Goal: Task Accomplishment & Management: Manage account settings

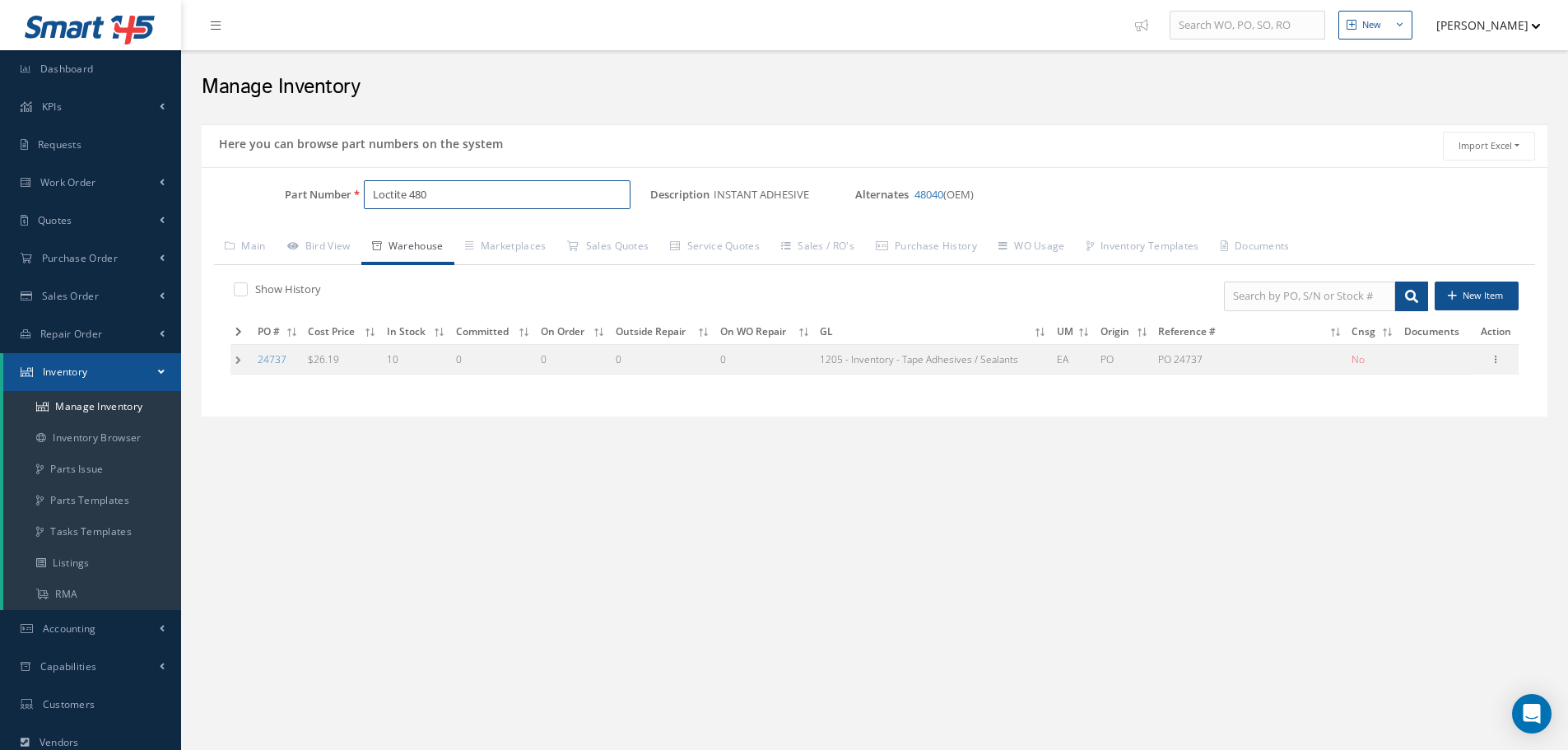
click at [479, 190] on input "Loctite 480" at bounding box center [497, 195] width 267 height 29
type input "L"
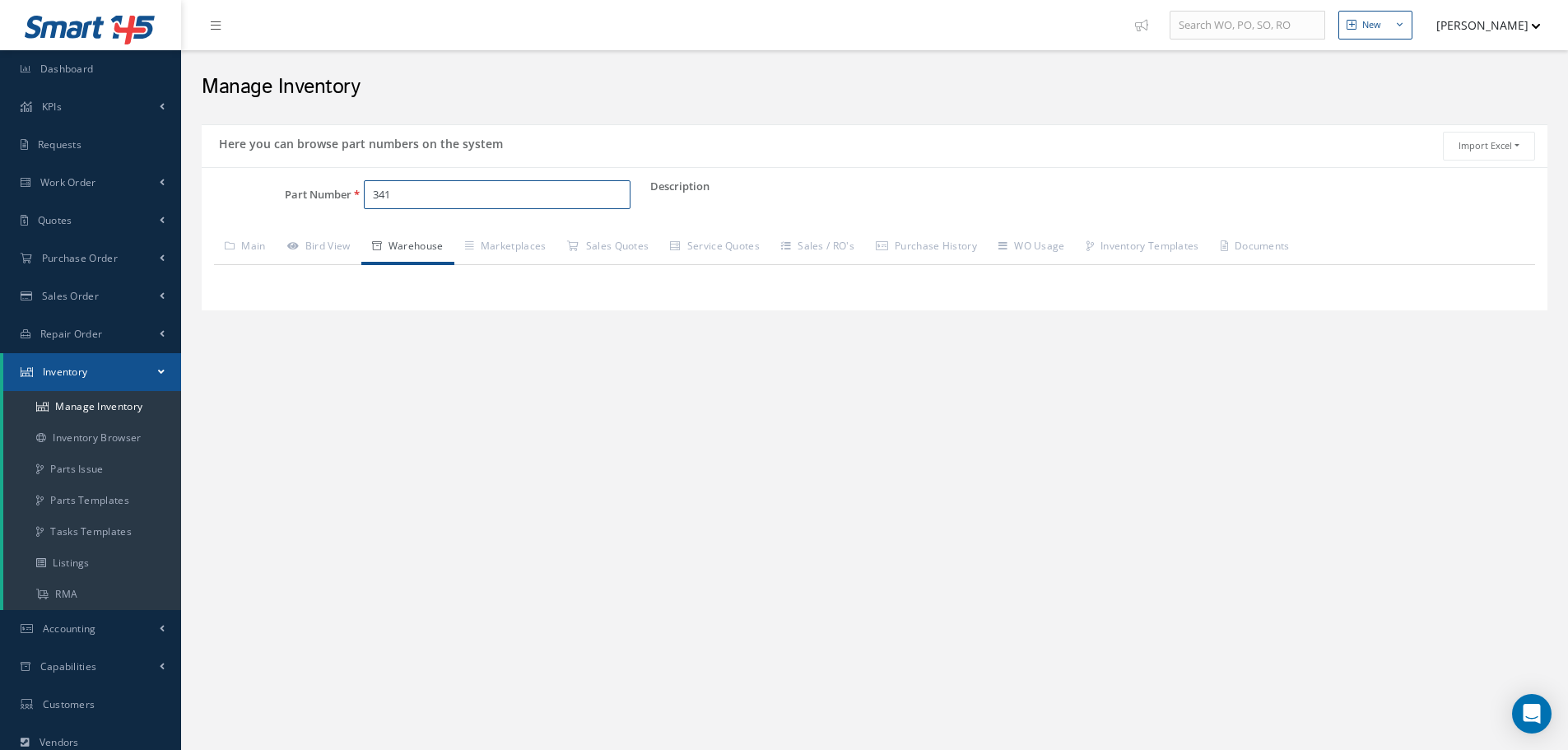
click at [409, 200] on input "341" at bounding box center [497, 195] width 267 height 29
click at [461, 243] on span "341-3008-501" at bounding box center [443, 237] width 148 height 17
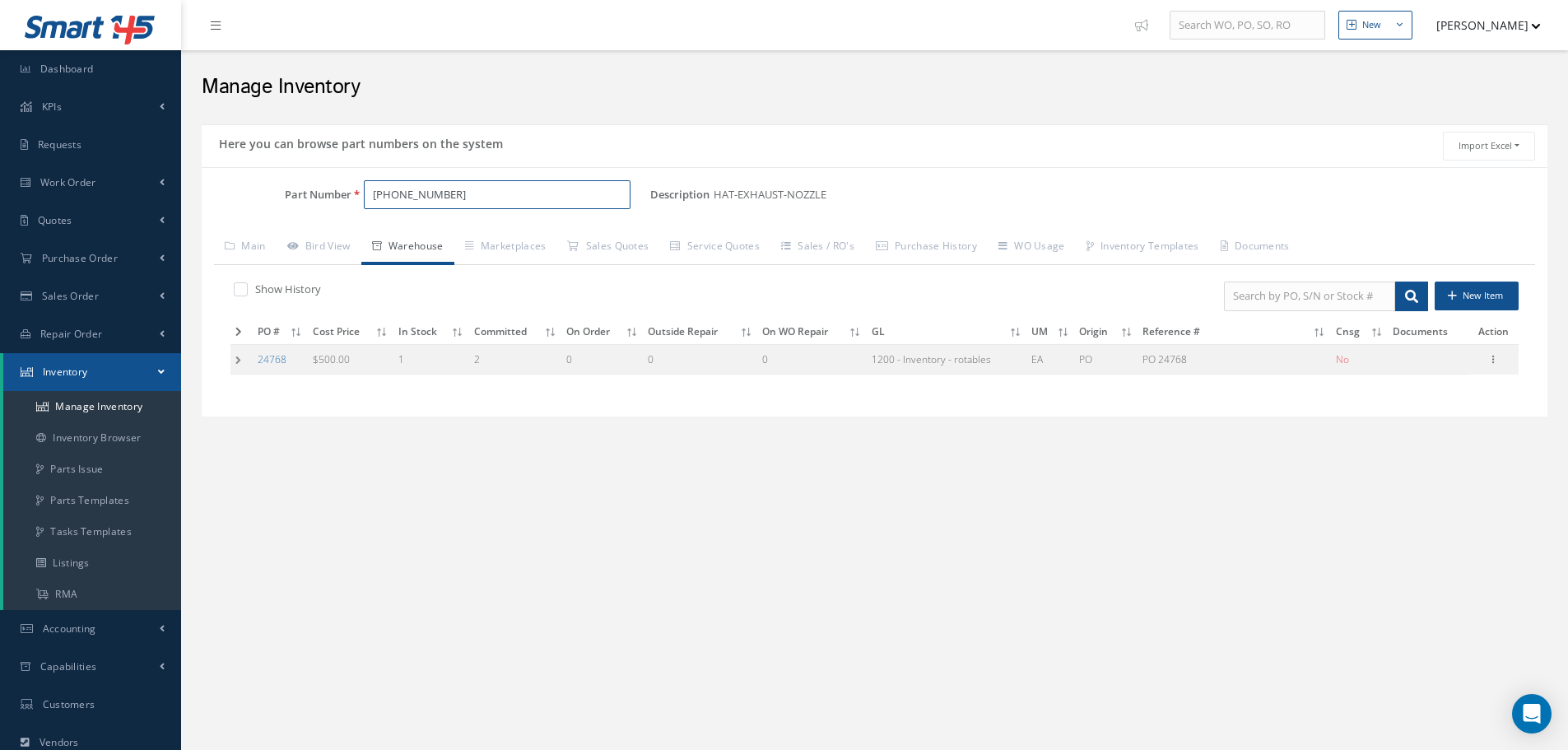
click at [416, 192] on input "341-3008-501" at bounding box center [497, 195] width 267 height 29
click at [446, 195] on input "341-3008-501" at bounding box center [497, 195] width 267 height 29
click at [417, 238] on span "341-3077-503" at bounding box center [443, 237] width 148 height 17
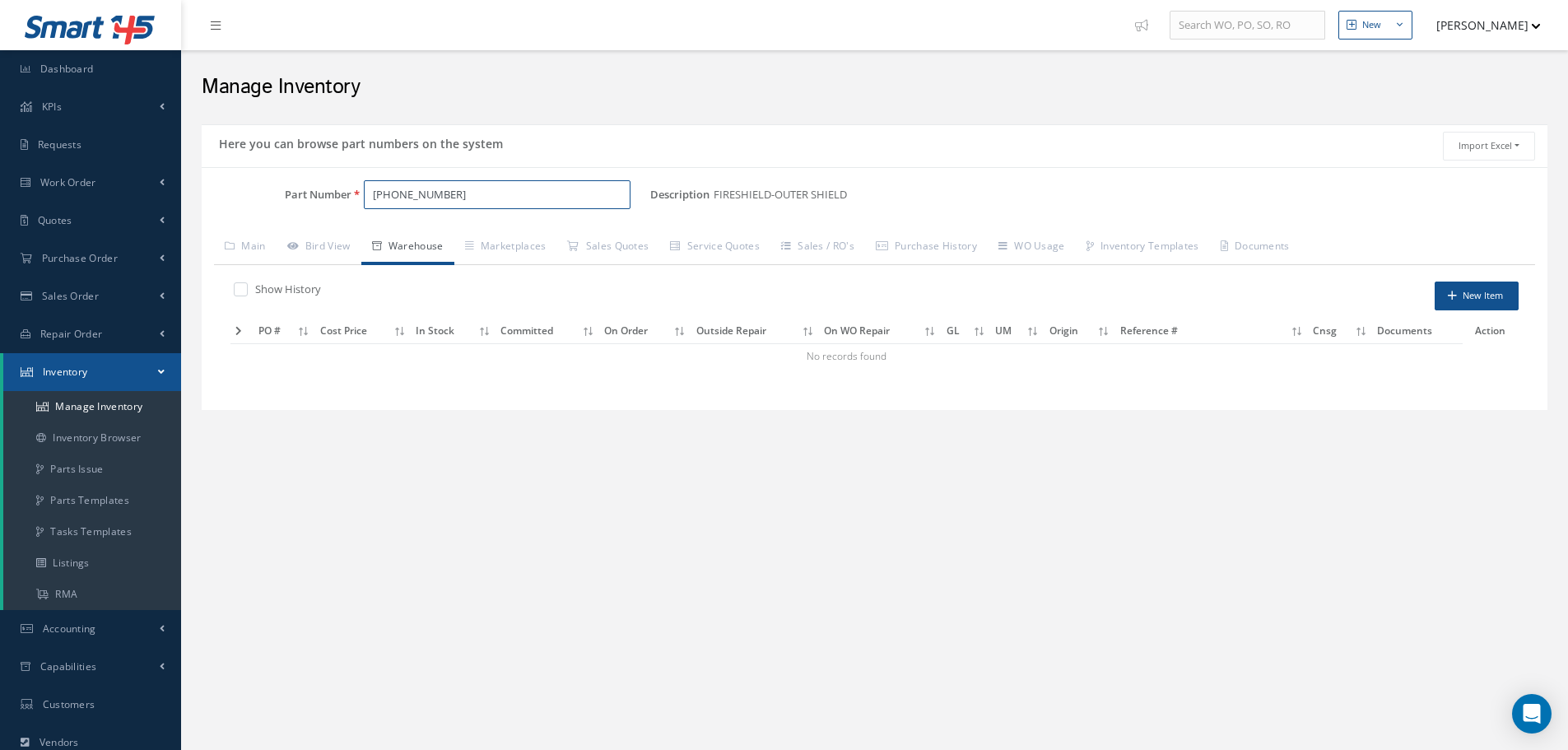
type input "341-3077-503"
click at [247, 284] on label at bounding box center [248, 289] width 4 height 15
click at [241, 285] on input "checkbox" at bounding box center [239, 291] width 11 height 11
checkbox input "true"
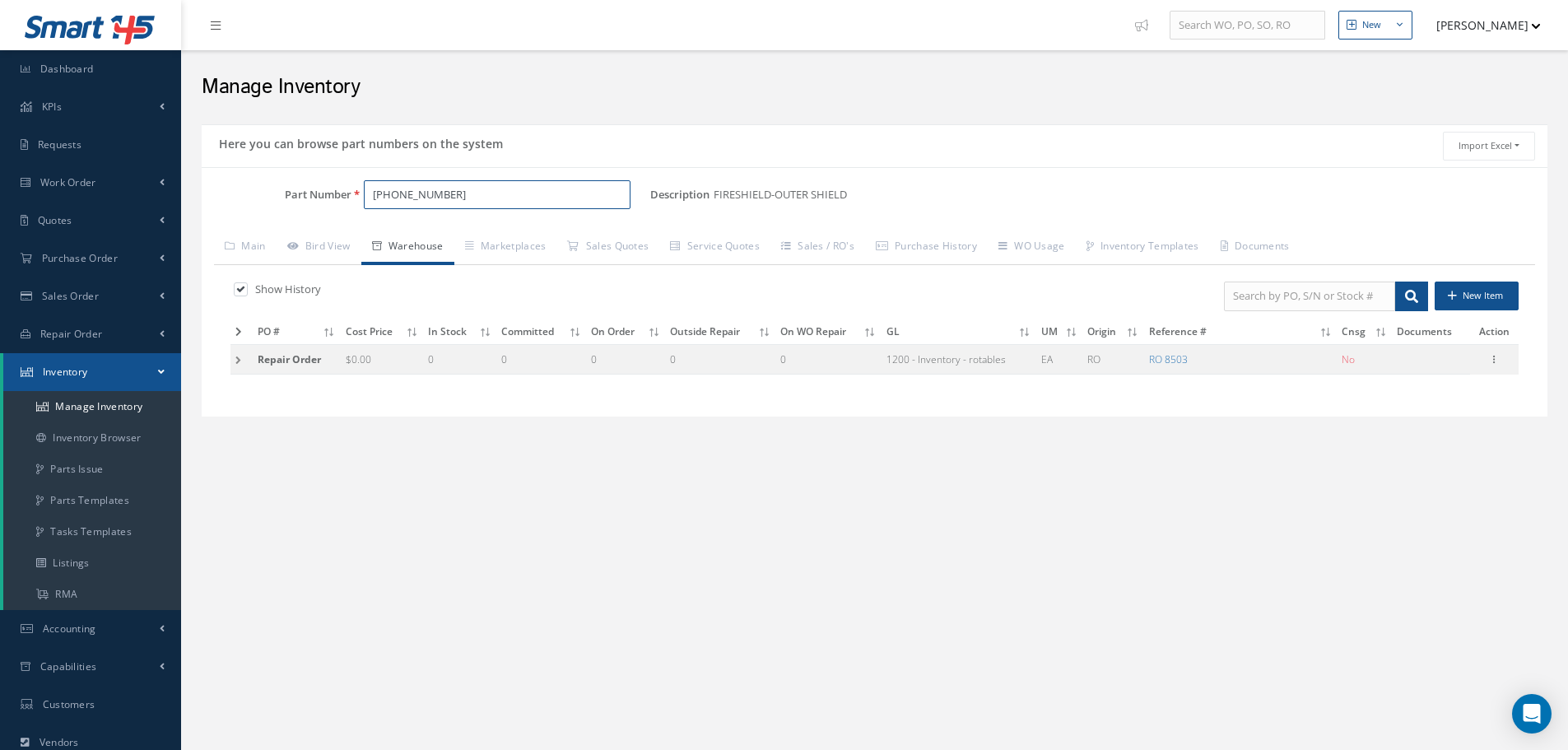
click at [445, 198] on input "341-3077-503" at bounding box center [497, 195] width 267 height 29
type input "3"
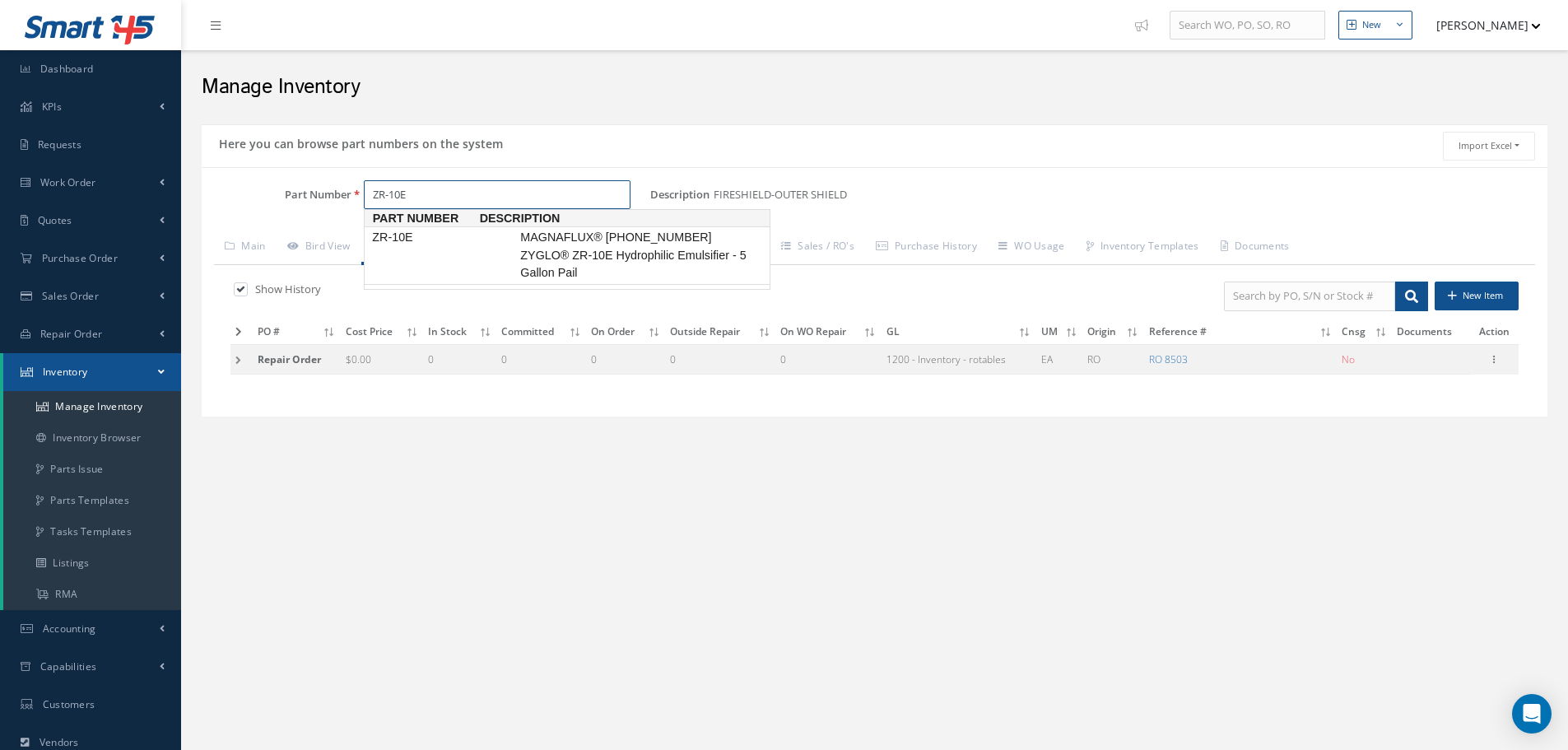
click at [645, 258] on span "MAGNAFLUX® 01-3625-40 ZYGLO® ZR-10E Hydrophilic Emulsifier - 5 Gallon Pail" at bounding box center [640, 255] width 247 height 52
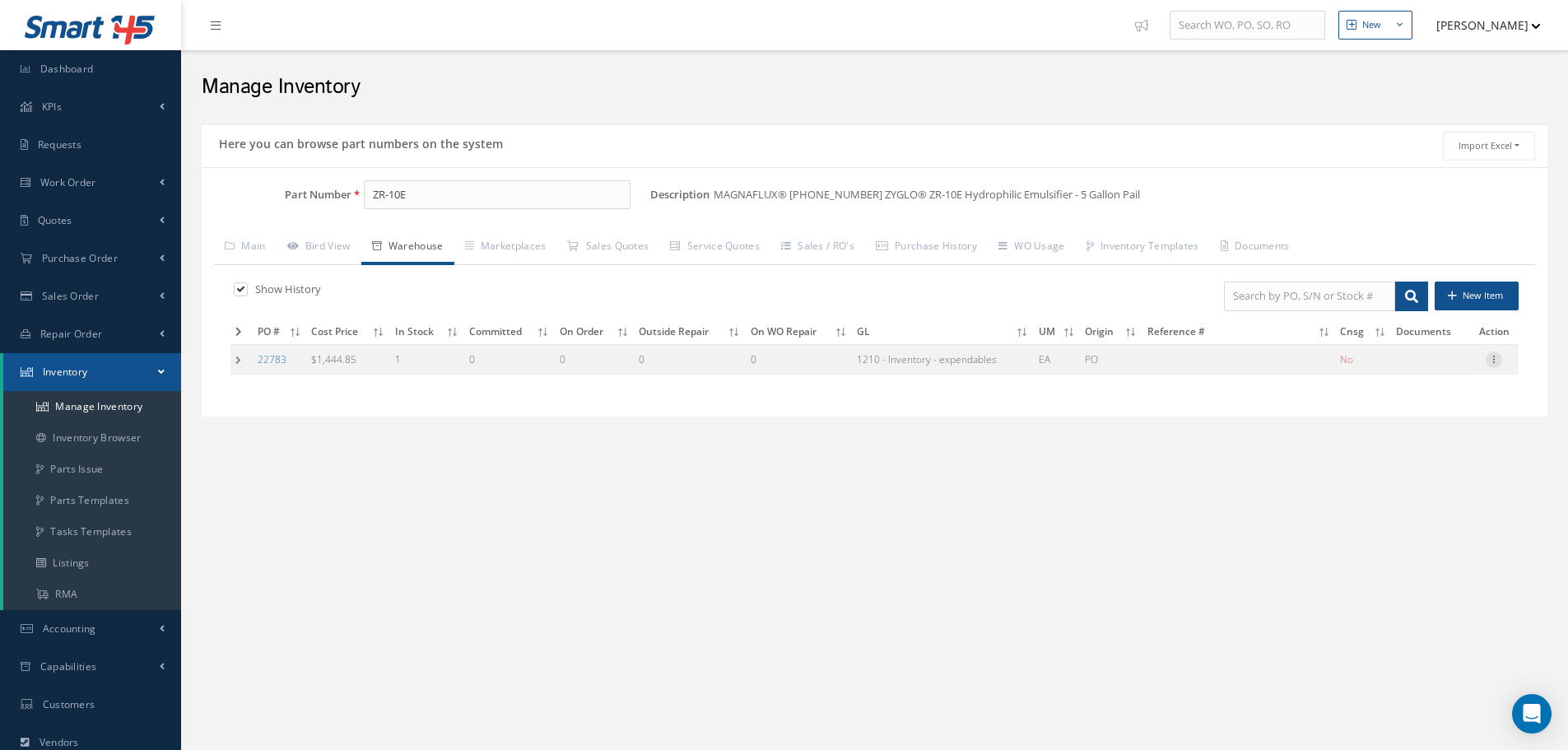
click at [1495, 362] on icon at bounding box center [1494, 358] width 17 height 13
click at [1430, 428] on link "Label" at bounding box center [1418, 425] width 130 height 21
click at [426, 199] on input "ZR-10E" at bounding box center [497, 195] width 267 height 29
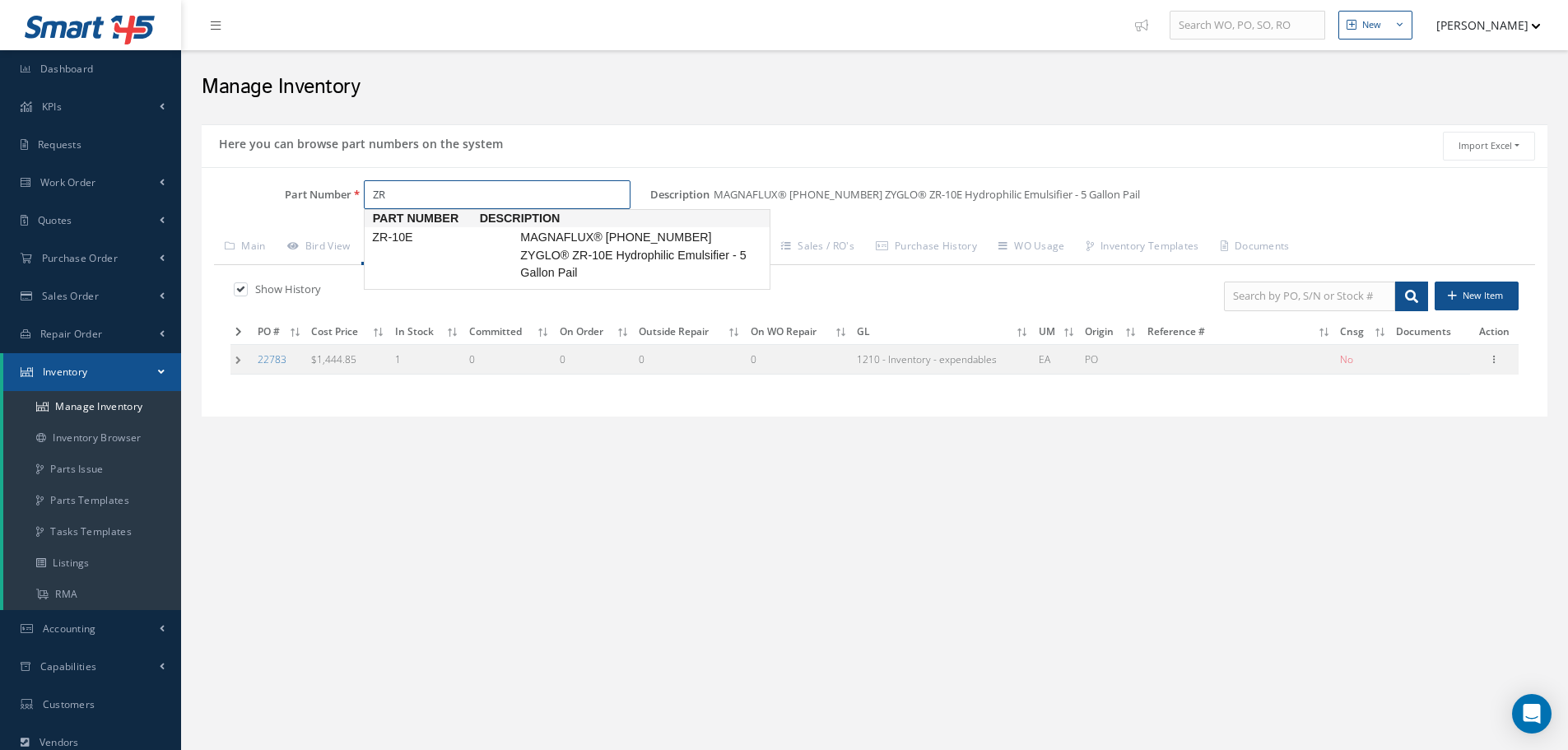
type input "Z"
click at [594, 236] on span "ZL-37 P.E. Penetrant 5 Gal" at bounding box center [640, 237] width 247 height 17
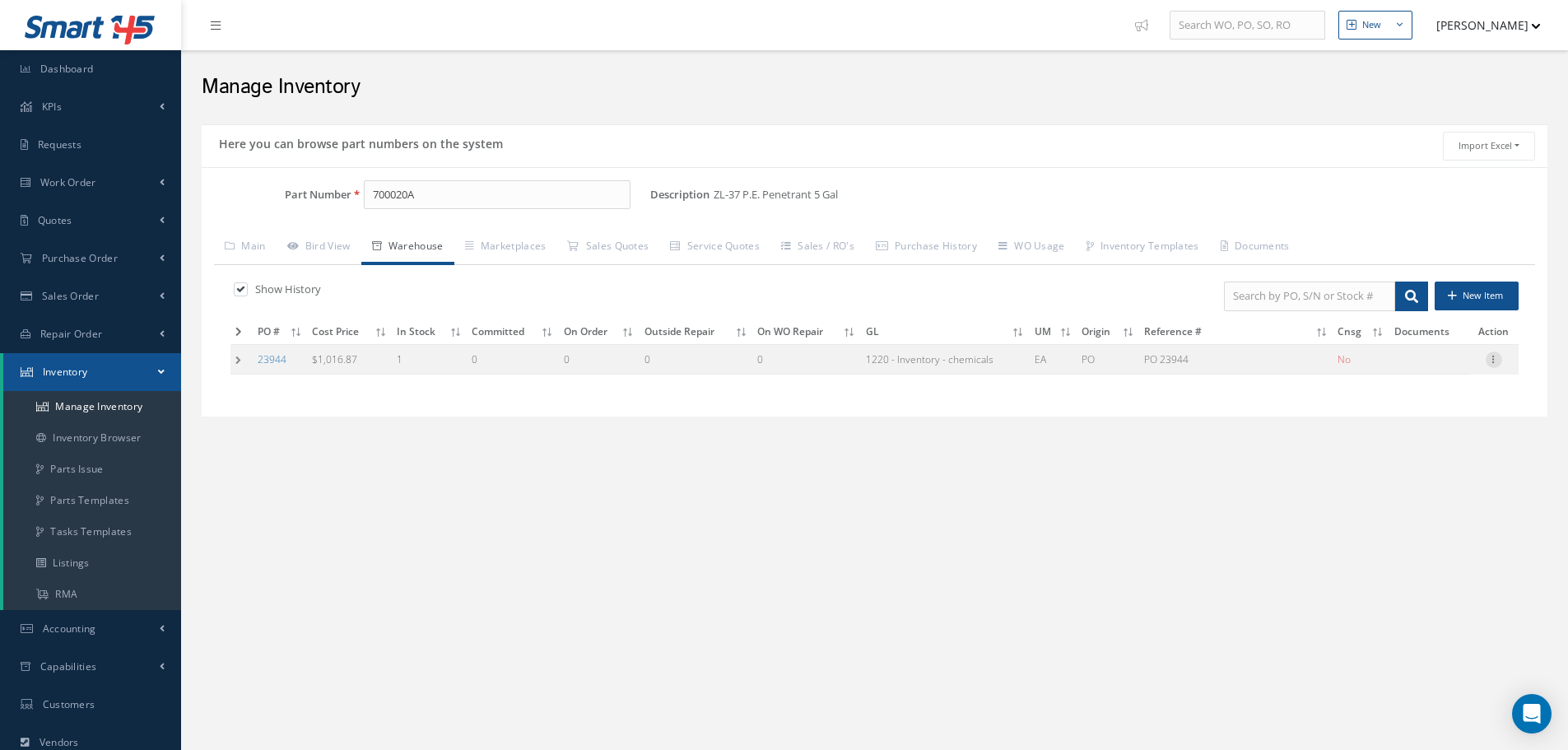
click at [1497, 361] on icon at bounding box center [1494, 358] width 17 height 13
click at [1405, 421] on link "Label" at bounding box center [1418, 425] width 130 height 21
click at [504, 202] on div "Part Number 700020A" at bounding box center [425, 202] width 448 height 43
click at [475, 203] on input "700020A" at bounding box center [497, 195] width 267 height 29
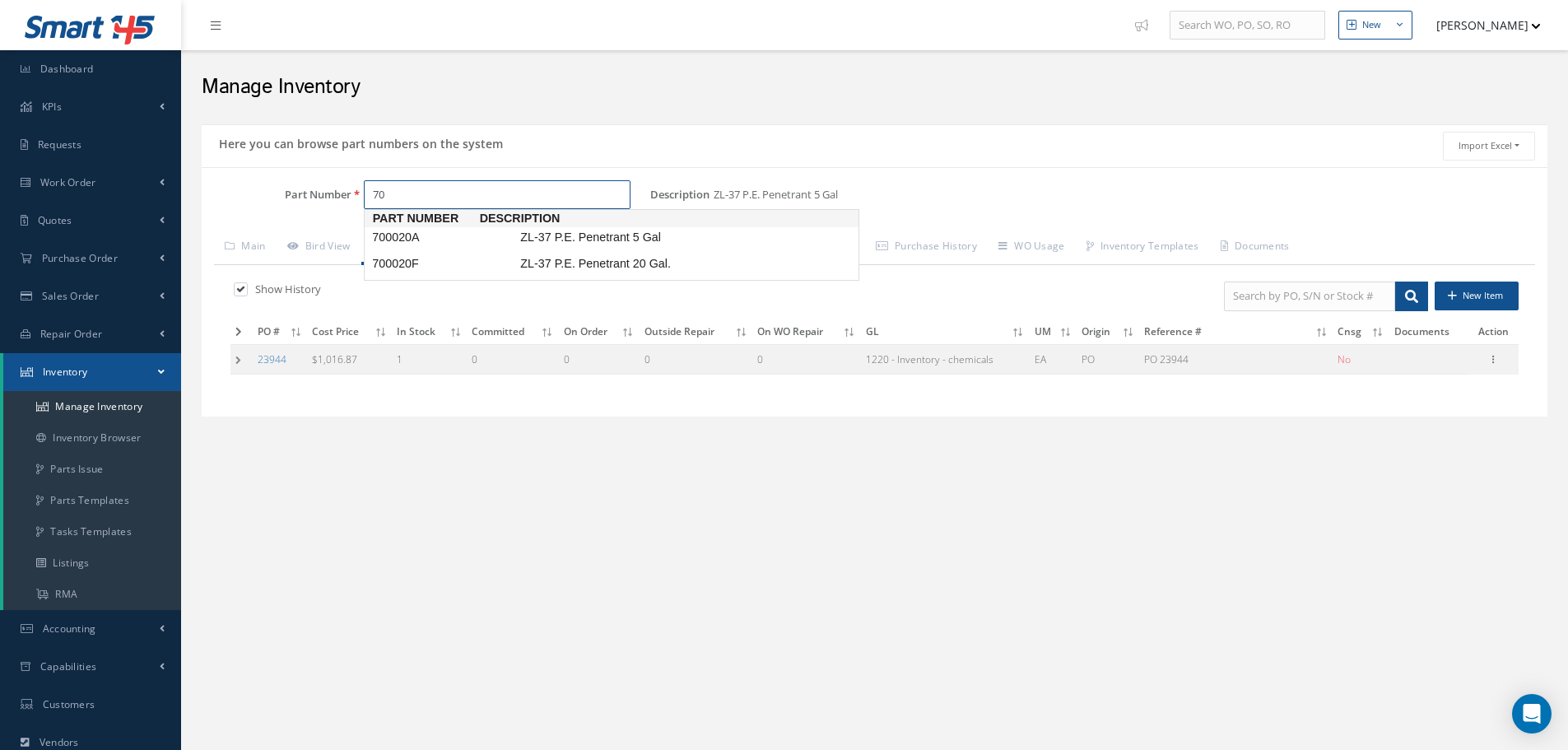
type input "7"
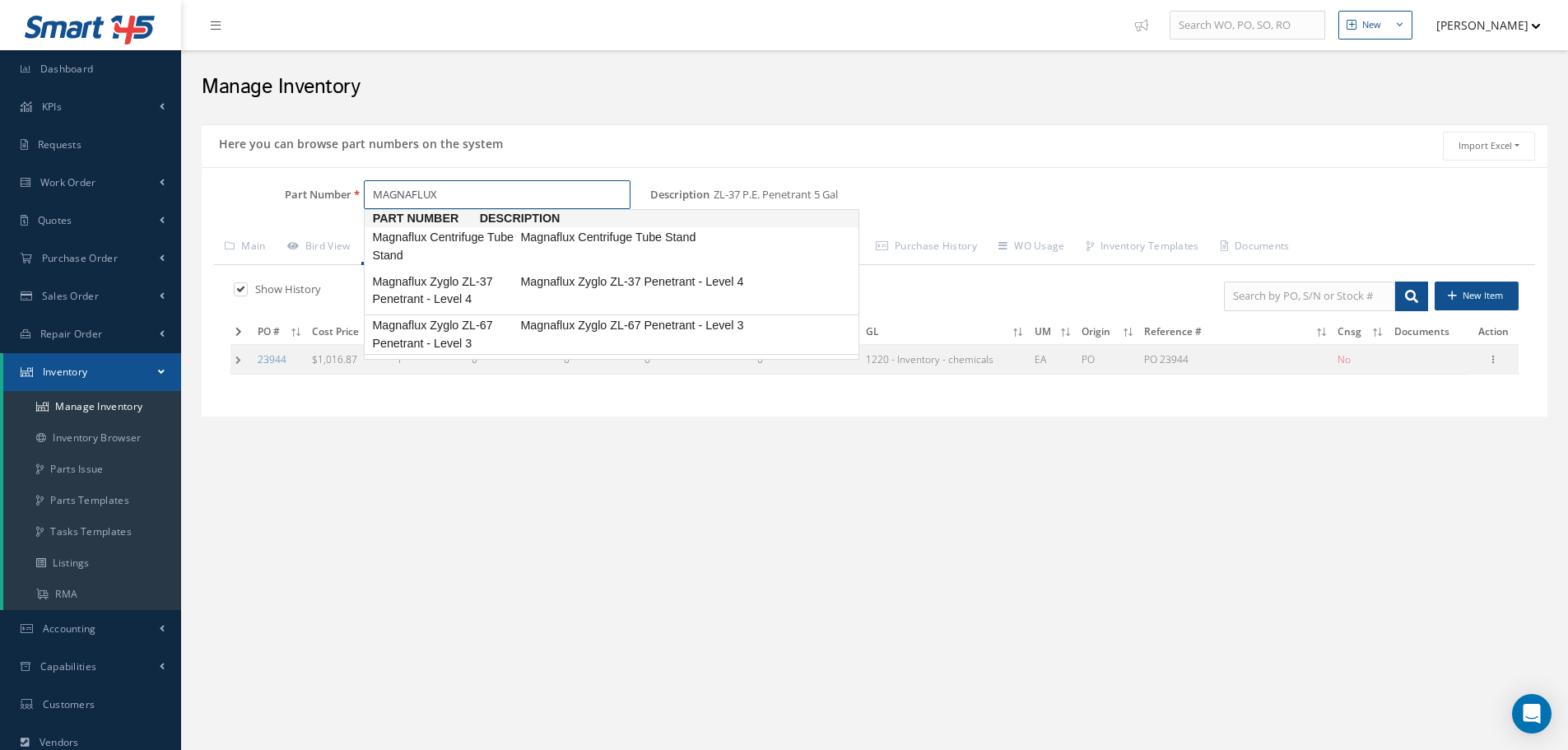
click at [471, 322] on span "Magnaflux Zyglo ZL-67 Penetrant - Level 3" at bounding box center [443, 334] width 148 height 35
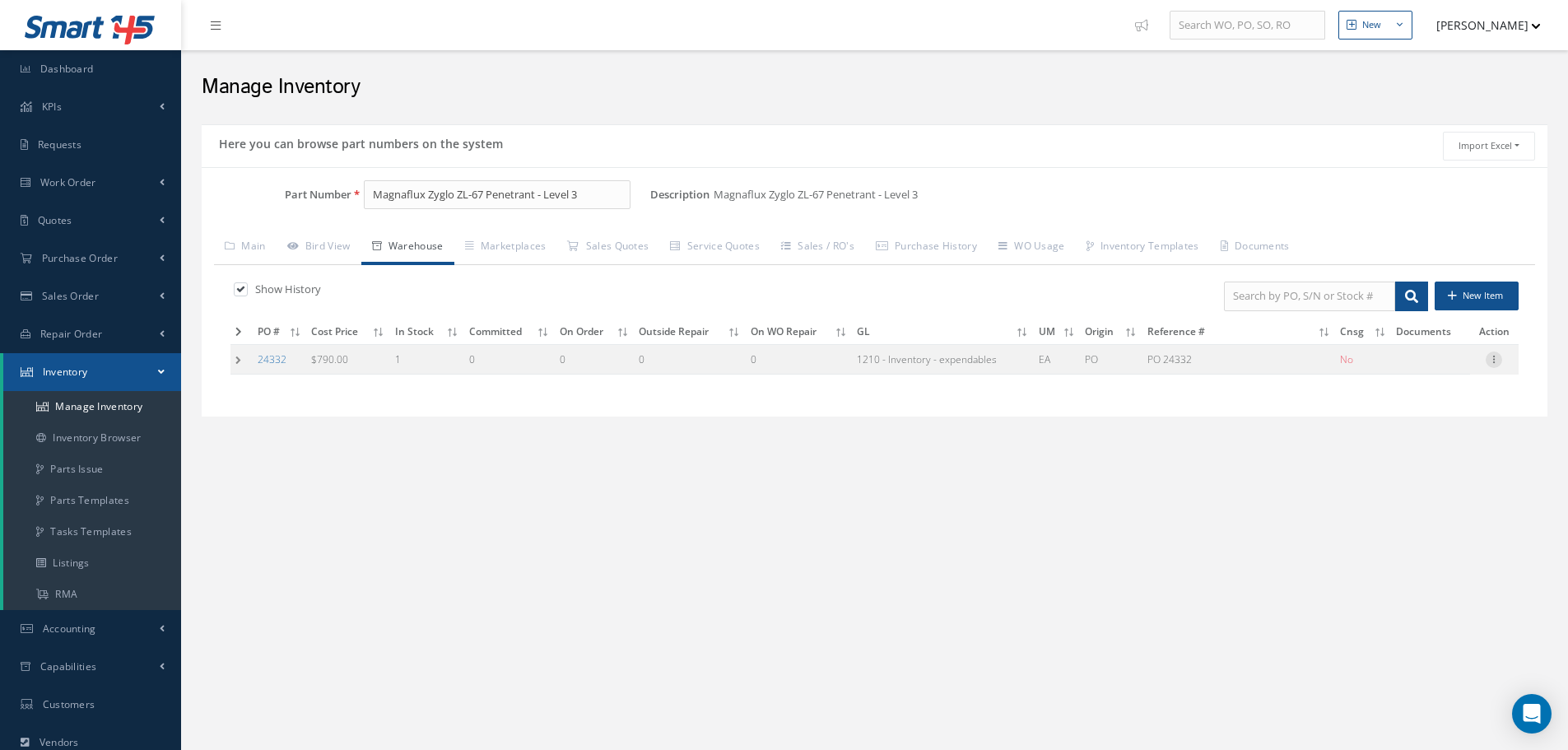
click at [1496, 356] on icon at bounding box center [1494, 358] width 17 height 13
click at [1418, 424] on link "Label" at bounding box center [1418, 425] width 130 height 21
click at [588, 192] on input "Magnaflux Zyglo ZL-67 Penetrant - Level 3" at bounding box center [497, 195] width 267 height 29
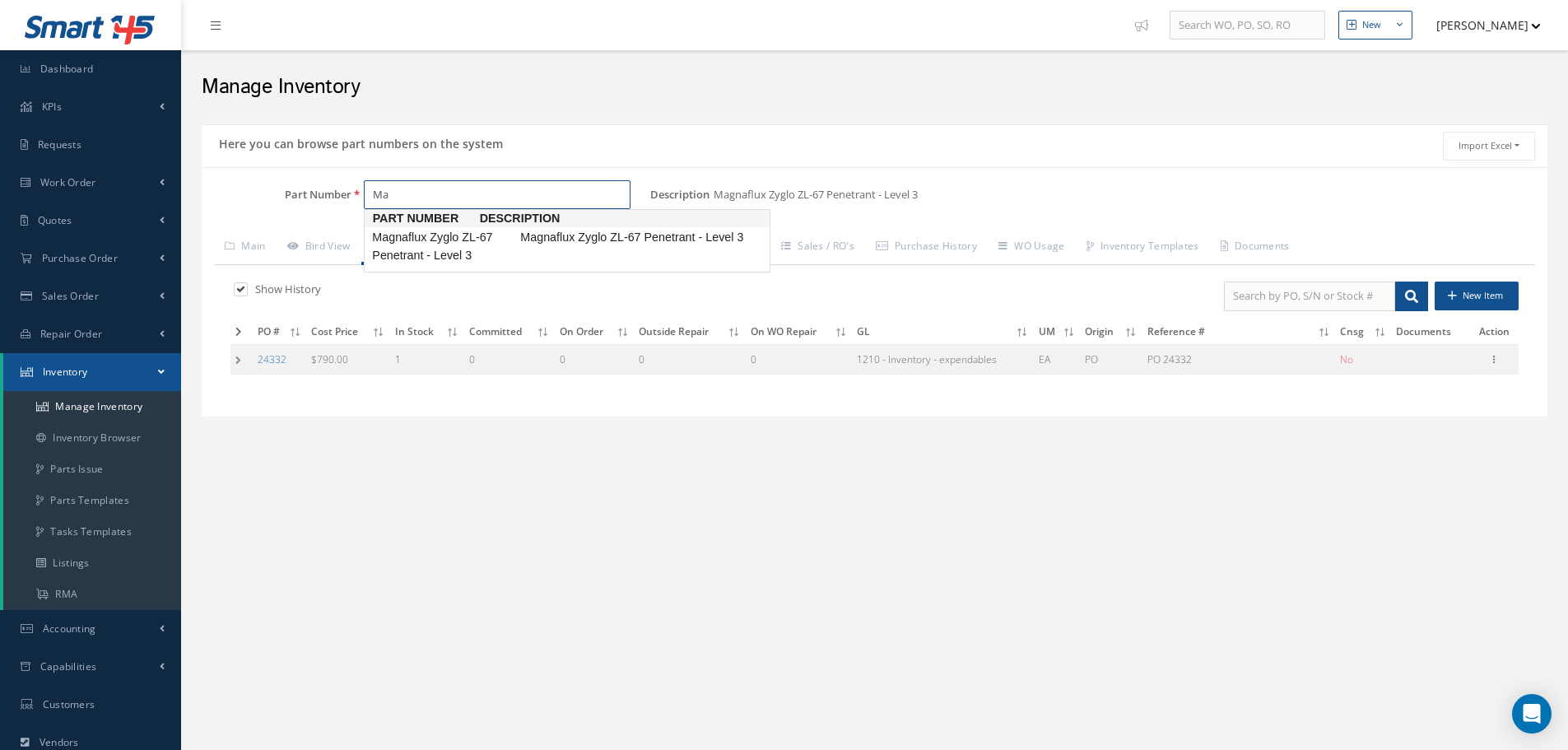
type input "M"
click at [424, 235] on span "AXTF-1-BR1G1" at bounding box center [443, 237] width 148 height 17
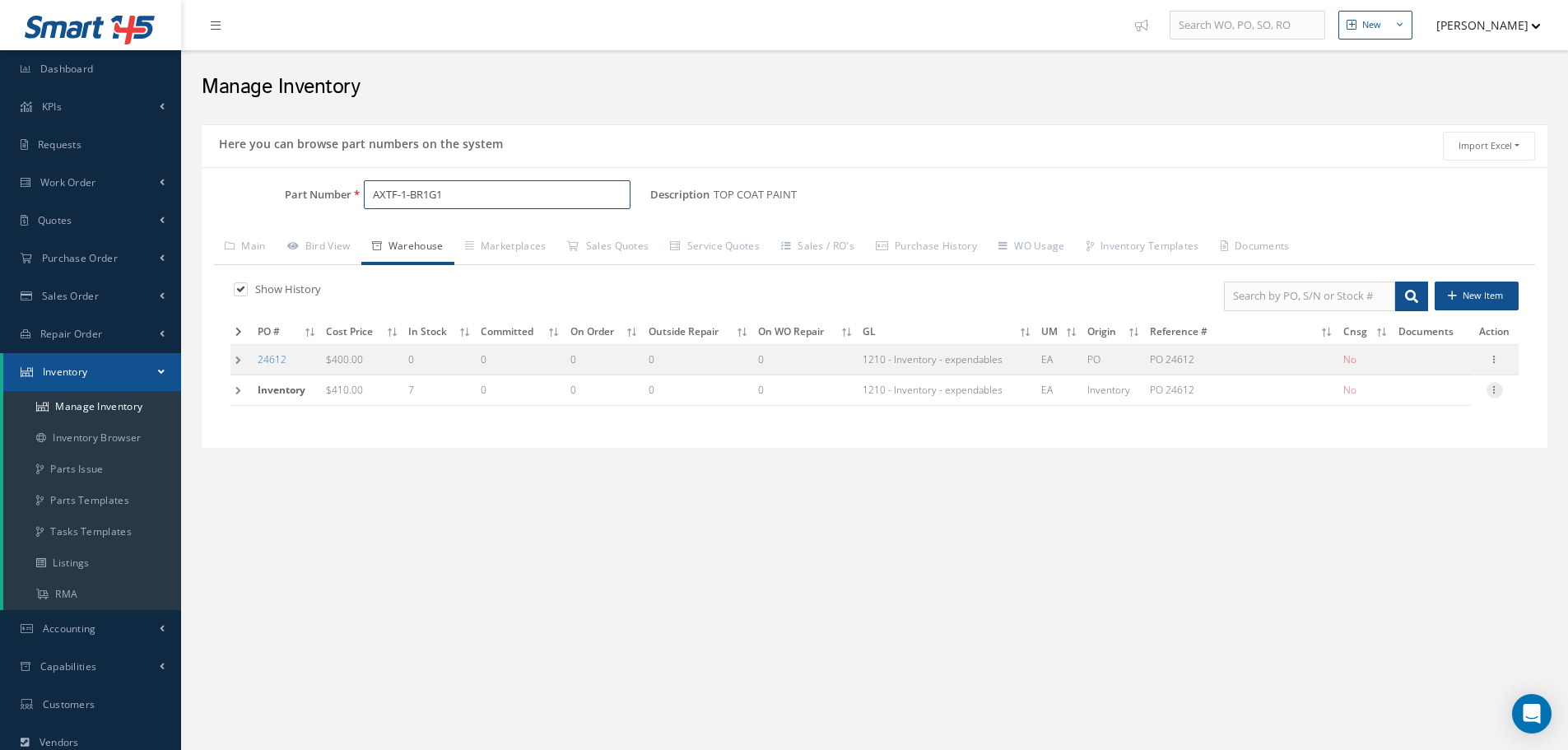
type input "AXTF-1-BR1G1"
click at [1494, 395] on icon at bounding box center [1494, 388] width 17 height 13
click at [1445, 399] on link "Edit" at bounding box center [1418, 400] width 130 height 21
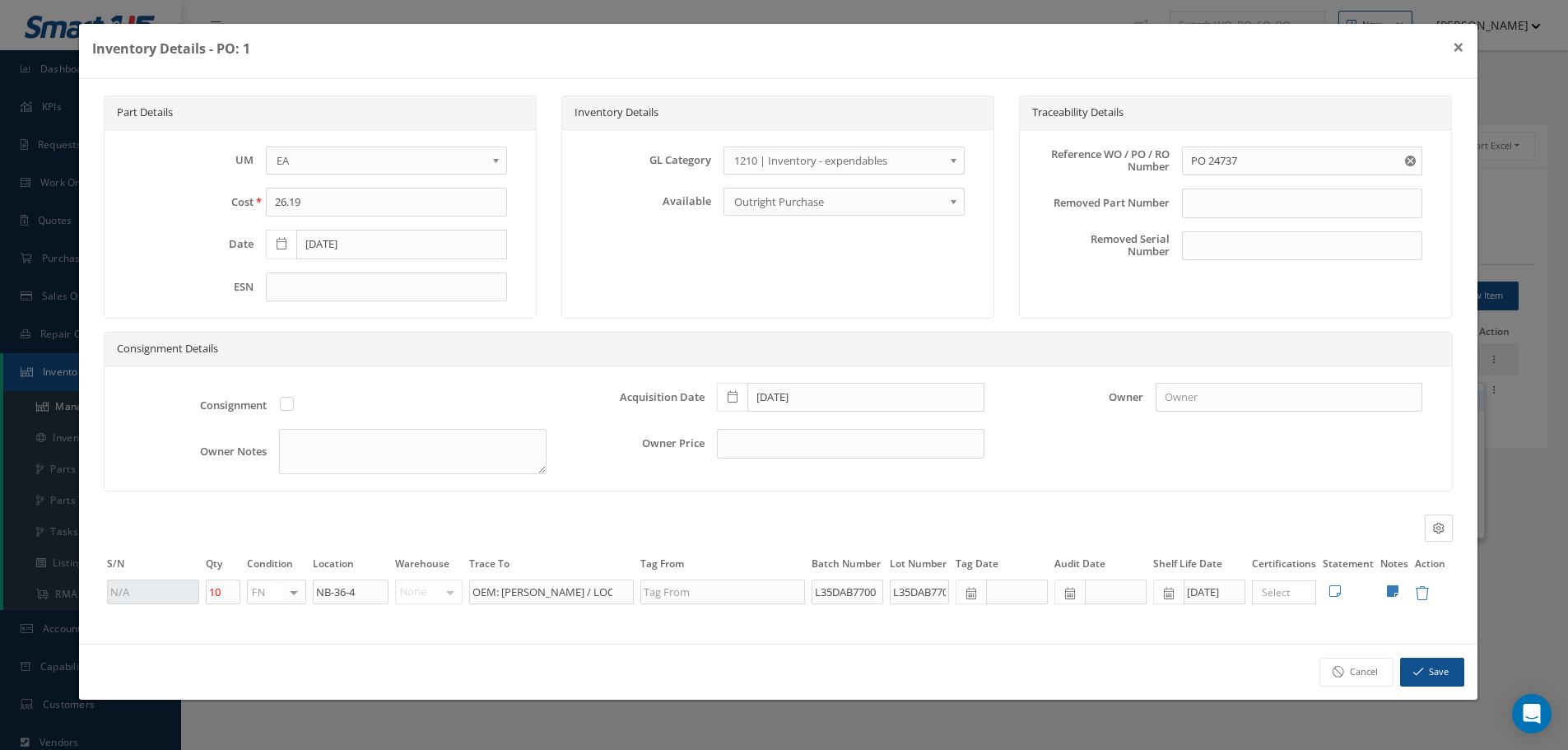
type input "410.00"
type input "07/31/2025"
type input "PO 24612"
type input "07/31/2025"
type input "7"
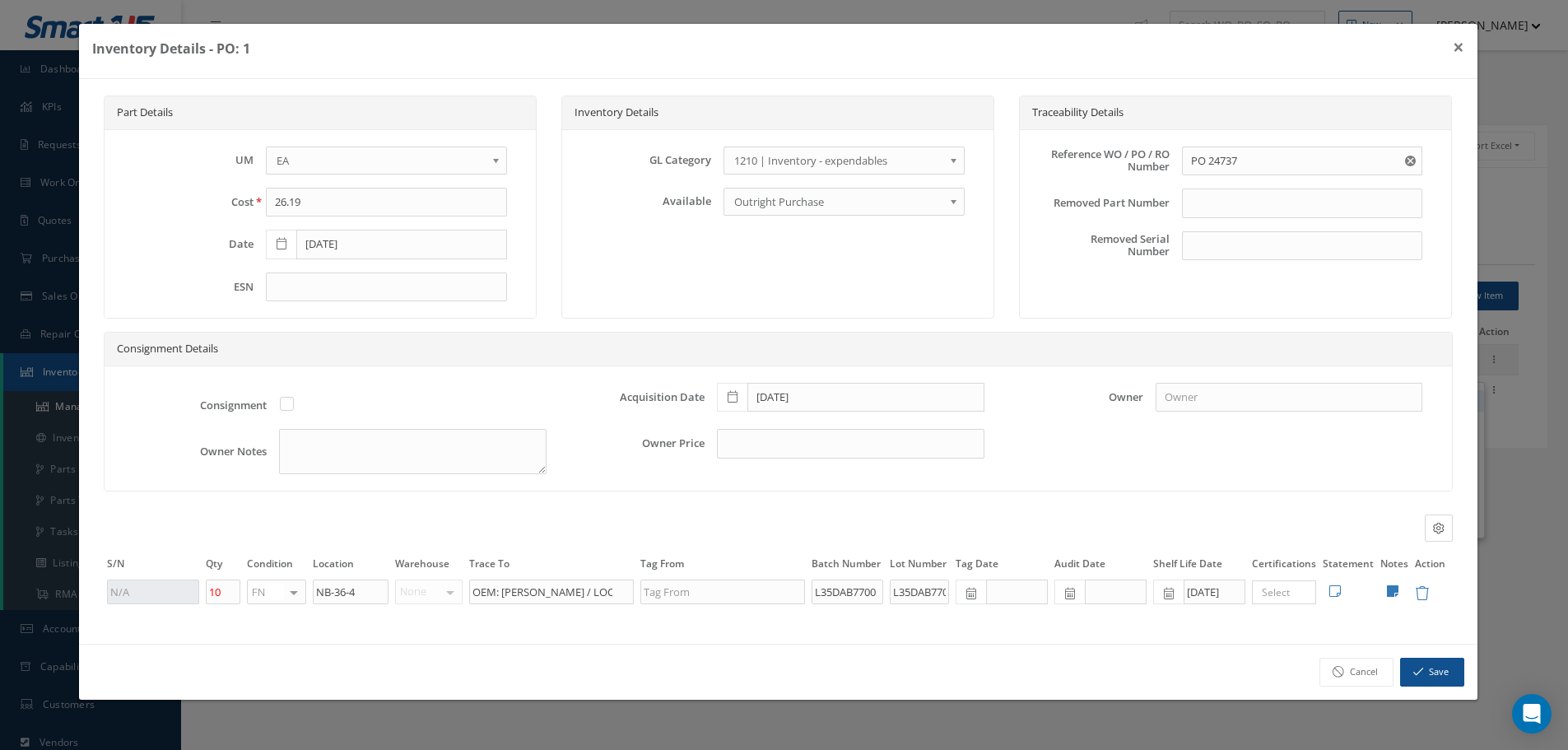
type input "YELLOW-2"
type input "07/24/2027"
click at [1401, 594] on icon at bounding box center [1403, 591] width 12 height 13
type textarea "** RECEIVED STOCK 07/31/2025. (1) 08/07/2025. (1) 08/21/2025. (1) 09/08/2025"
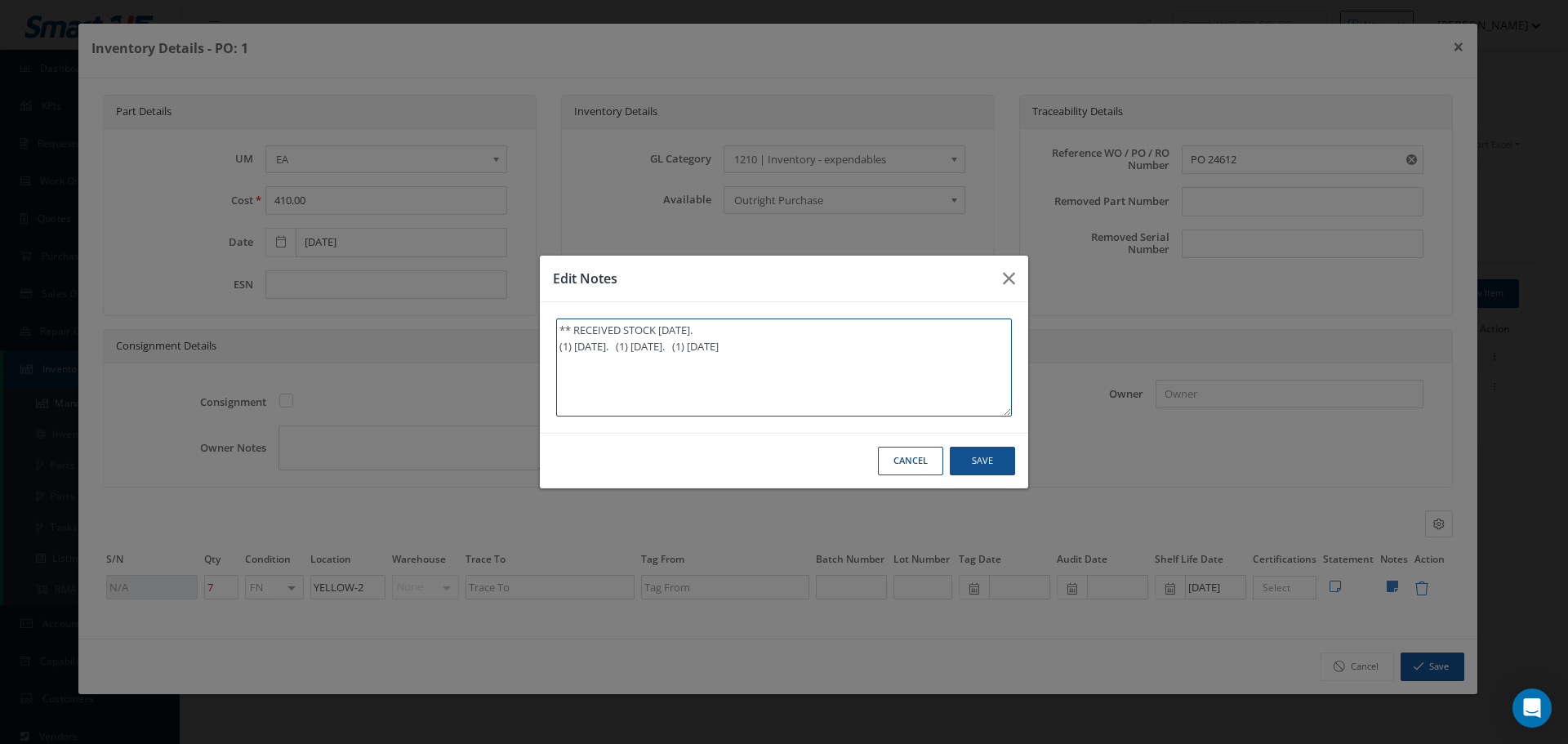
click at [862, 338] on textarea "** RECEIVED STOCK 07/31/2025. (1) 08/07/2025. (1) 08/21/2025. (1) 09/08/2025" at bounding box center [784, 367] width 456 height 98
click at [827, 343] on textarea "** RECEIVED STOCK 07/31/2025. (1) 08/07/2025. (1) 08/21/2025. (1) 09/08/2025" at bounding box center [784, 367] width 456 height 98
type textarea "** RECEIVED STOCK 07/31/2025. (1) 08/07/2025. (1) 08/21/2025. (1) 09/08/2025"
type textarea "** RECEIVED STOCK 07/31/2025. (1) 08/07/2025. (1) 08/21/2025. (1) 09/08/2025 ("
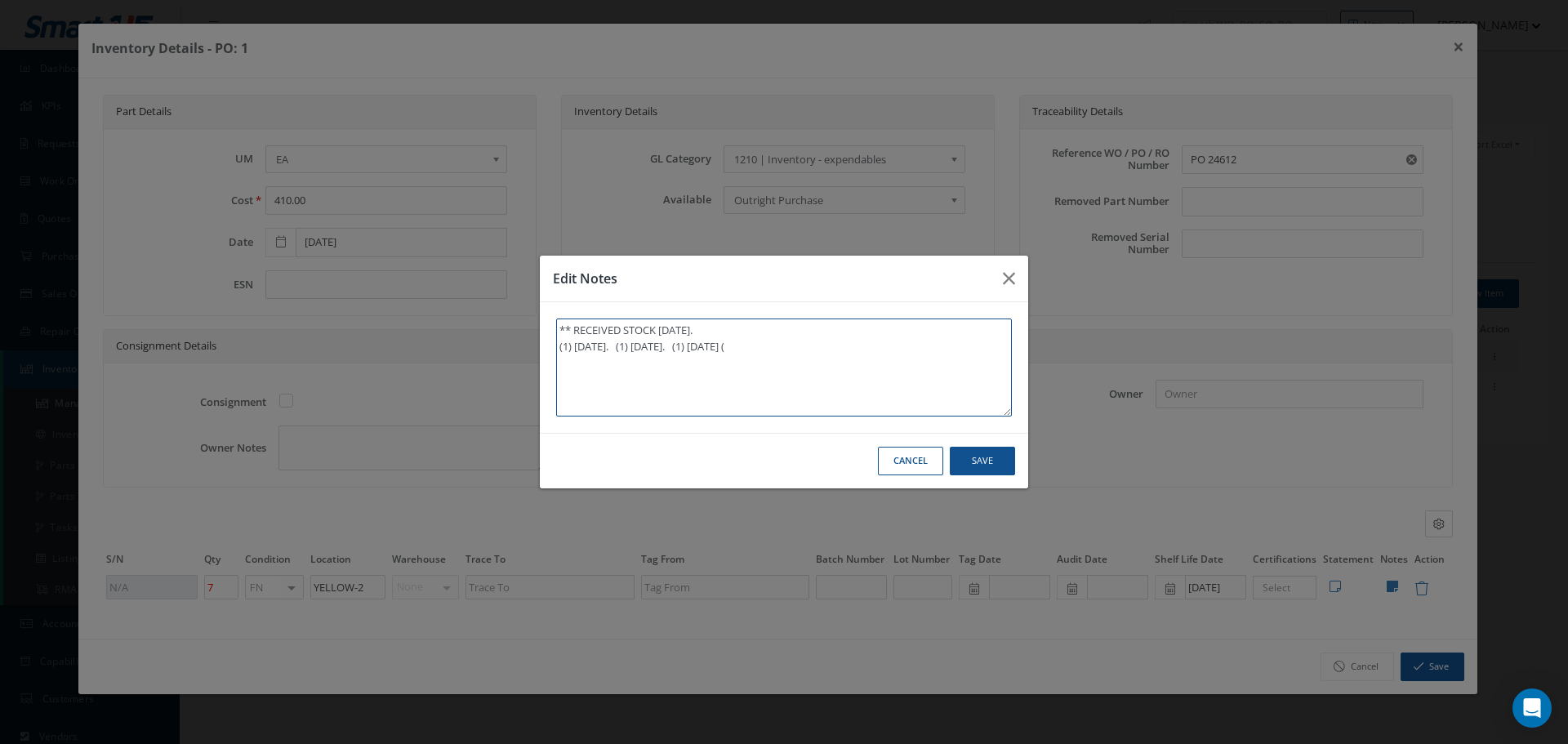
type textarea "** RECEIVED STOCK 07/31/2025. (1) 08/07/2025. (1) 08/21/2025. (1) 09/08/2025 (1"
type textarea "** RECEIVED STOCK 07/31/2025. (1) 08/07/2025. (1) 08/21/2025. (1) 09/08/2025 (1)"
click at [799, 345] on textarea "** RECEIVED STOCK 07/31/2025. (1) 08/07/2025. (1) 08/21/2025. (1) 09/08/2025 (1)" at bounding box center [784, 367] width 456 height 98
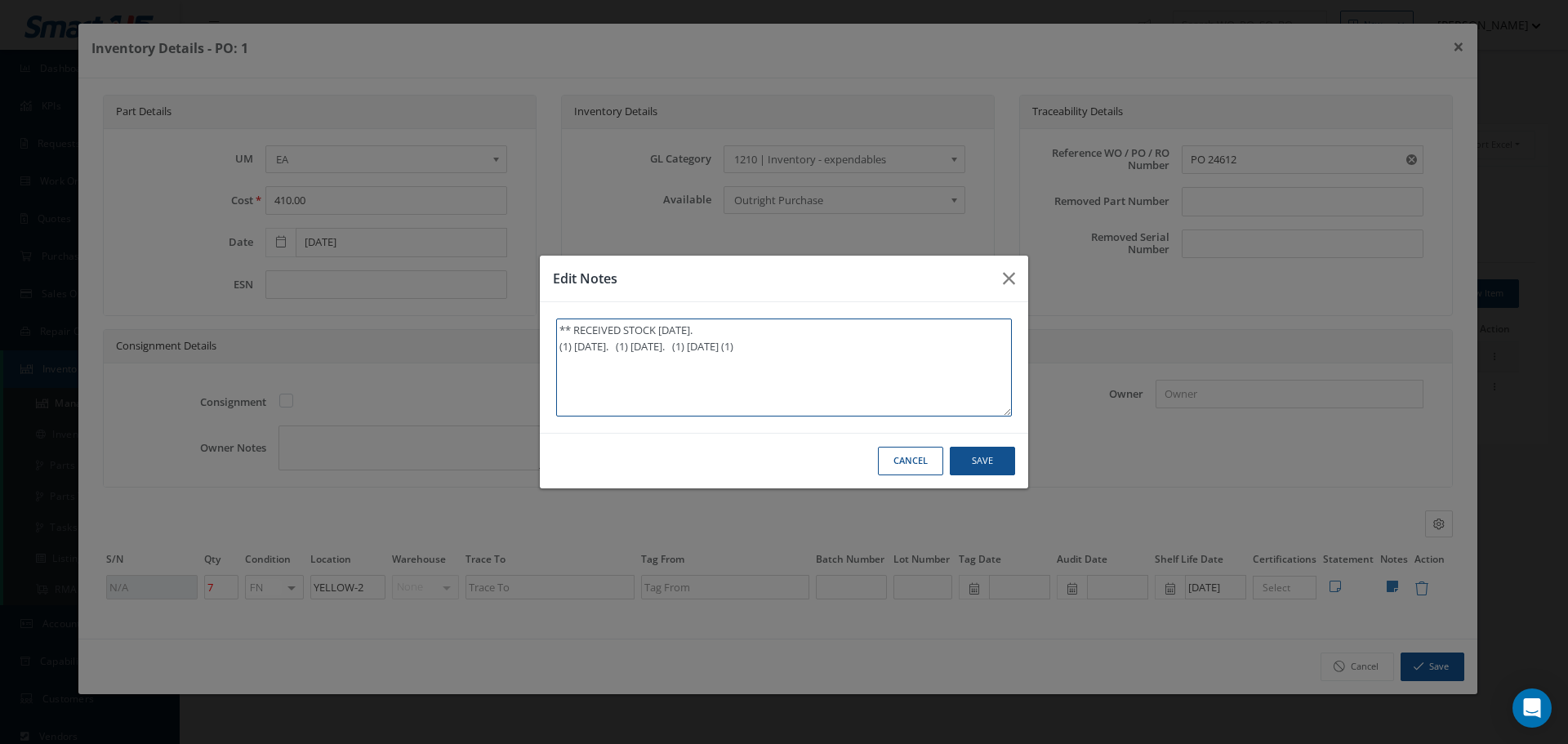
type textarea "** RECEIVED STOCK 07/31/2025. (1) 08/07/2025. (1) 08/21/2025. (1) 09/08/2025 (1)"
click at [720, 347] on textarea "** RECEIVED STOCK 07/31/2025. (1) 08/07/2025. (1) 08/21/2025. (1) 09/08/2025 (1)" at bounding box center [784, 367] width 456 height 98
click at [718, 347] on textarea "** RECEIVED STOCK 07/31/2025. (1) 08/07/2025. (1) 08/21/2025. (1) 09/08/2025 (1)" at bounding box center [784, 367] width 456 height 98
click at [867, 356] on textarea "** RECEIVED STOCK 07/31/2025. (1) 08/07/2025. (1) 08/21/2025. (1) 09/08/2025 (1)" at bounding box center [784, 367] width 456 height 98
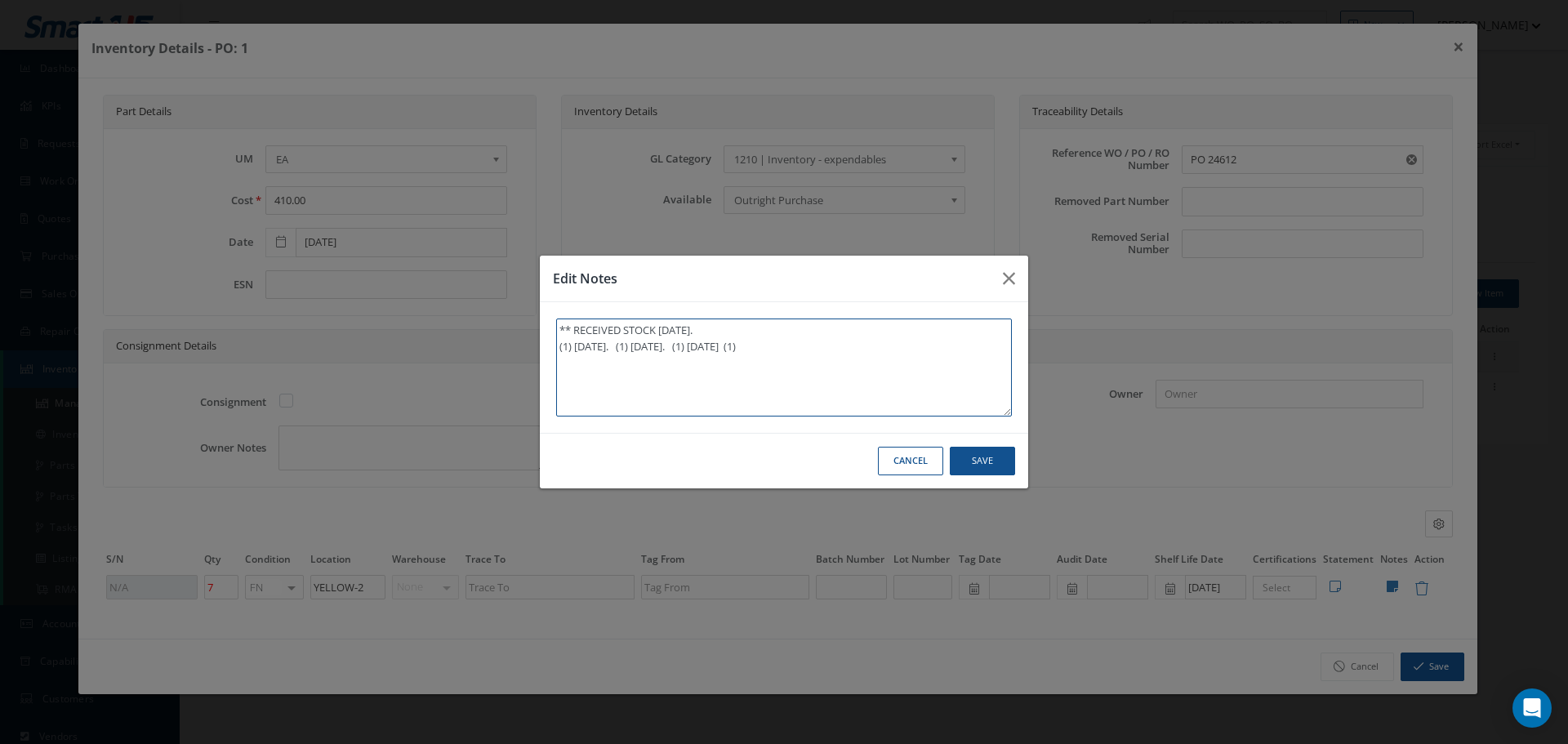
type textarea "** RECEIVED STOCK 07/31/2025. (1) 08/07/2025. (1) 08/21/2025. (1) 09/08/2025 (1…"
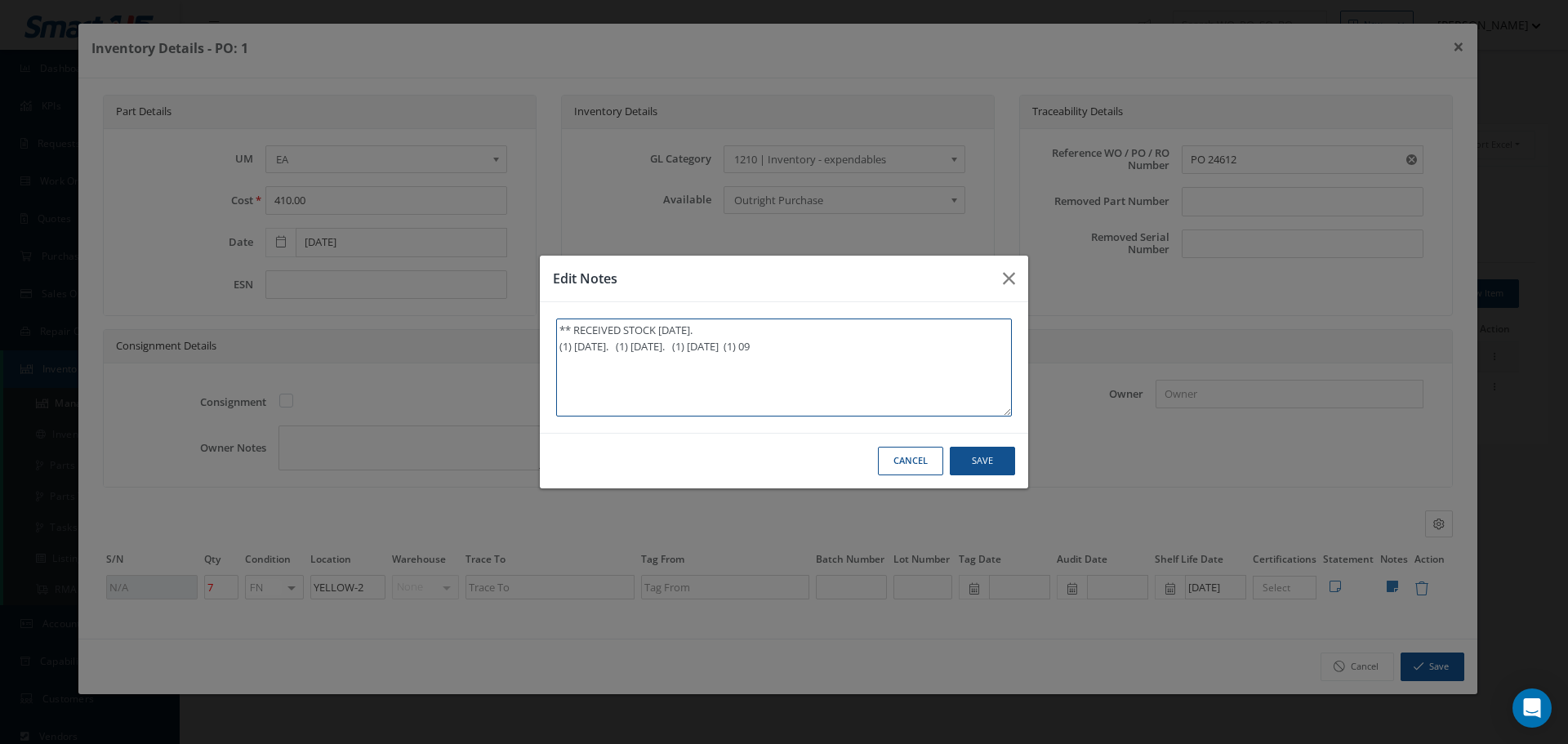
type textarea "** RECEIVED STOCK 07/31/2025. (1) 08/07/2025. (1) 08/21/2025. (1) 09/08/2025 (1…"
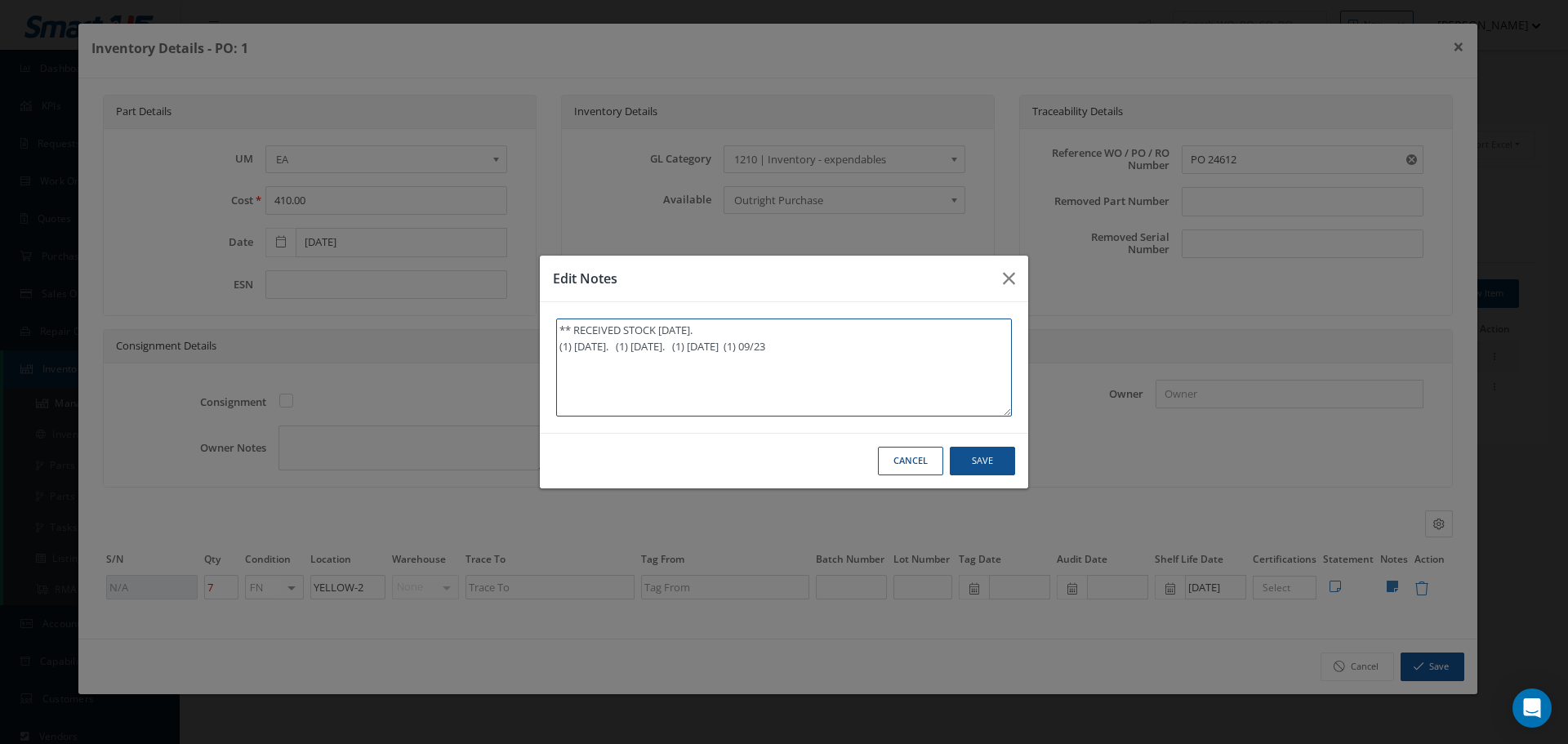
type textarea "** RECEIVED STOCK 07/31/2025. (1) 08/07/2025. (1) 08/21/2025. (1) 09/08/2025 (1…"
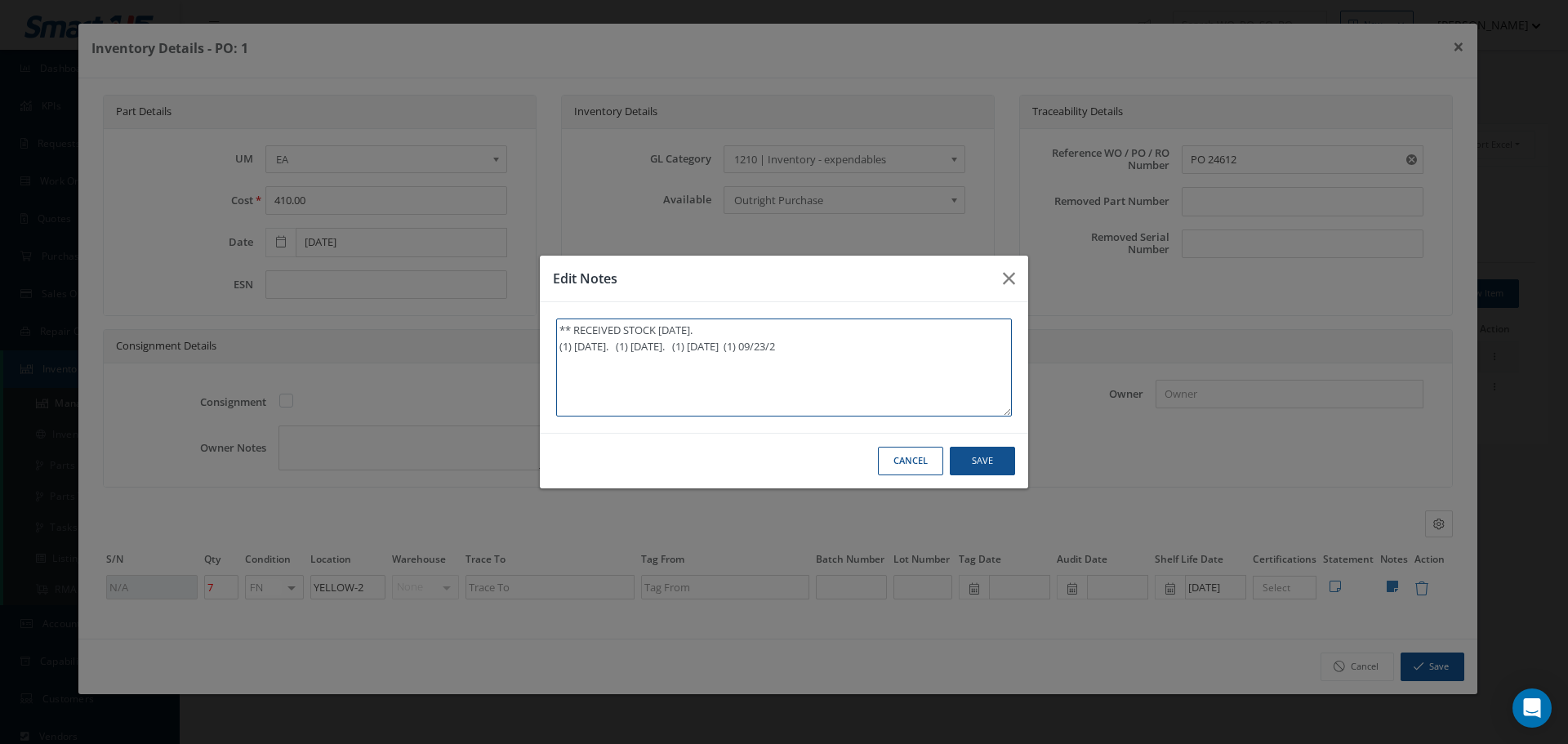
type textarea "** RECEIVED STOCK 07/31/2025. (1) 08/07/2025. (1) 08/21/2025. (1) 09/08/2025 (1…"
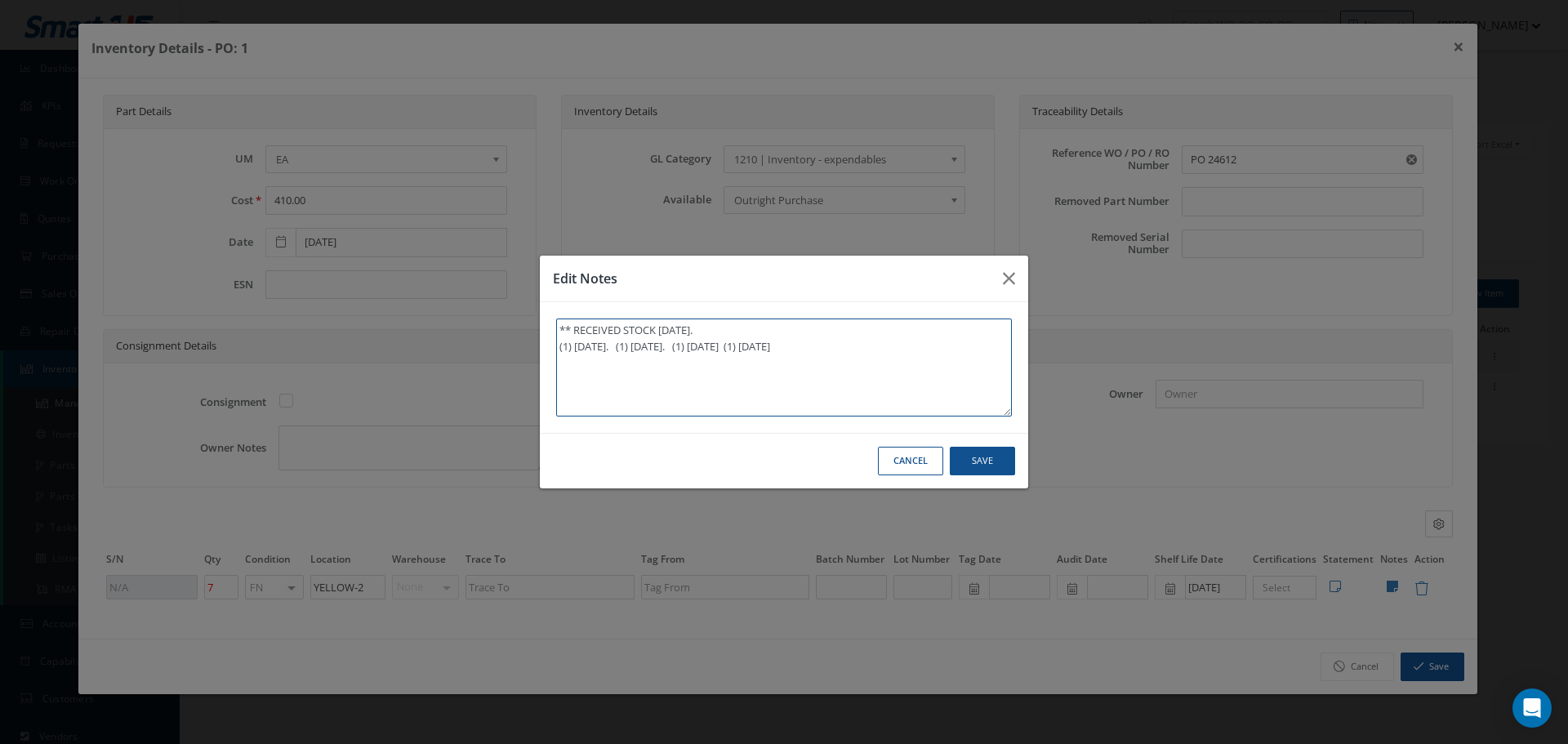
type textarea "** RECEIVED STOCK 07/31/2025. (1) 08/07/2025. (1) 08/21/2025. (1) 09/08/2025 (1…"
click at [989, 460] on button "Save" at bounding box center [983, 460] width 66 height 28
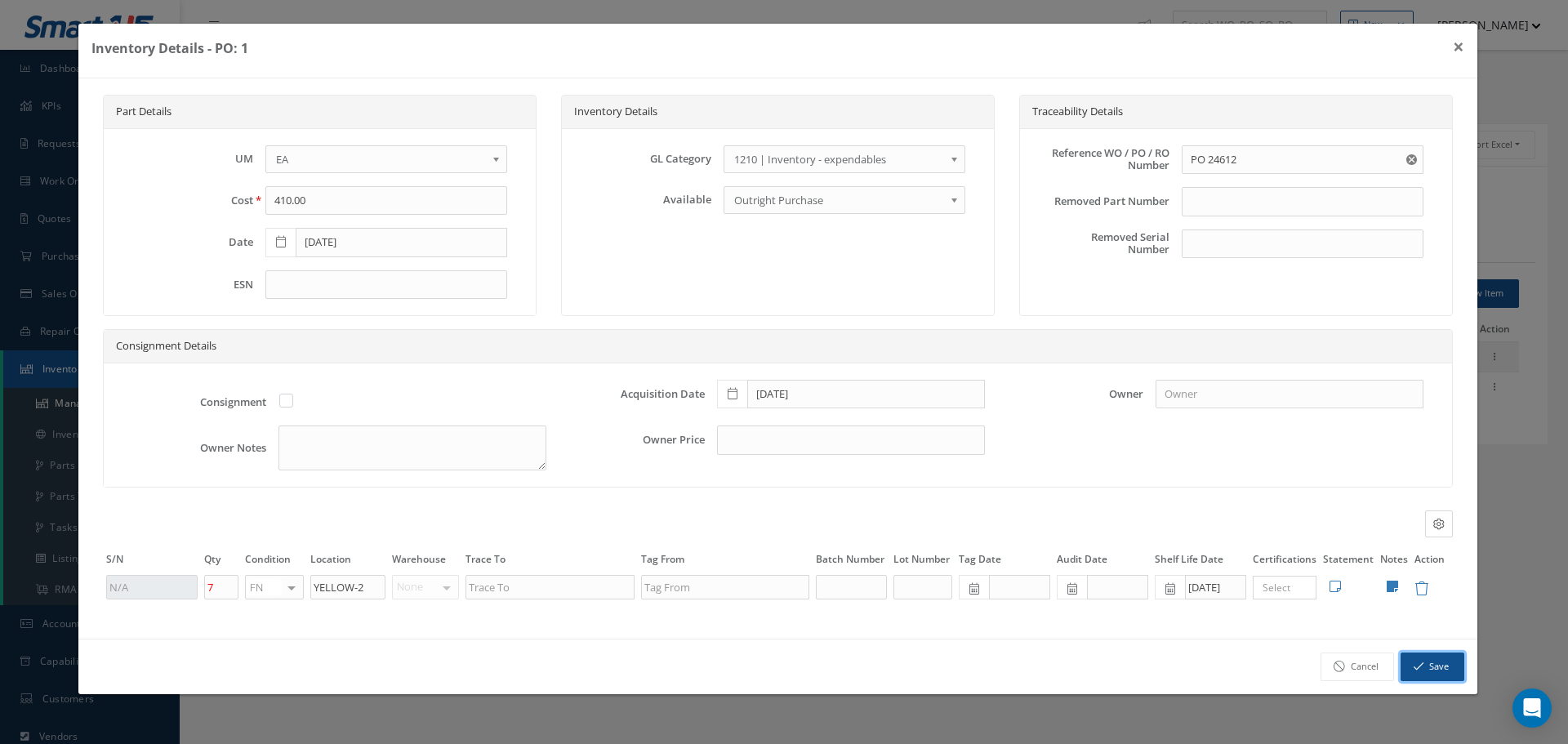
click at [1428, 665] on button "Save" at bounding box center [1433, 666] width 64 height 28
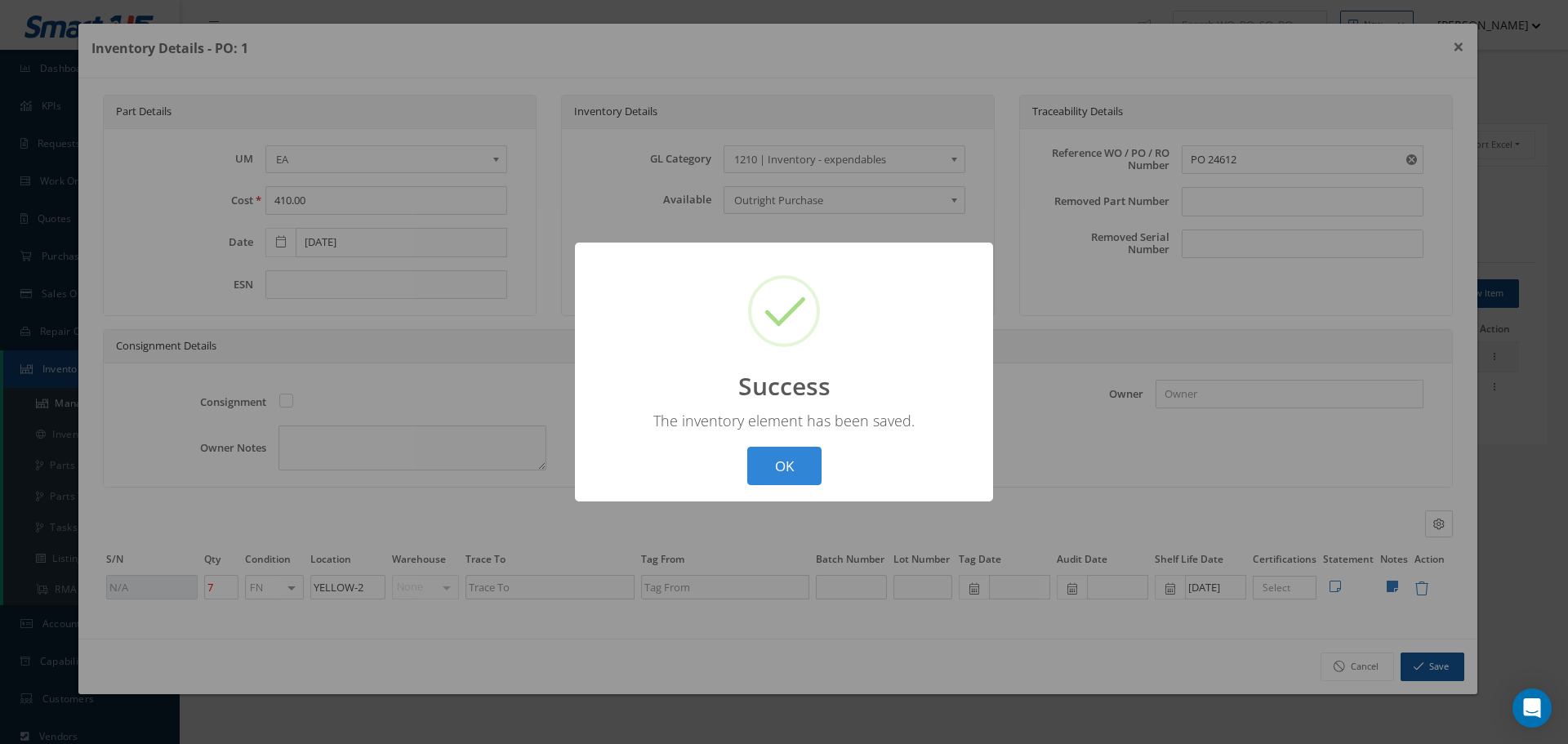
drag, startPoint x: 808, startPoint y: 467, endPoint x: 252, endPoint y: 461, distance: 556.0
click at [788, 470] on button "OK" at bounding box center [784, 466] width 74 height 38
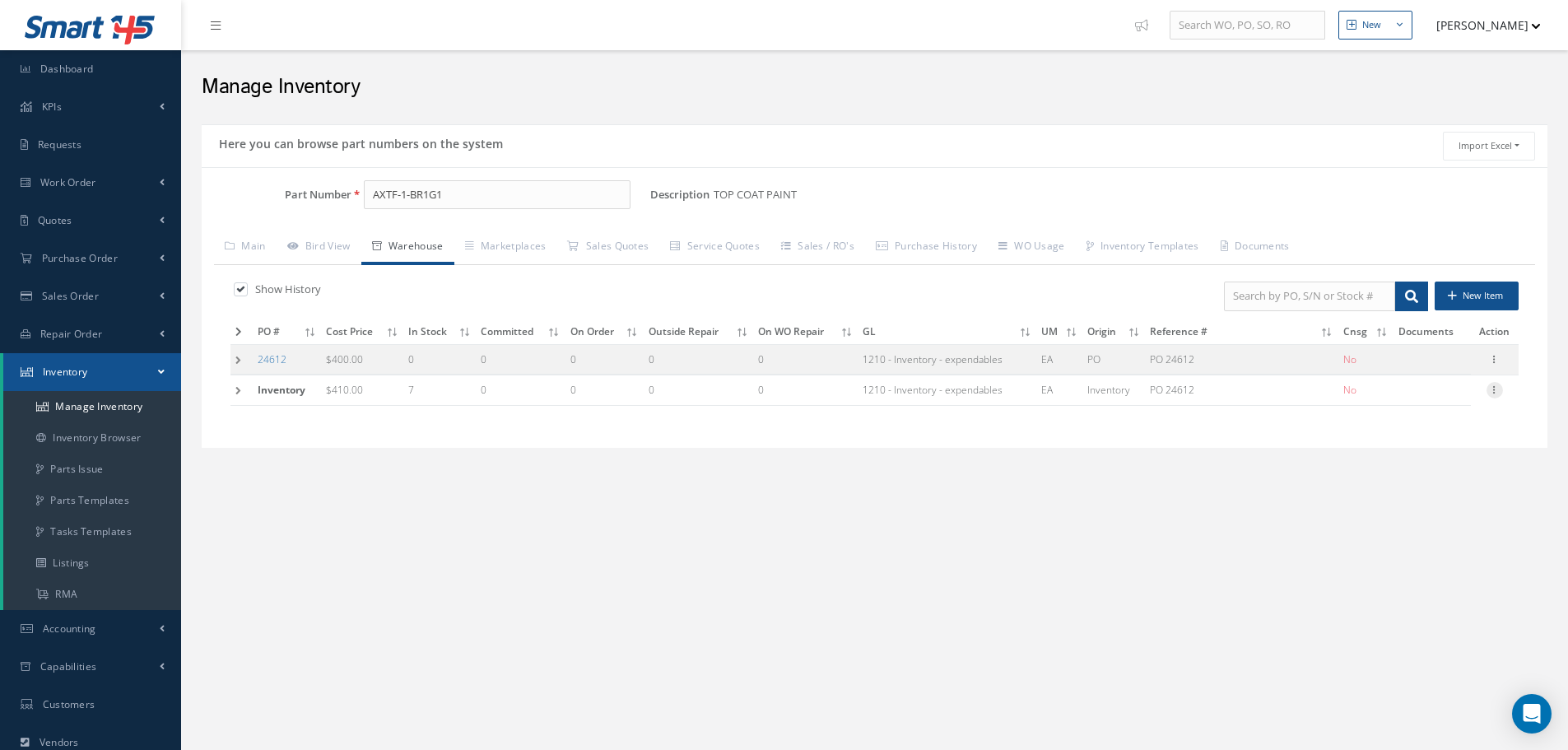
click at [1497, 387] on icon at bounding box center [1494, 388] width 17 height 13
click at [1445, 401] on link "Edit" at bounding box center [1418, 400] width 130 height 21
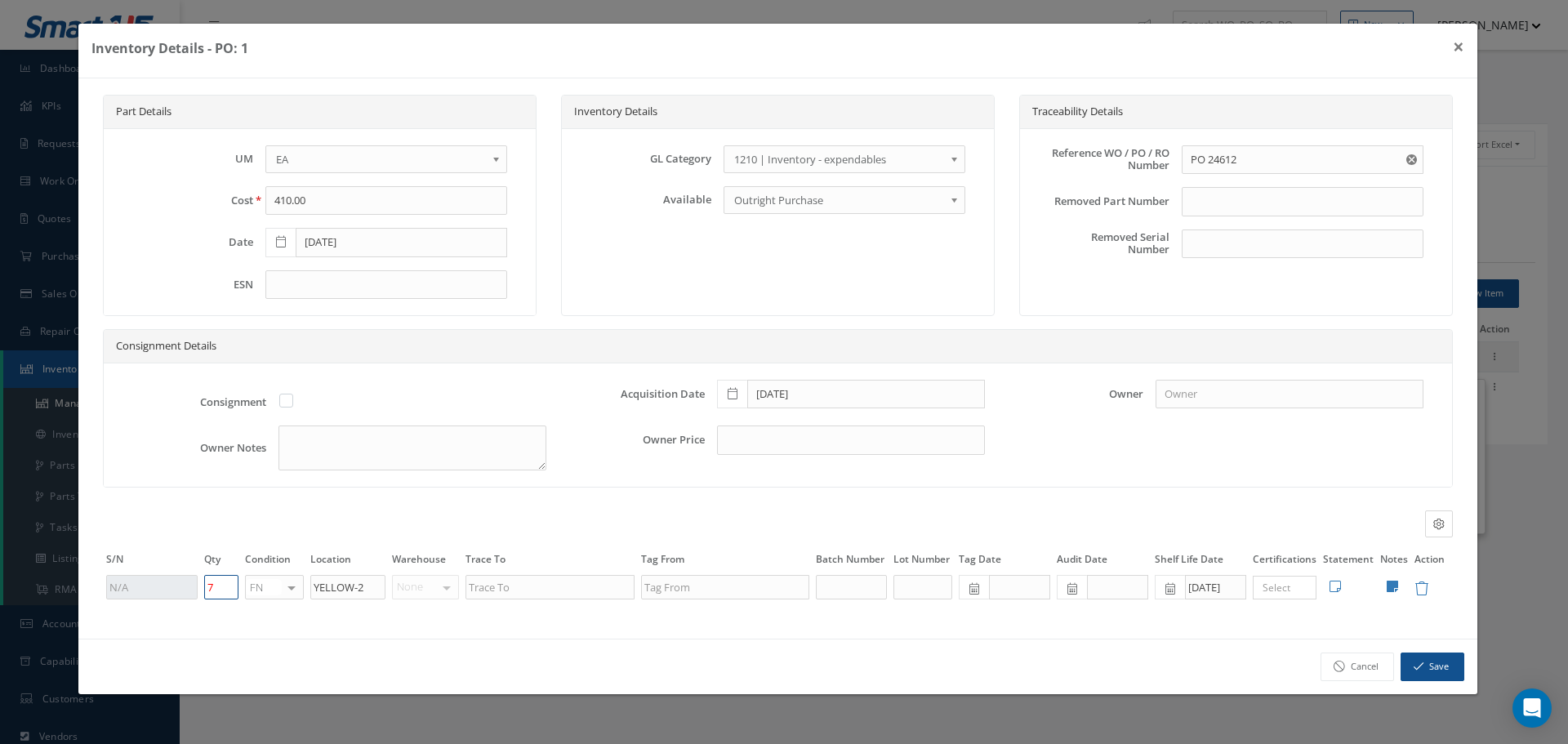
click at [216, 578] on input "7" at bounding box center [222, 587] width 35 height 25
type input "6"
click at [1452, 671] on button "Save" at bounding box center [1433, 666] width 64 height 28
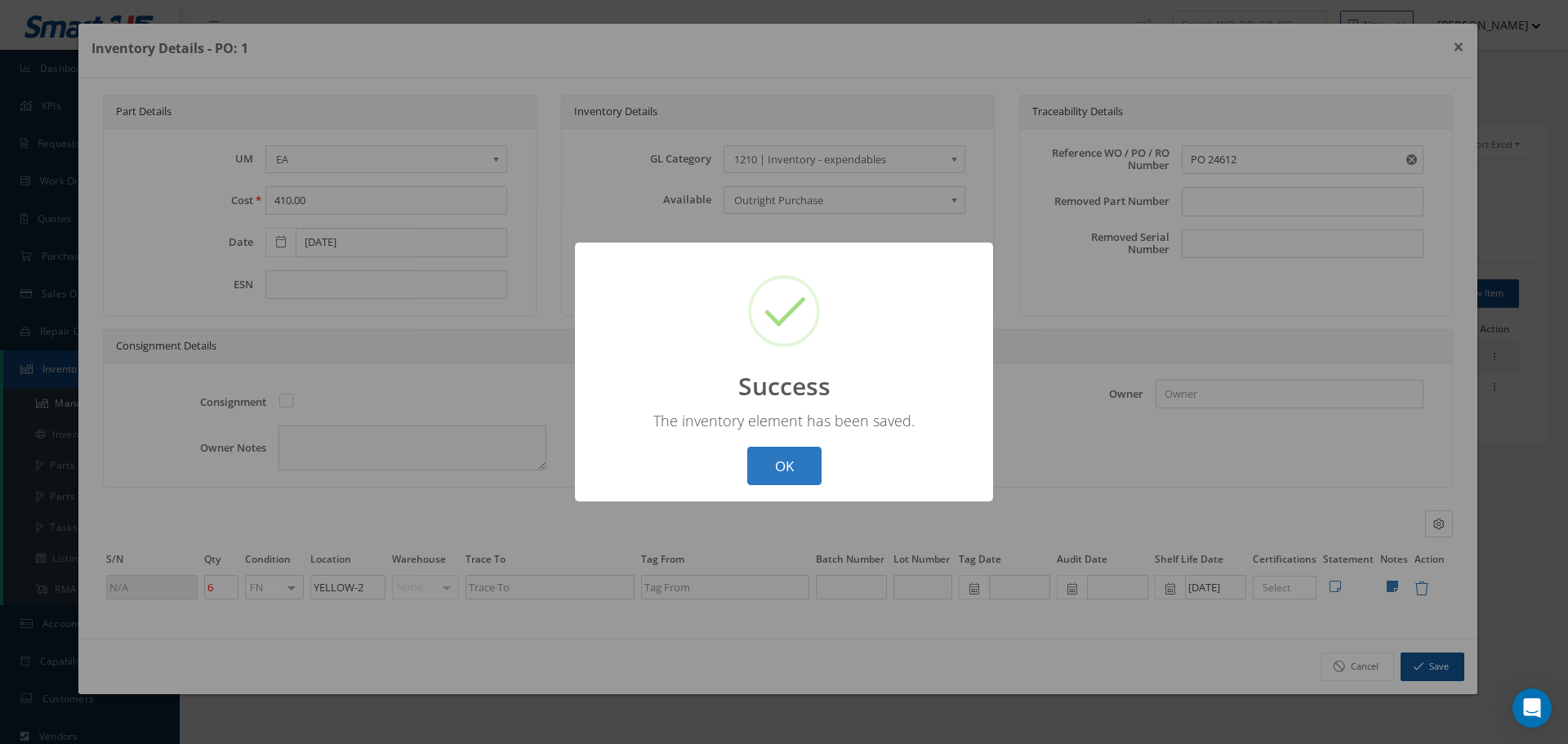
click at [783, 464] on button "OK" at bounding box center [784, 466] width 74 height 38
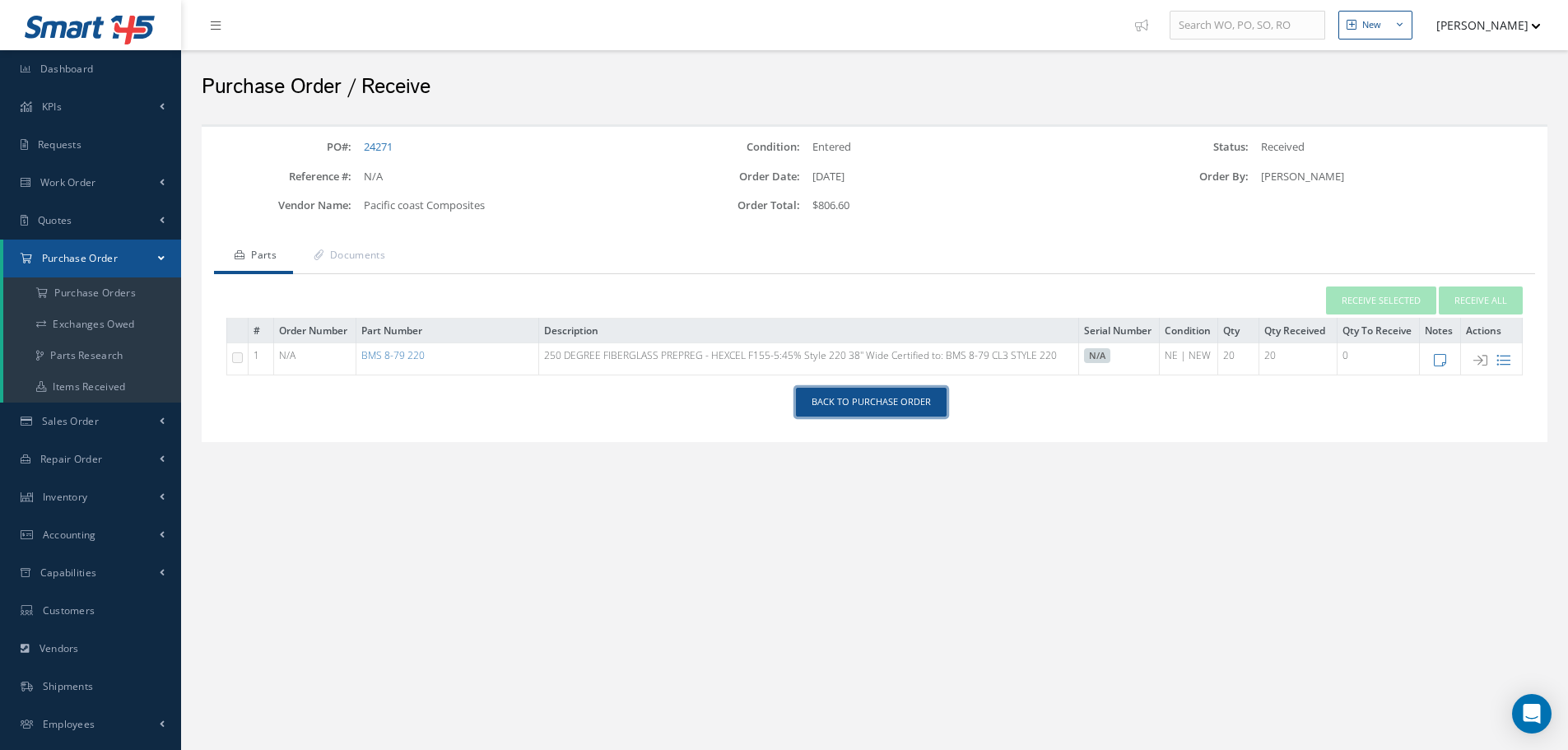
click at [812, 396] on link "Back to Purchase Order" at bounding box center [871, 401] width 151 height 29
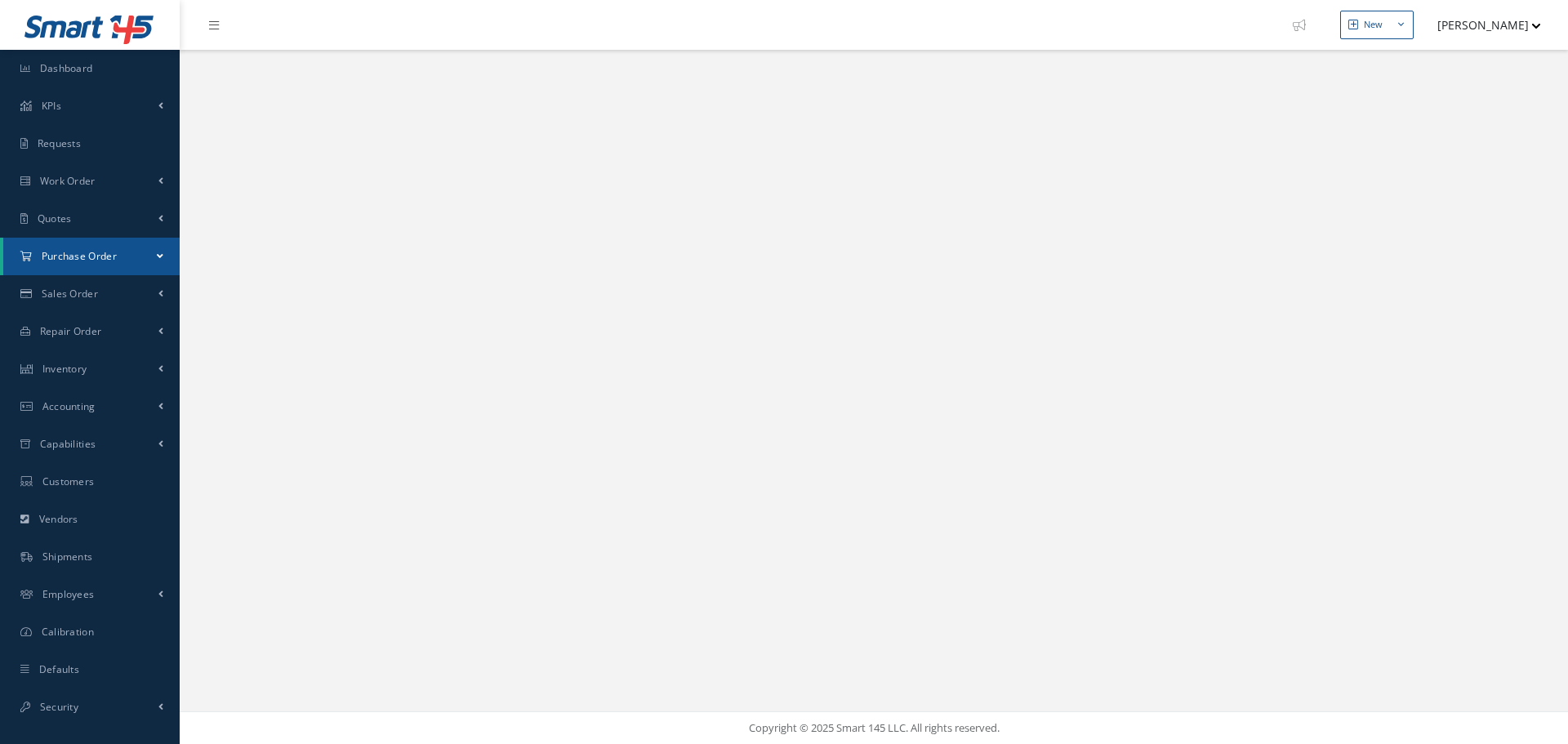
select select "25"
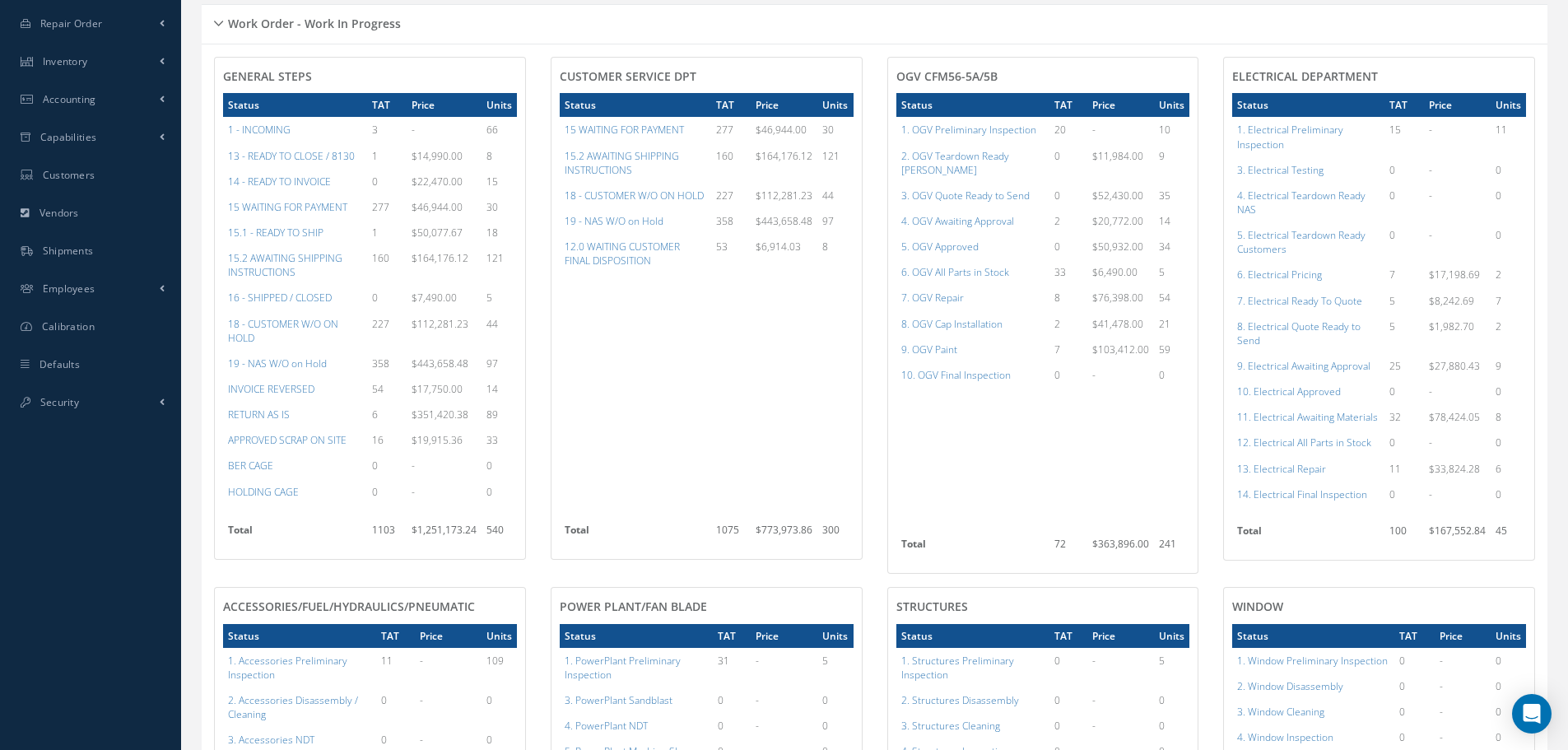
scroll to position [329, 0]
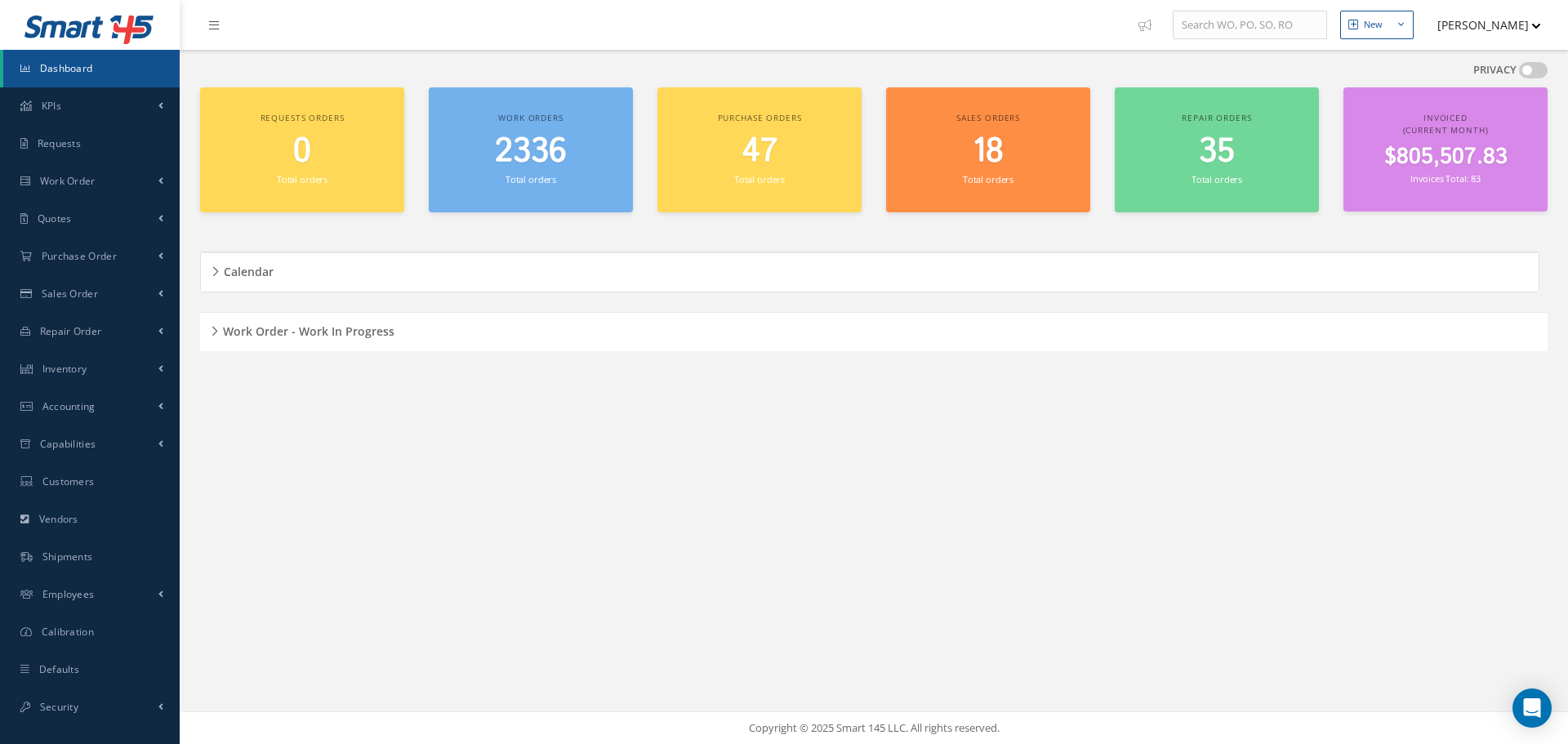
click at [215, 331] on div "Work Order - Work In Progress" at bounding box center [874, 332] width 1348 height 26
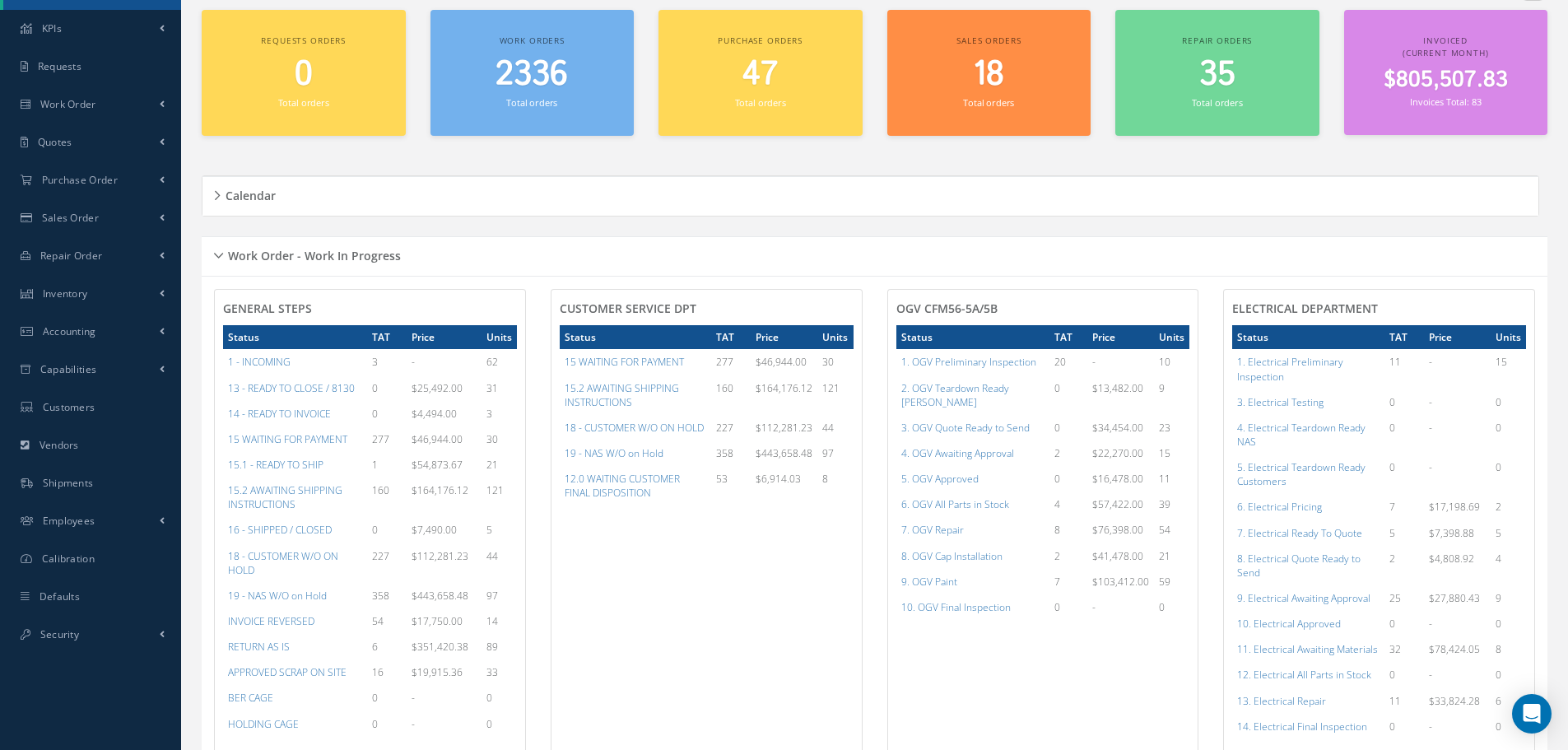
scroll to position [165, 0]
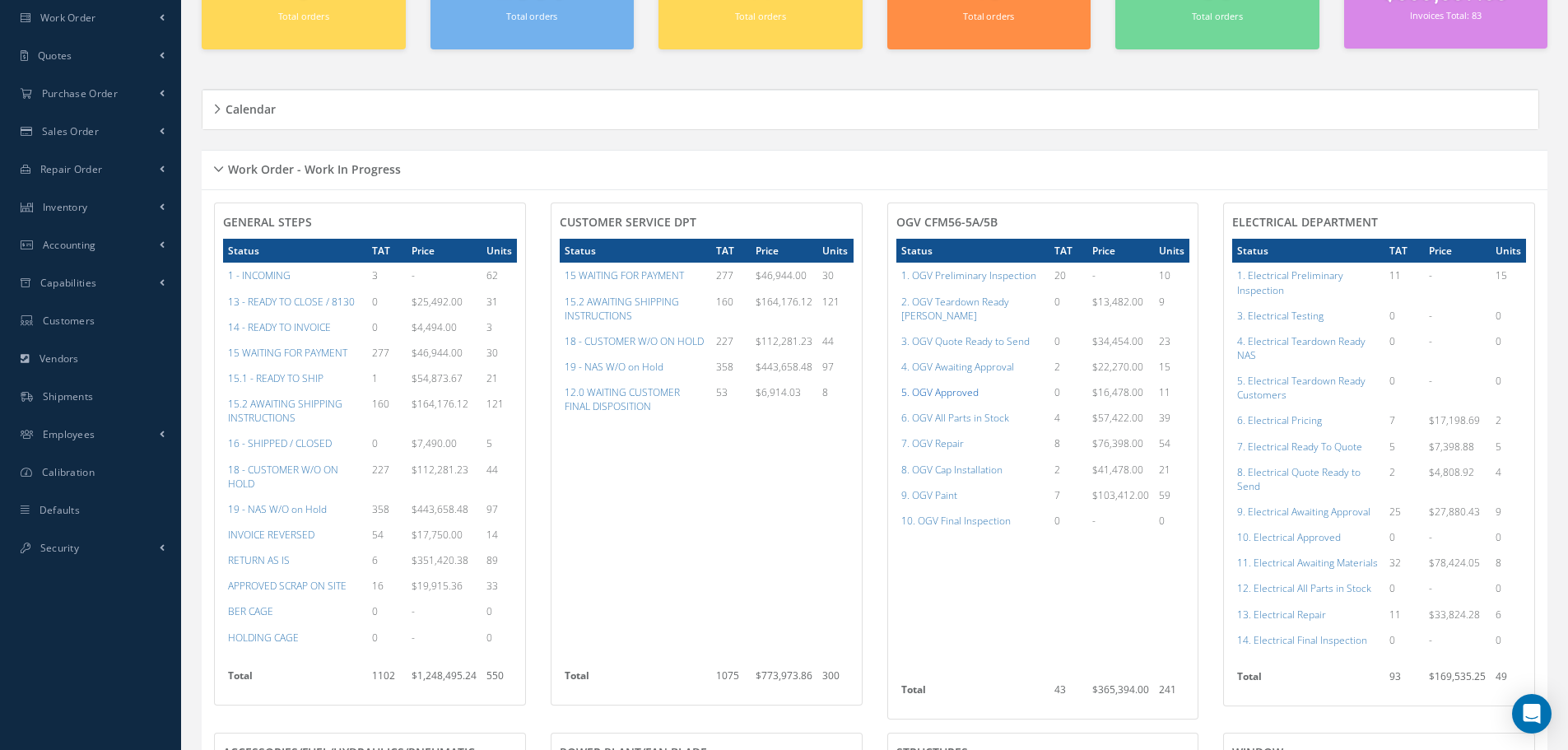
click at [963, 386] on a=78&excludeInternalCustomer=false&excludeInvoicedOrClosed=true&shop_id=15&filtersHidded"] "5. OGV Approved" at bounding box center [940, 392] width 77 height 14
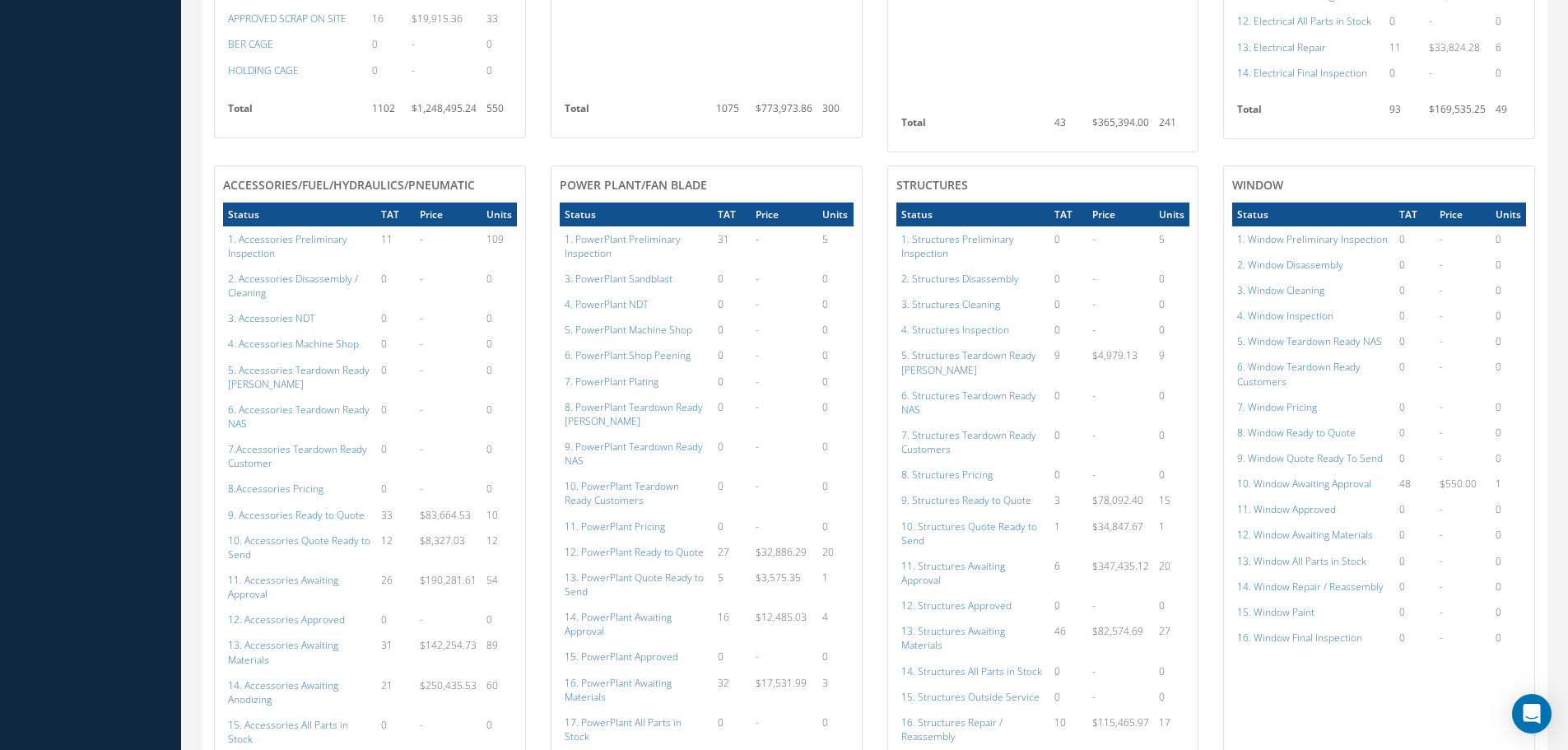
scroll to position [741, 0]
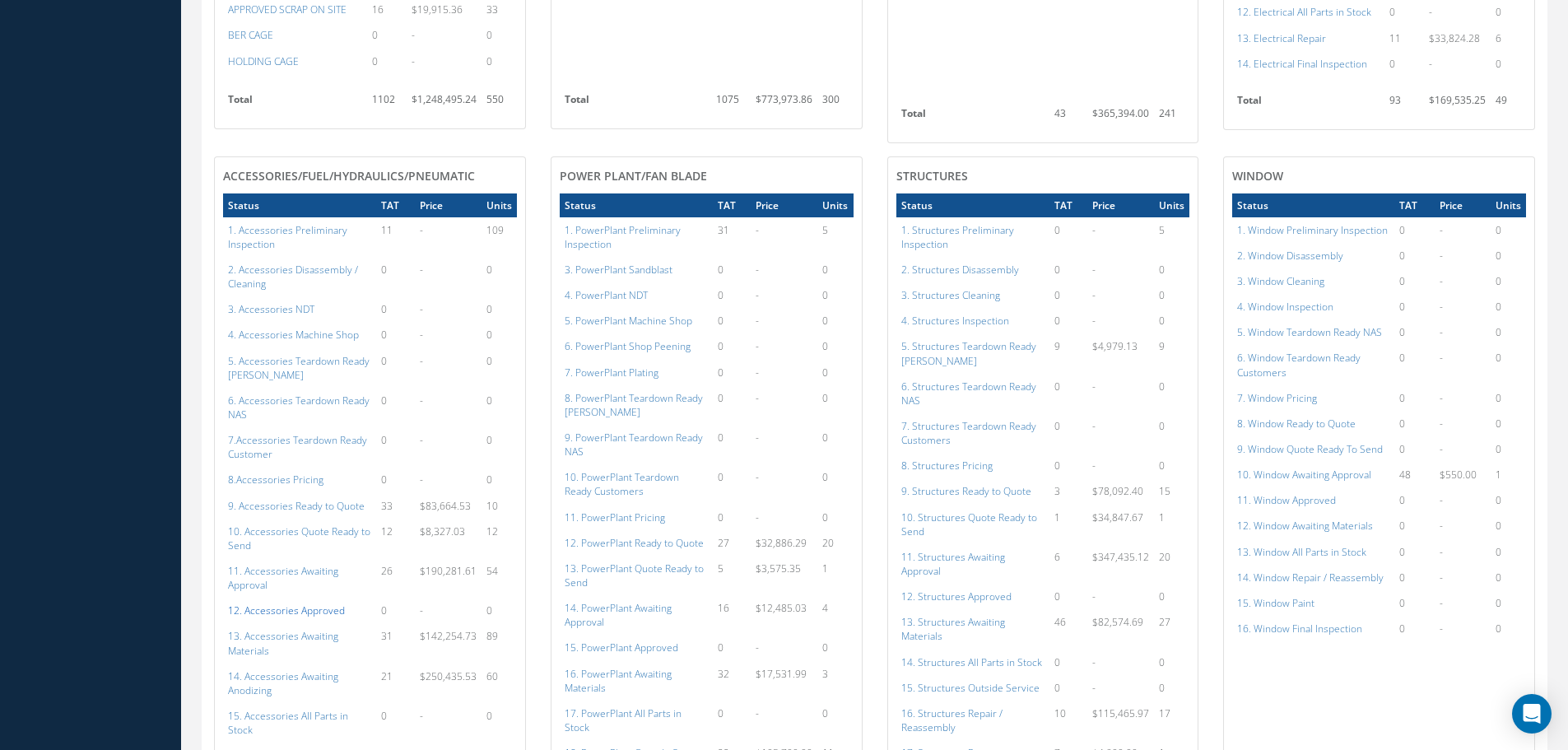
click at [256, 604] on a=112&excludeInternalCustomer=false&excludeInvoicedOrClosed=true&shop_id=14&filtersHidded"] "12. Accessories Approved" at bounding box center [286, 610] width 117 height 14
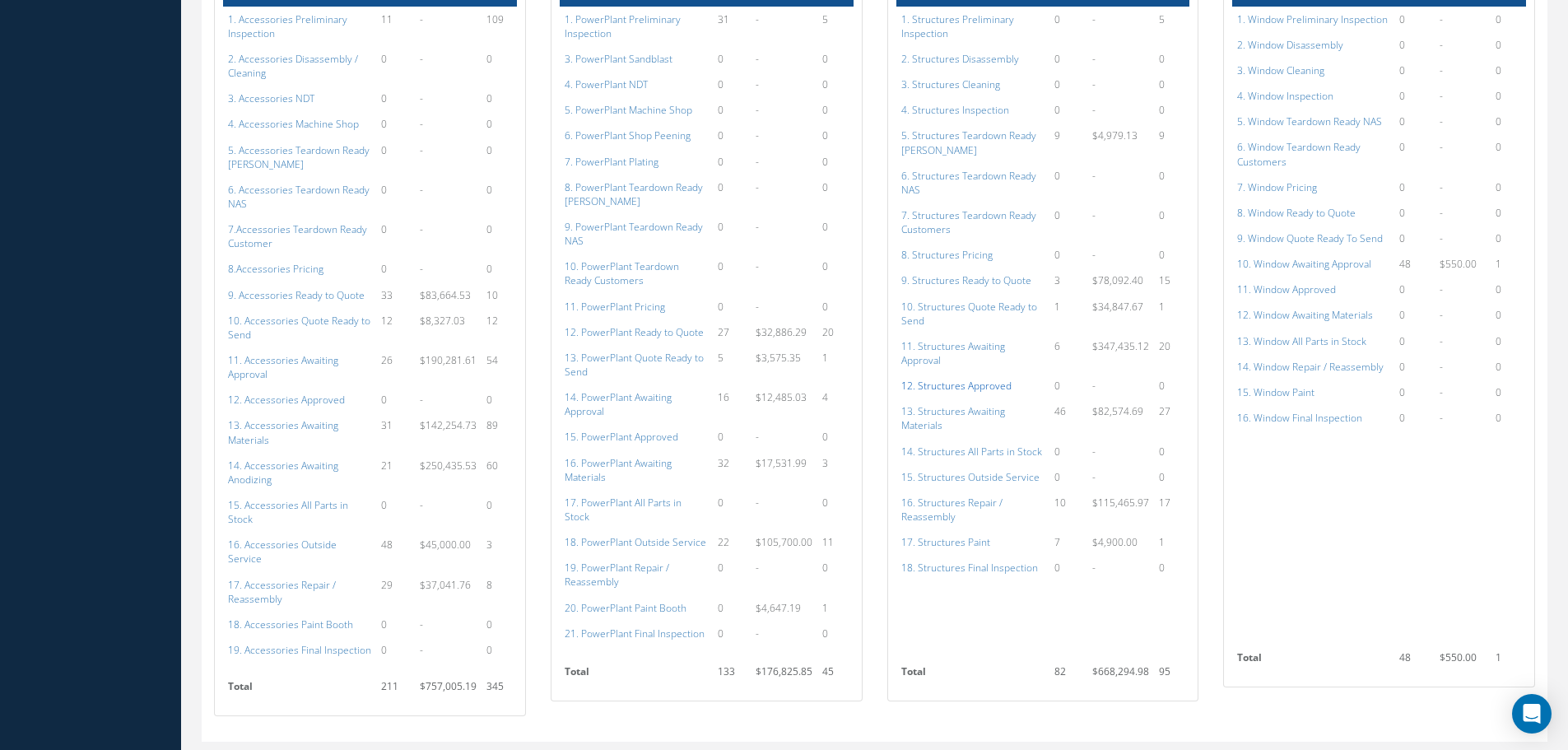
scroll to position [956, 0]
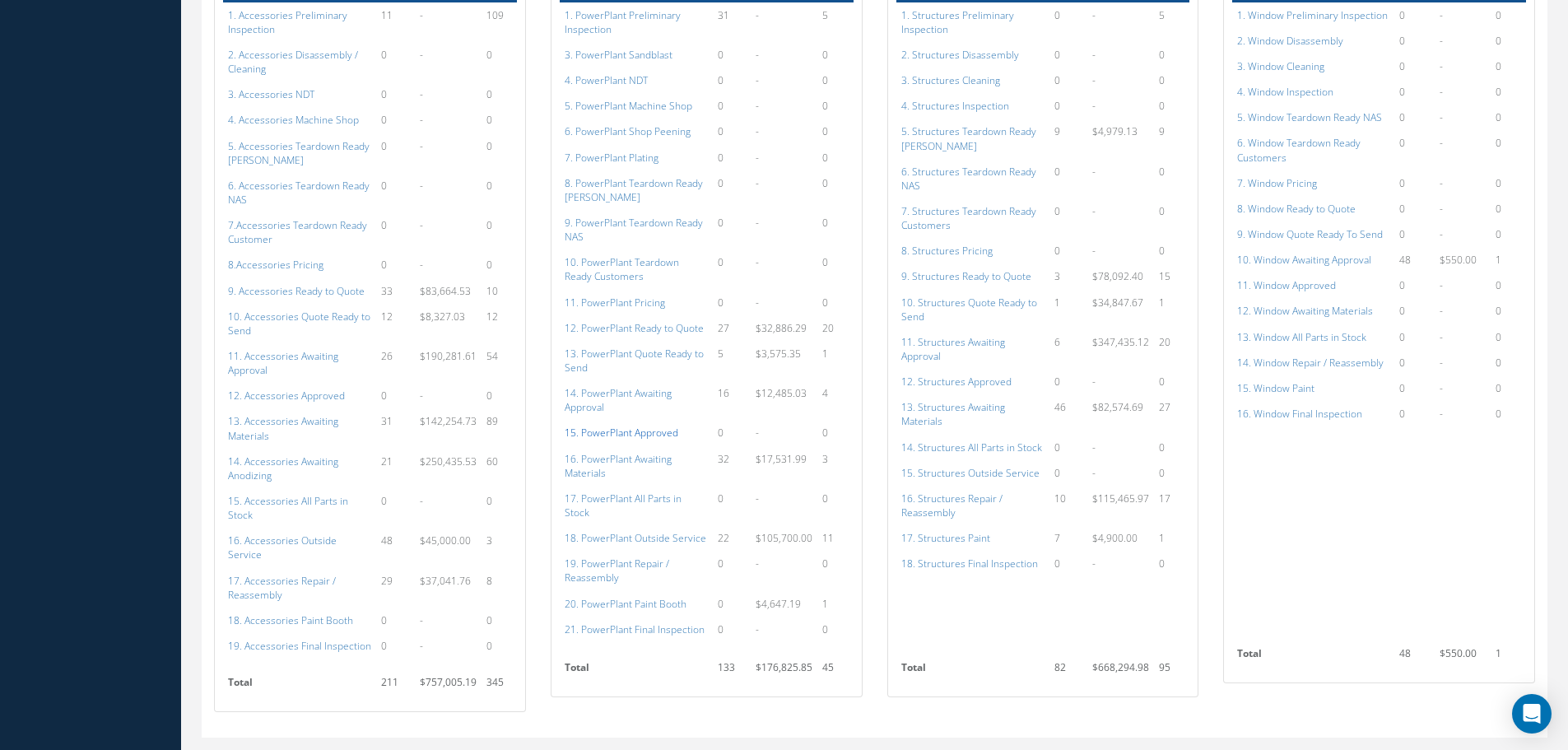
click at [633, 425] on a=134&excludeInternalCustomer=false&excludeInvoicedOrClosed=true&shop_id=15&filtersHidded"] "15. PowerPlant Approved" at bounding box center [621, 432] width 113 height 14
click at [952, 375] on a=152&excludeInternalCustomer=false&excludeInvoicedOrClosed=true&shop_id=3&filtersHidded"] "12. Structures Approved" at bounding box center [956, 381] width 110 height 14
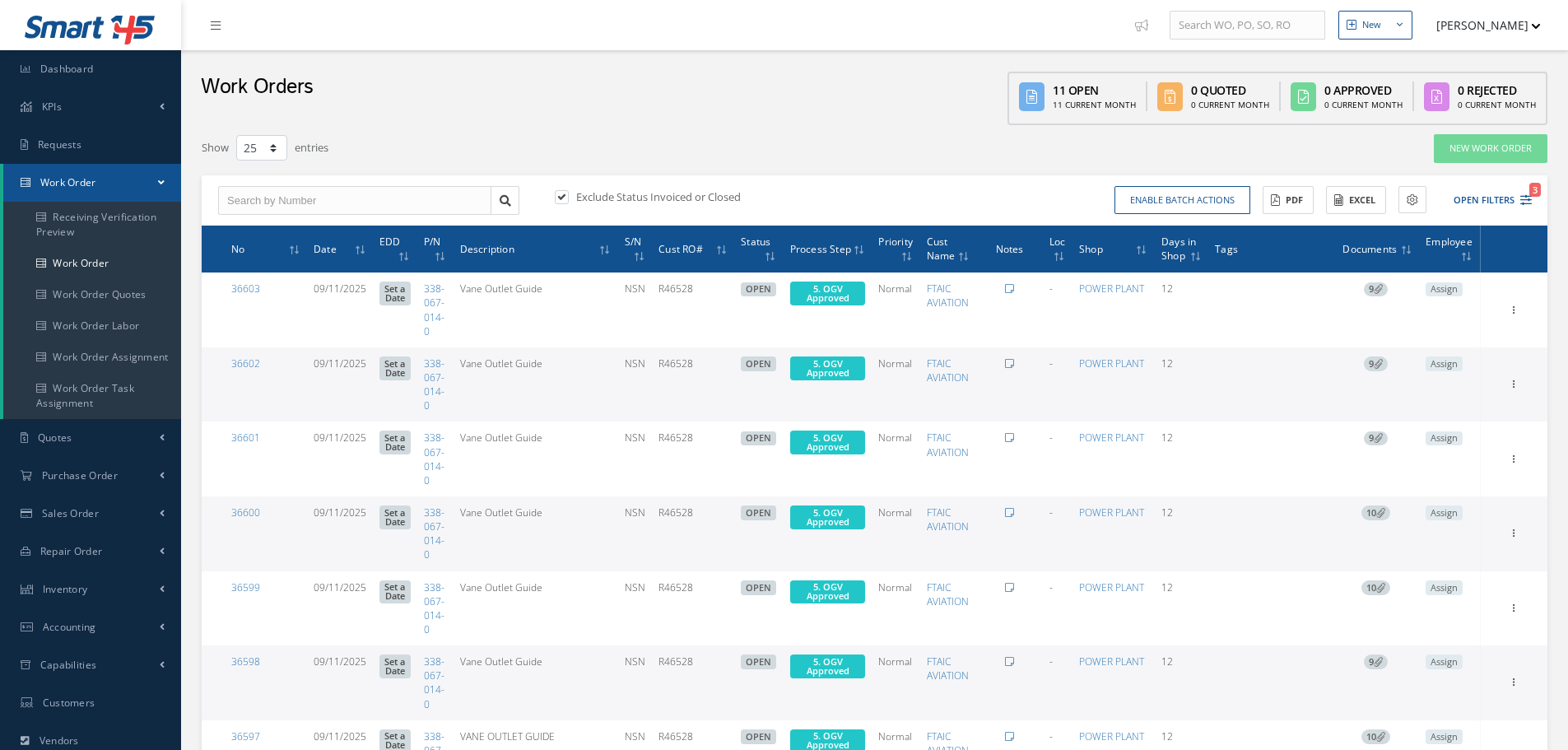
select select "25"
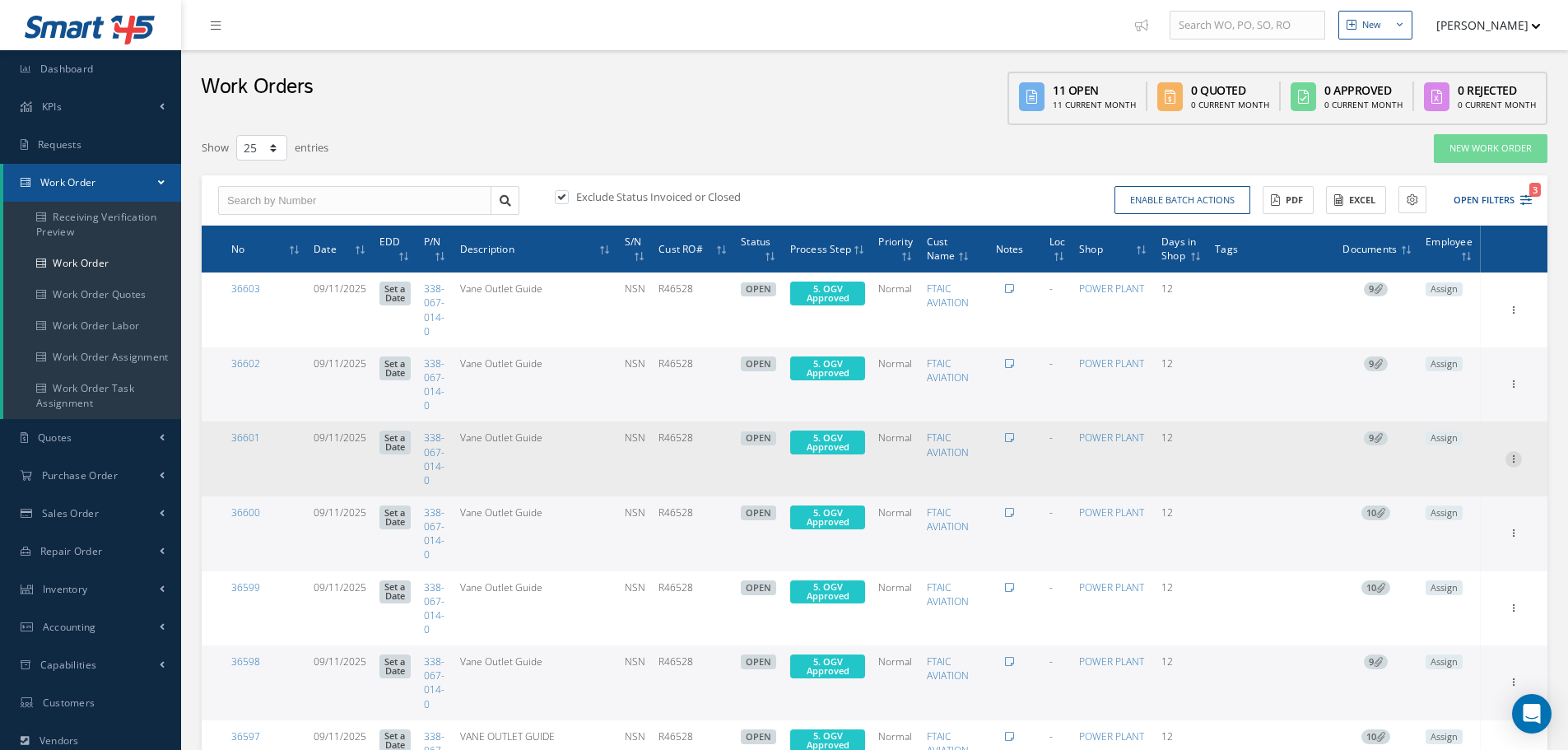
click at [1516, 462] on icon at bounding box center [1514, 457] width 17 height 13
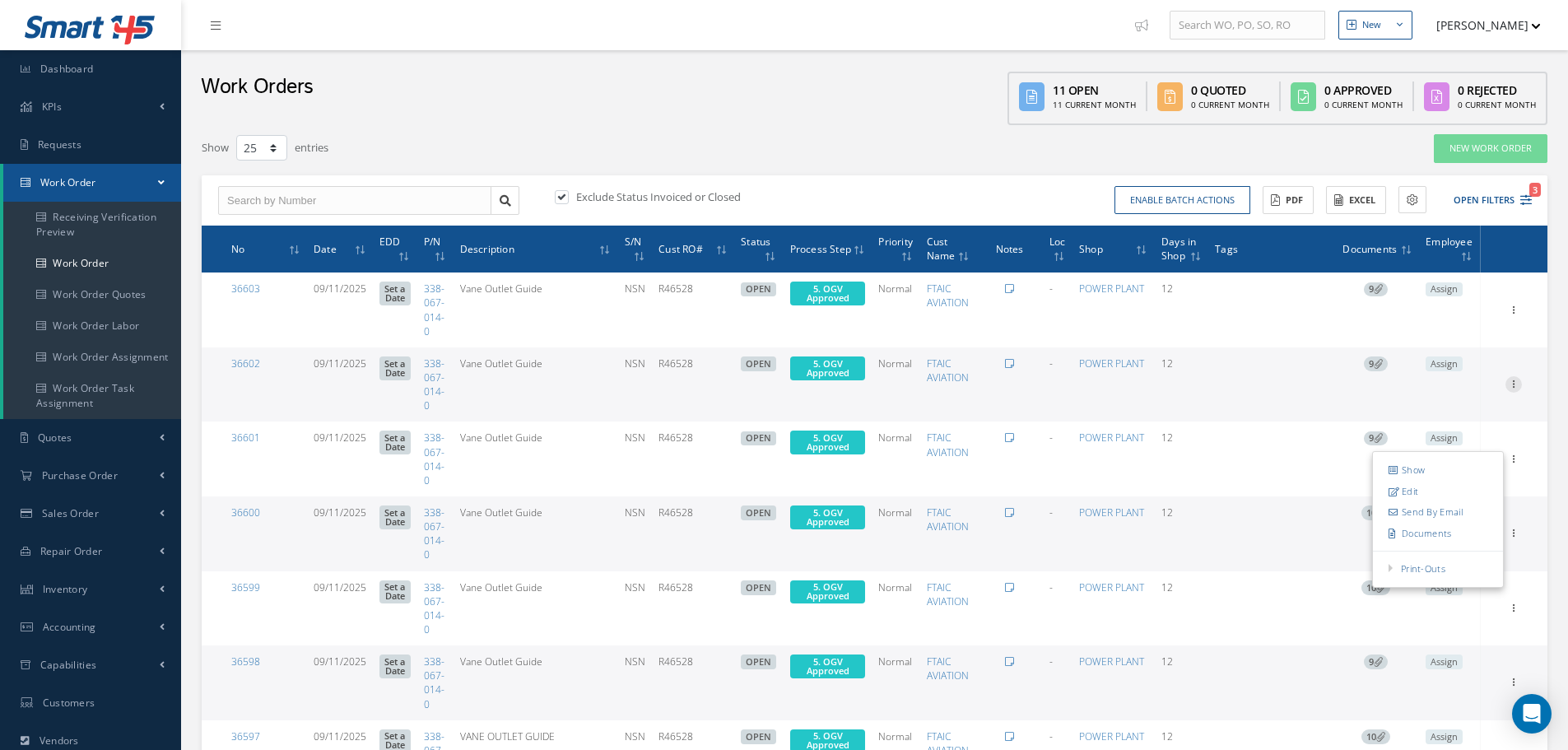
click at [1515, 385] on icon at bounding box center [1514, 383] width 17 height 13
click at [1490, 199] on button "Open Filters 3" at bounding box center [1485, 201] width 93 height 28
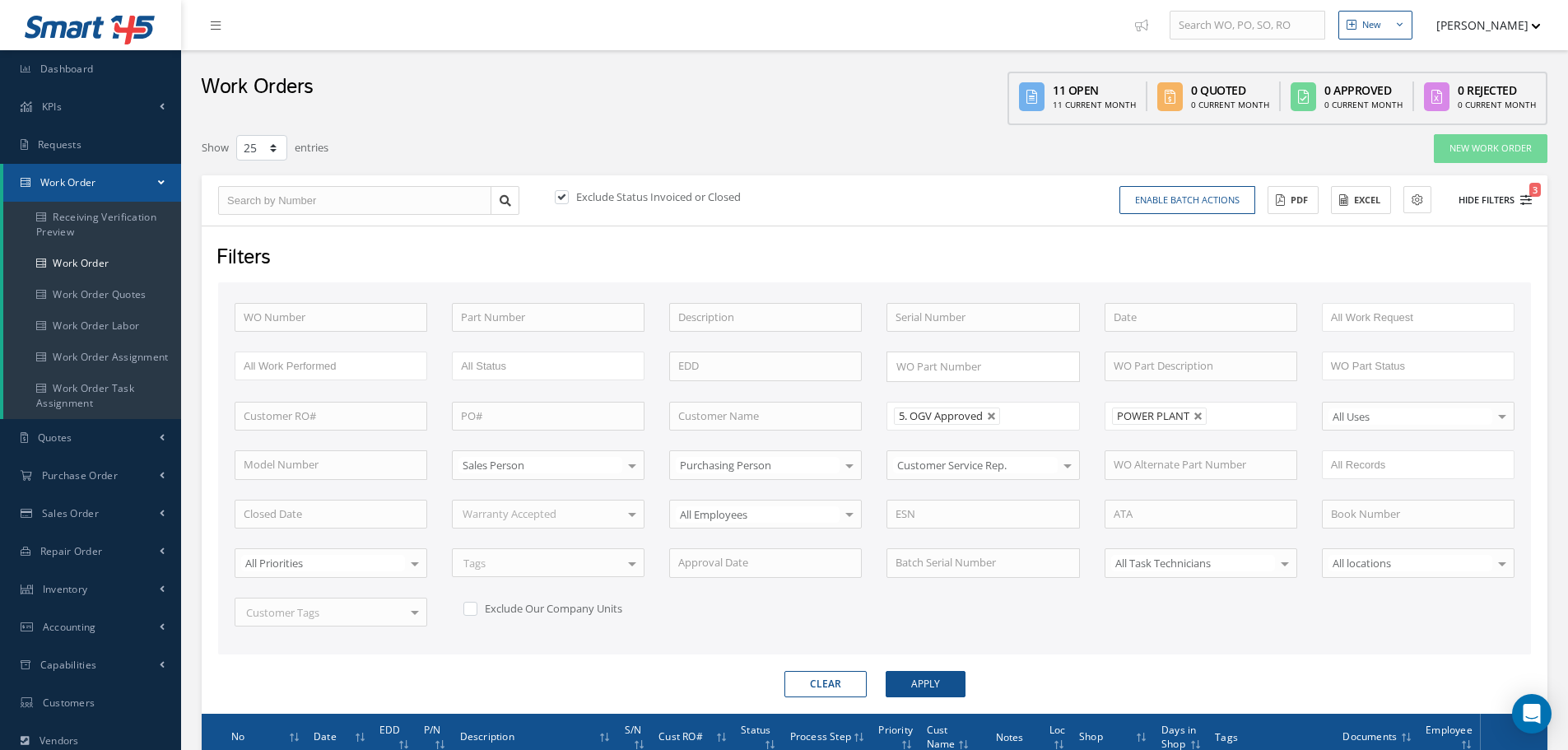
click at [1488, 199] on button "Hide Filters 3" at bounding box center [1488, 201] width 88 height 28
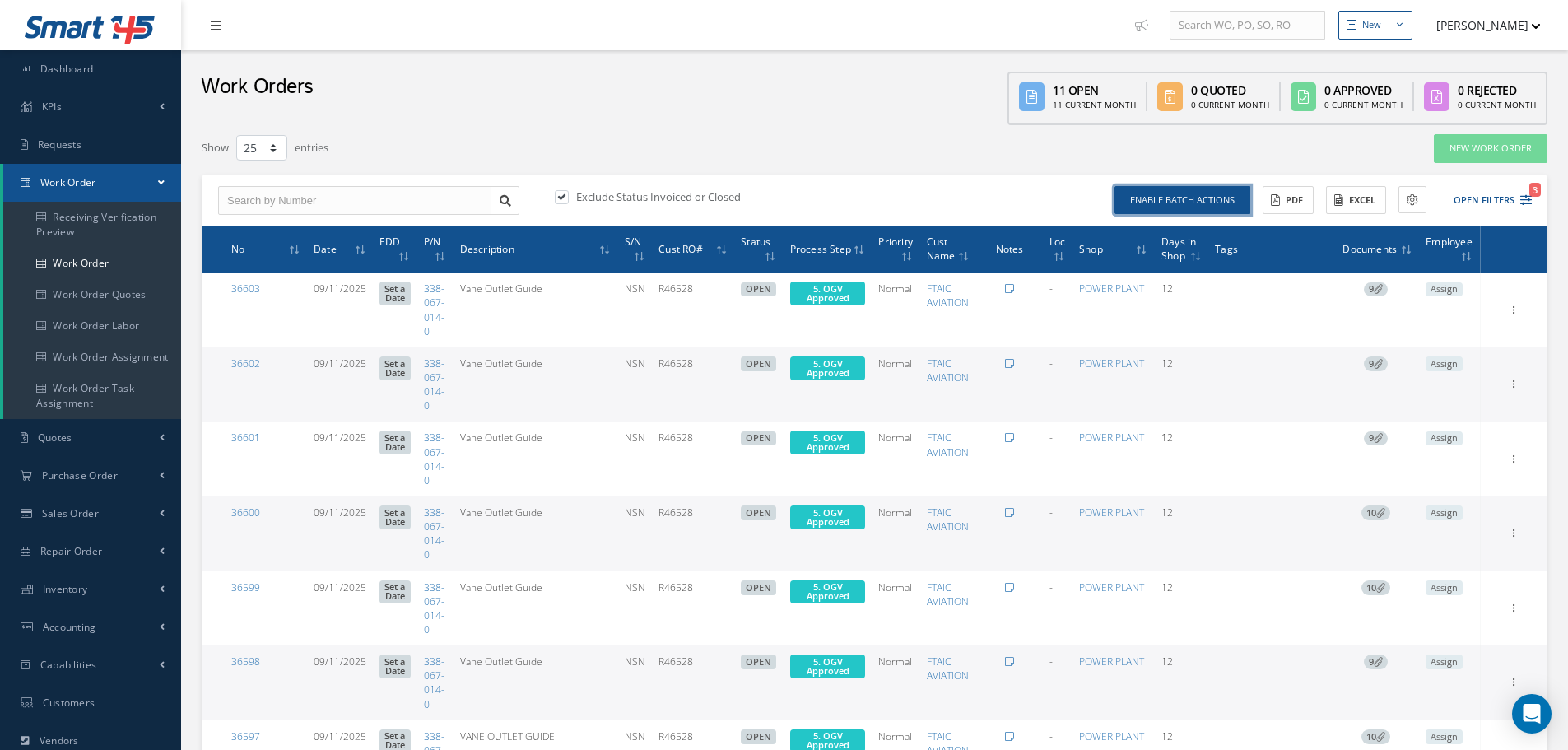
click at [1161, 193] on button "Enable batch actions" at bounding box center [1182, 200] width 136 height 29
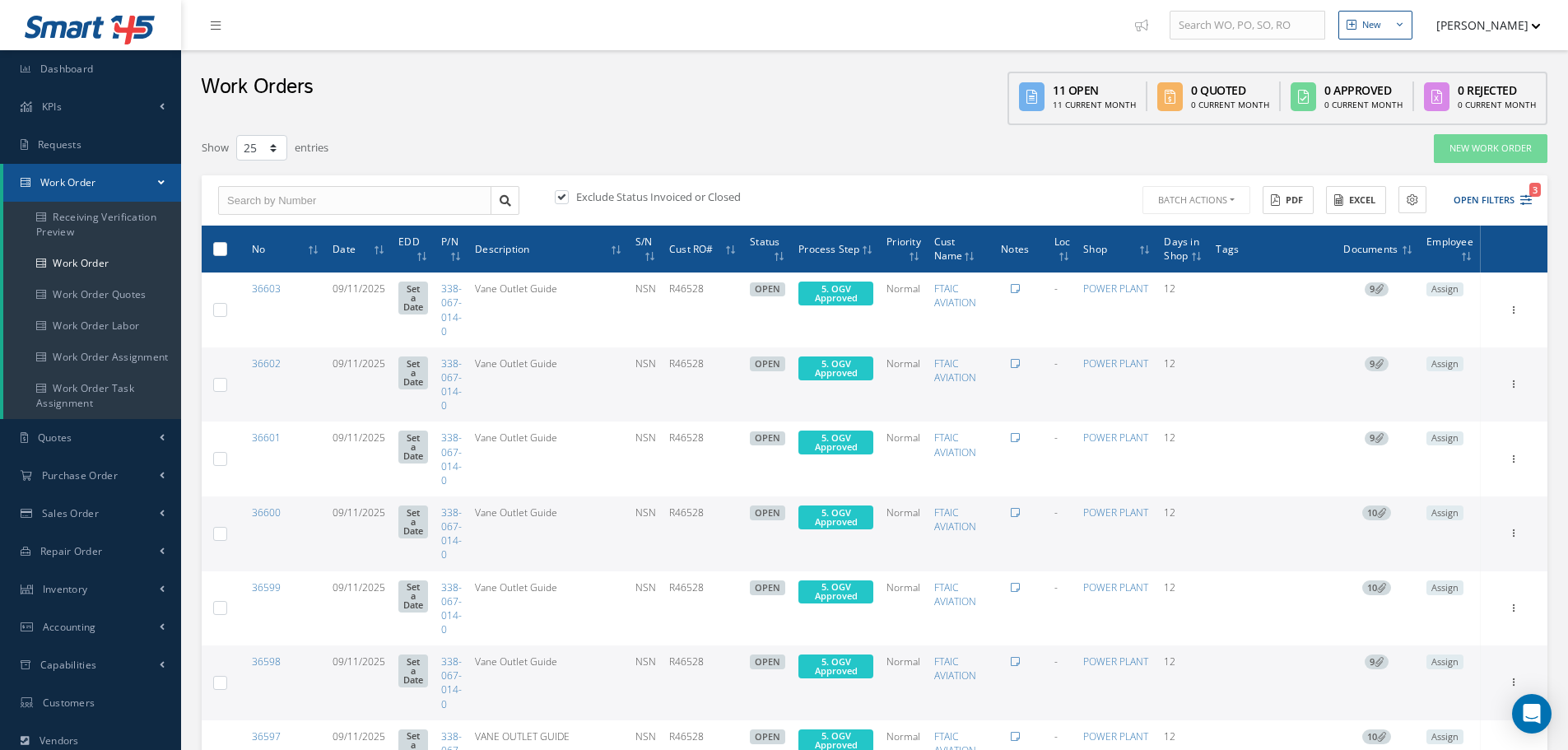
click at [226, 246] on label at bounding box center [226, 248] width 0 height 14
click at [218, 246] on input "checkbox" at bounding box center [221, 251] width 11 height 11
checkbox input "true"
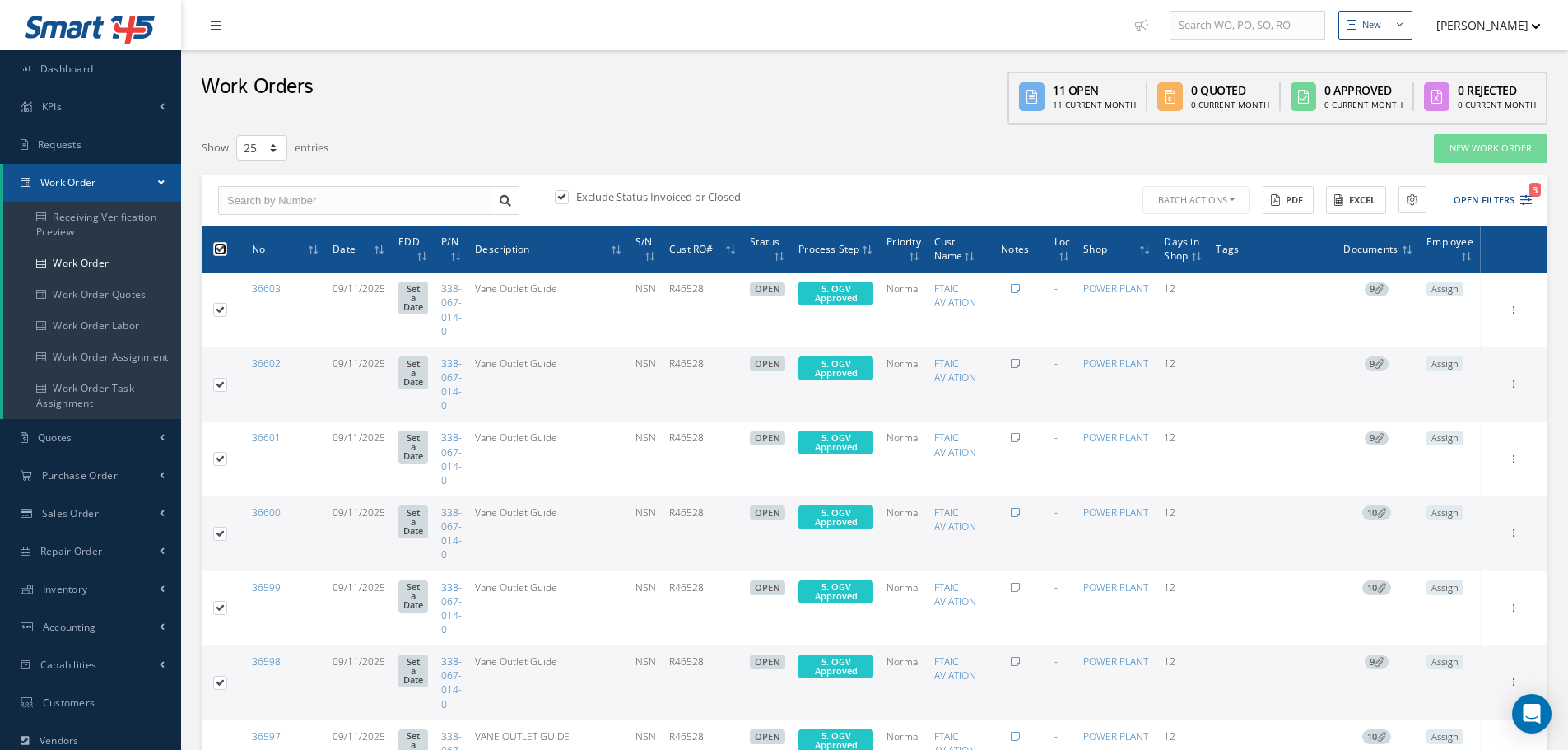
checkbox input "true"
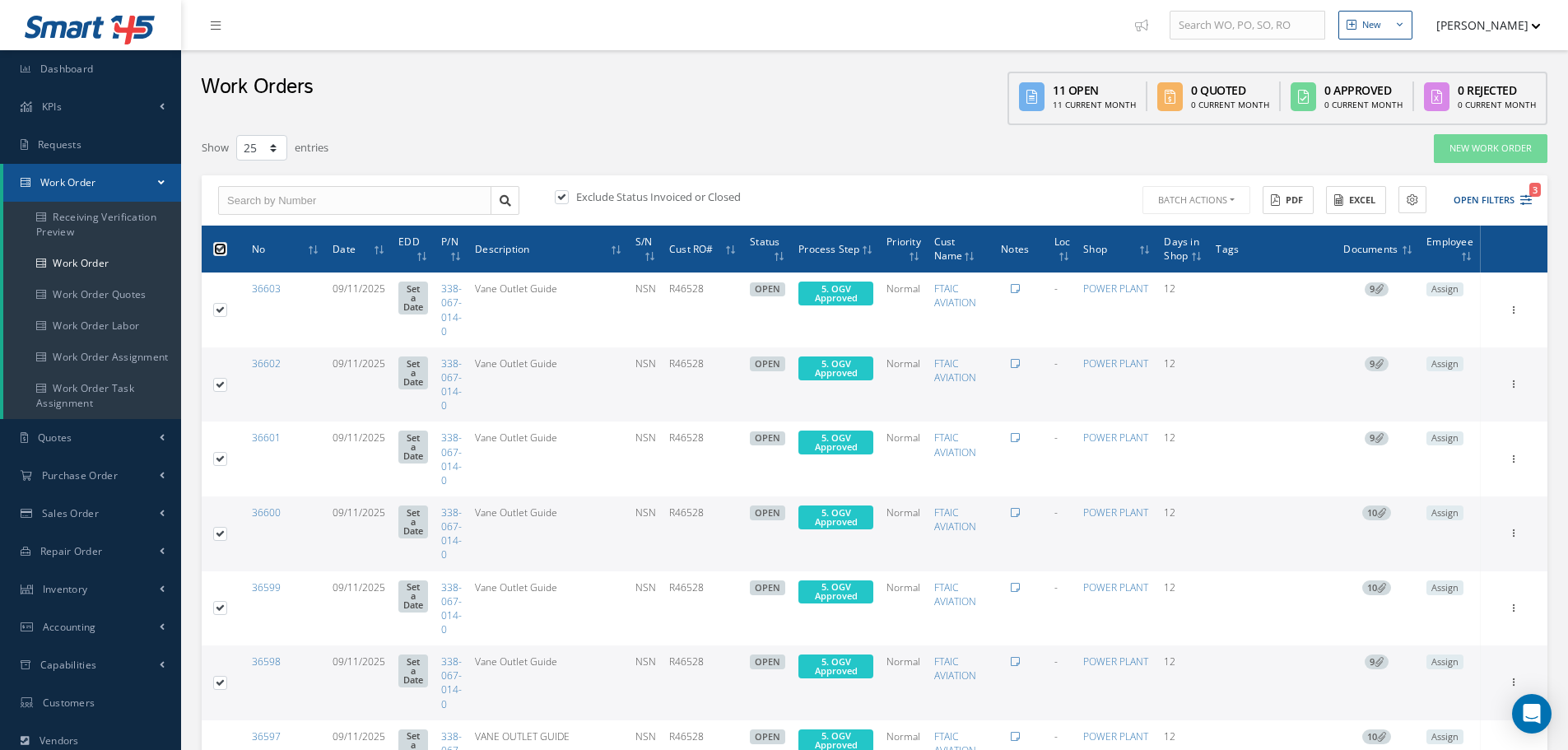
checkbox input "true"
click at [1229, 197] on button "Batch Actions" at bounding box center [1194, 200] width 111 height 29
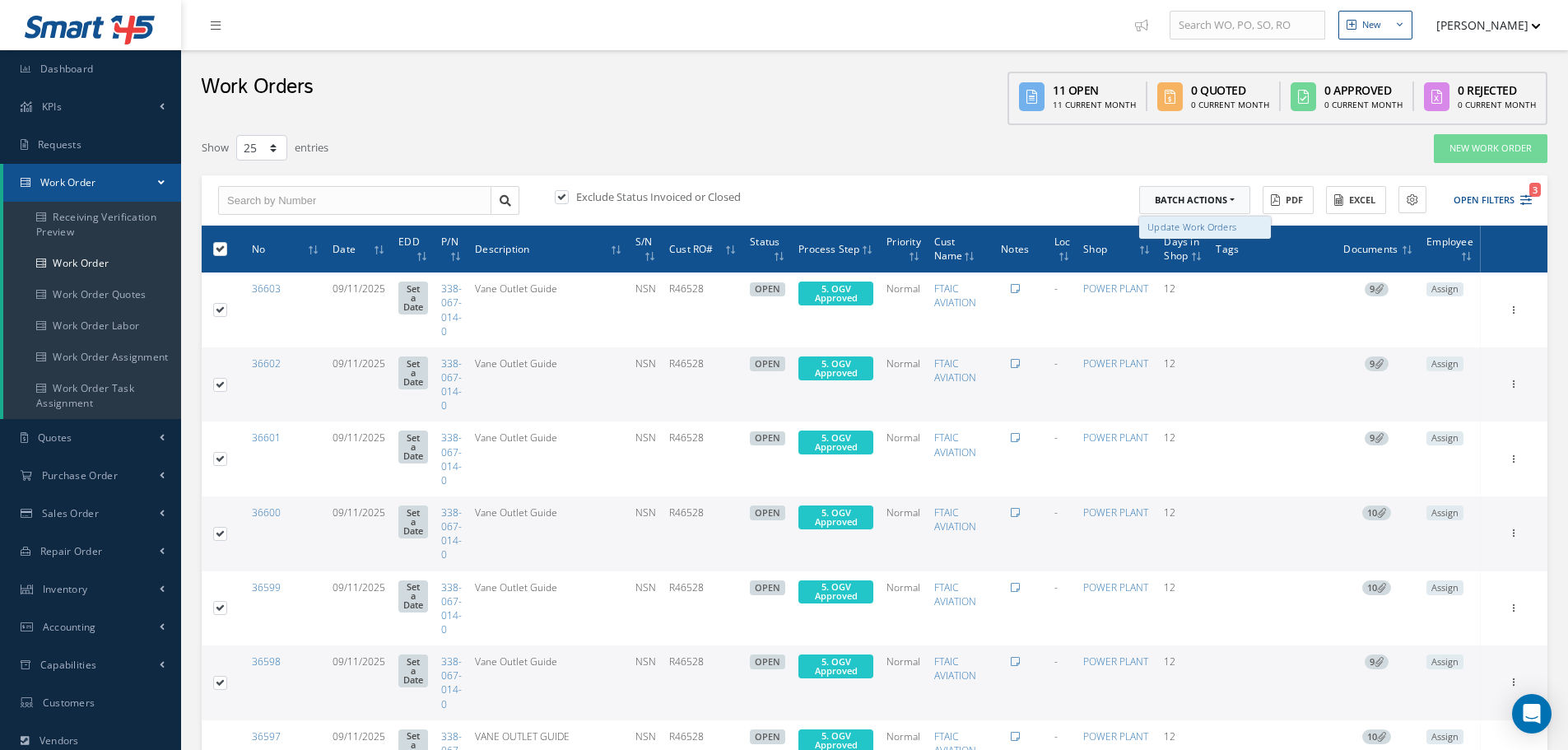
click at [1205, 225] on link "Update Work Orders" at bounding box center [1205, 227] width 132 height 22
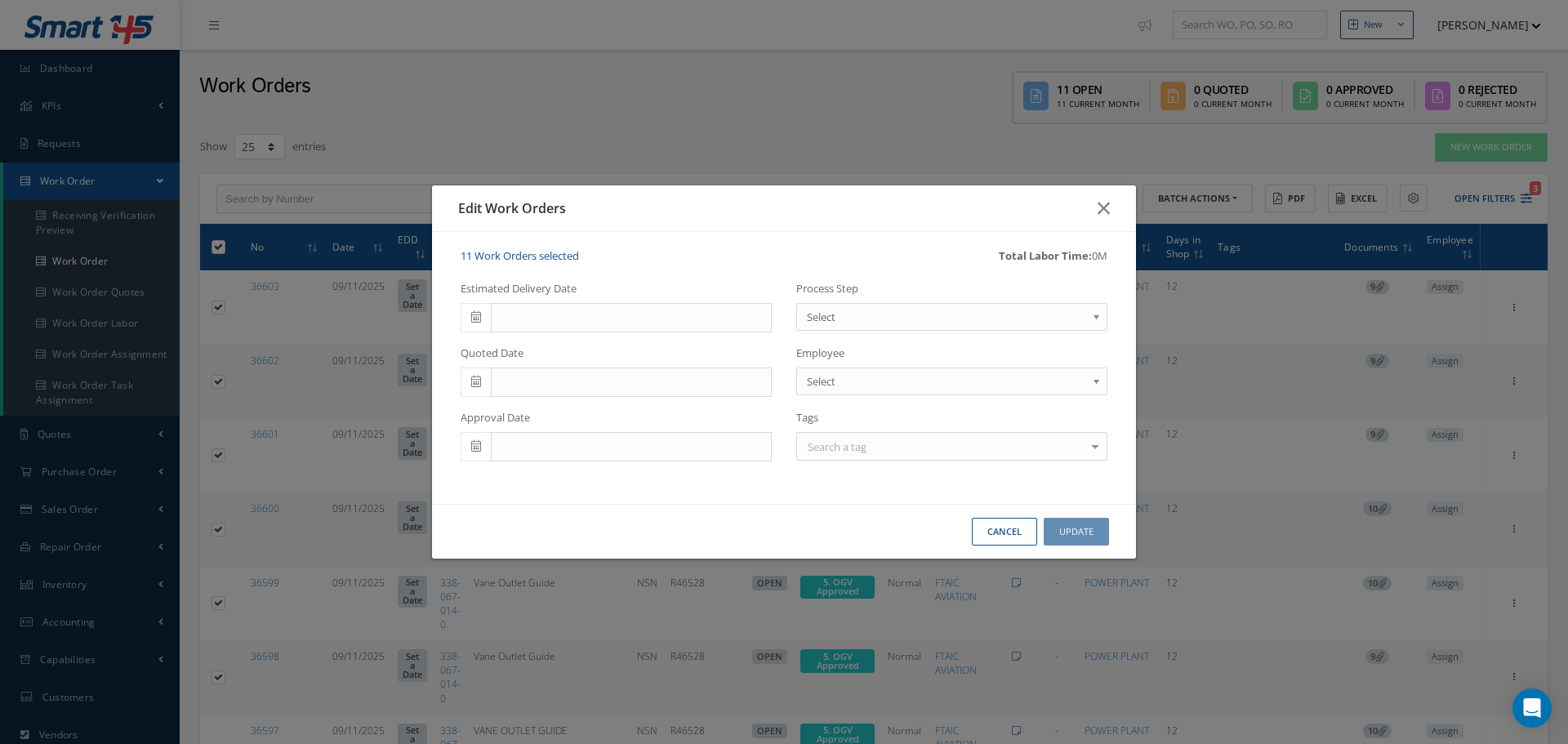
click at [1097, 319] on b at bounding box center [1100, 320] width 15 height 26
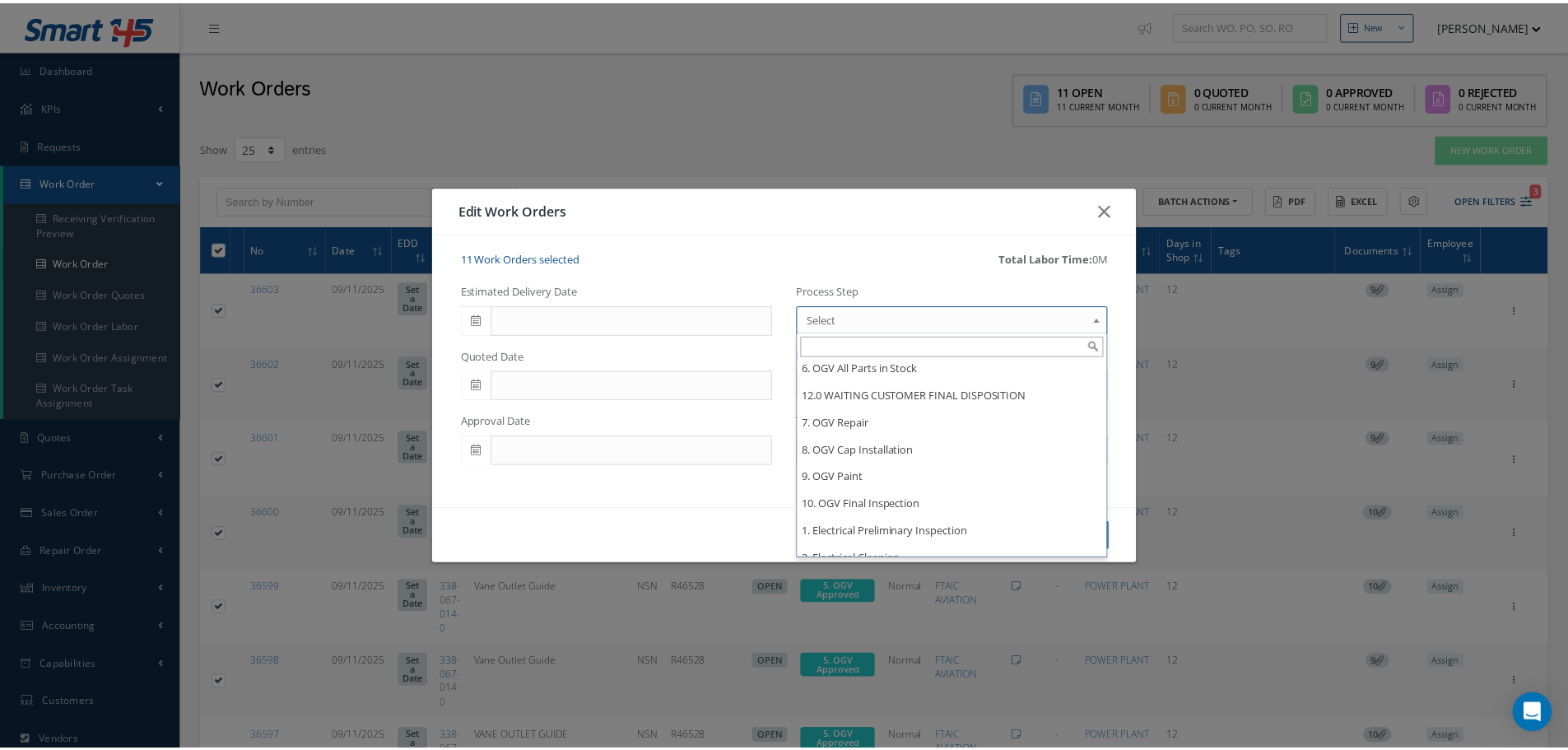
scroll to position [1385, 0]
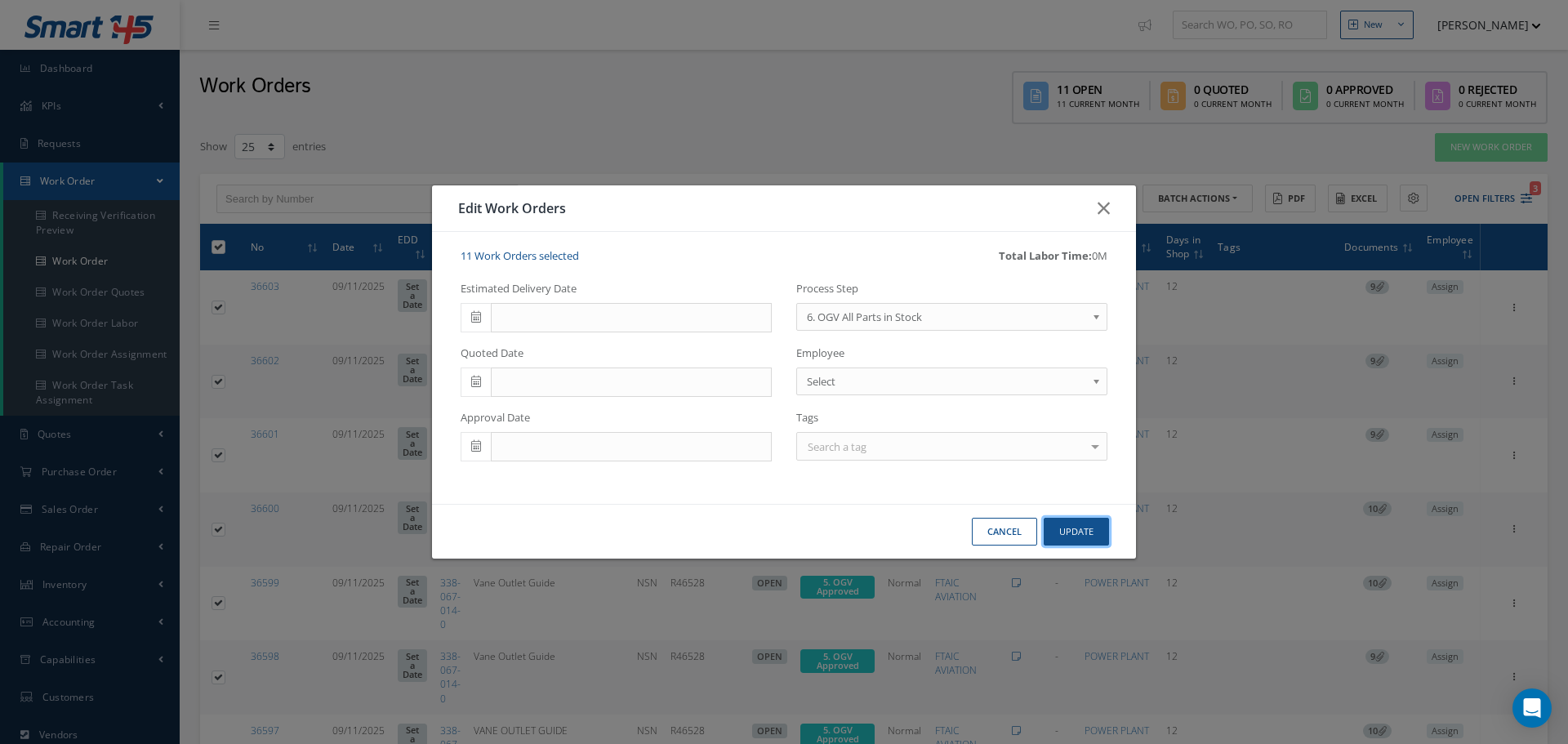
click at [1082, 535] on button "Update" at bounding box center [1077, 531] width 66 height 28
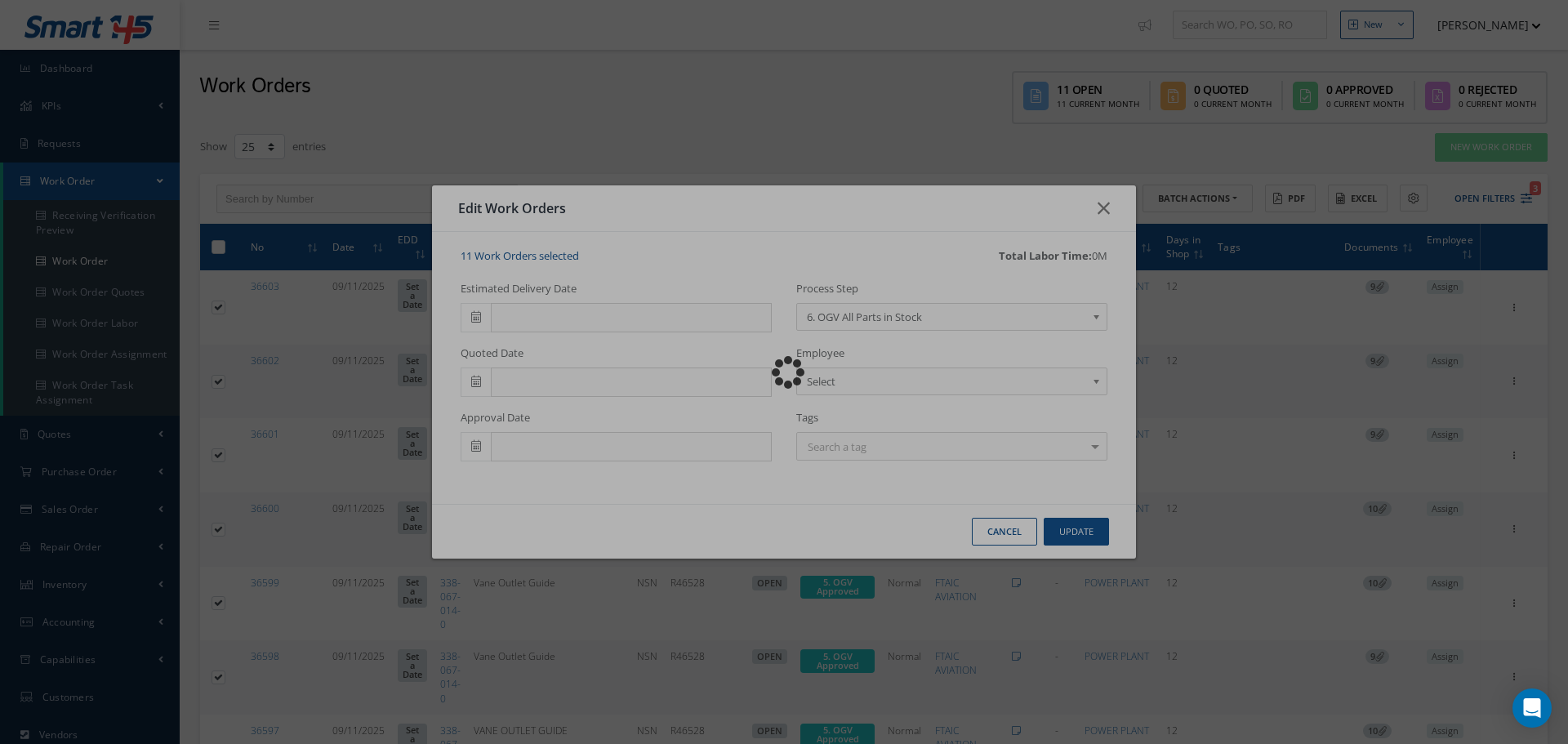
checkbox input "false"
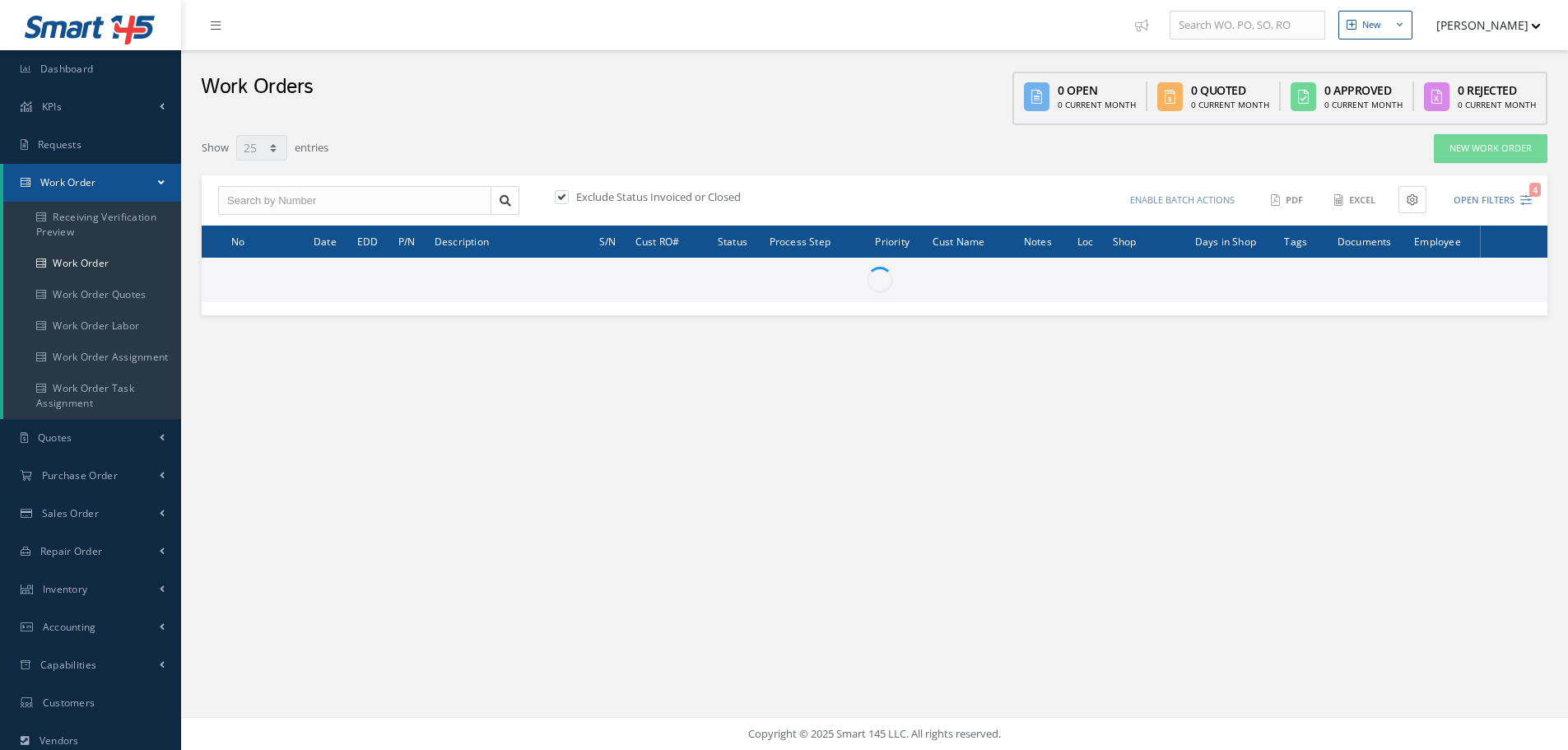
select select "25"
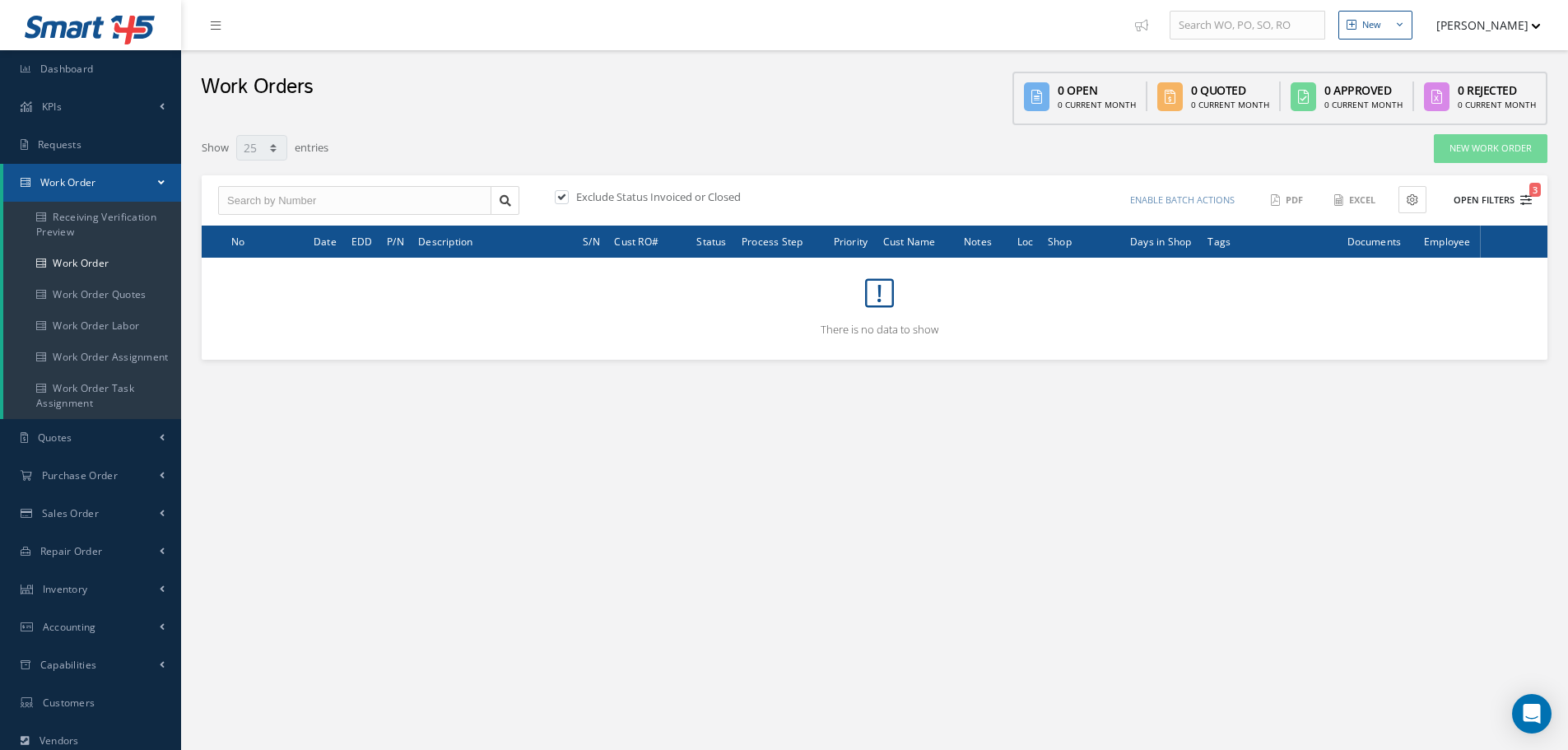
click at [1491, 191] on button "Open Filters 3" at bounding box center [1485, 201] width 93 height 28
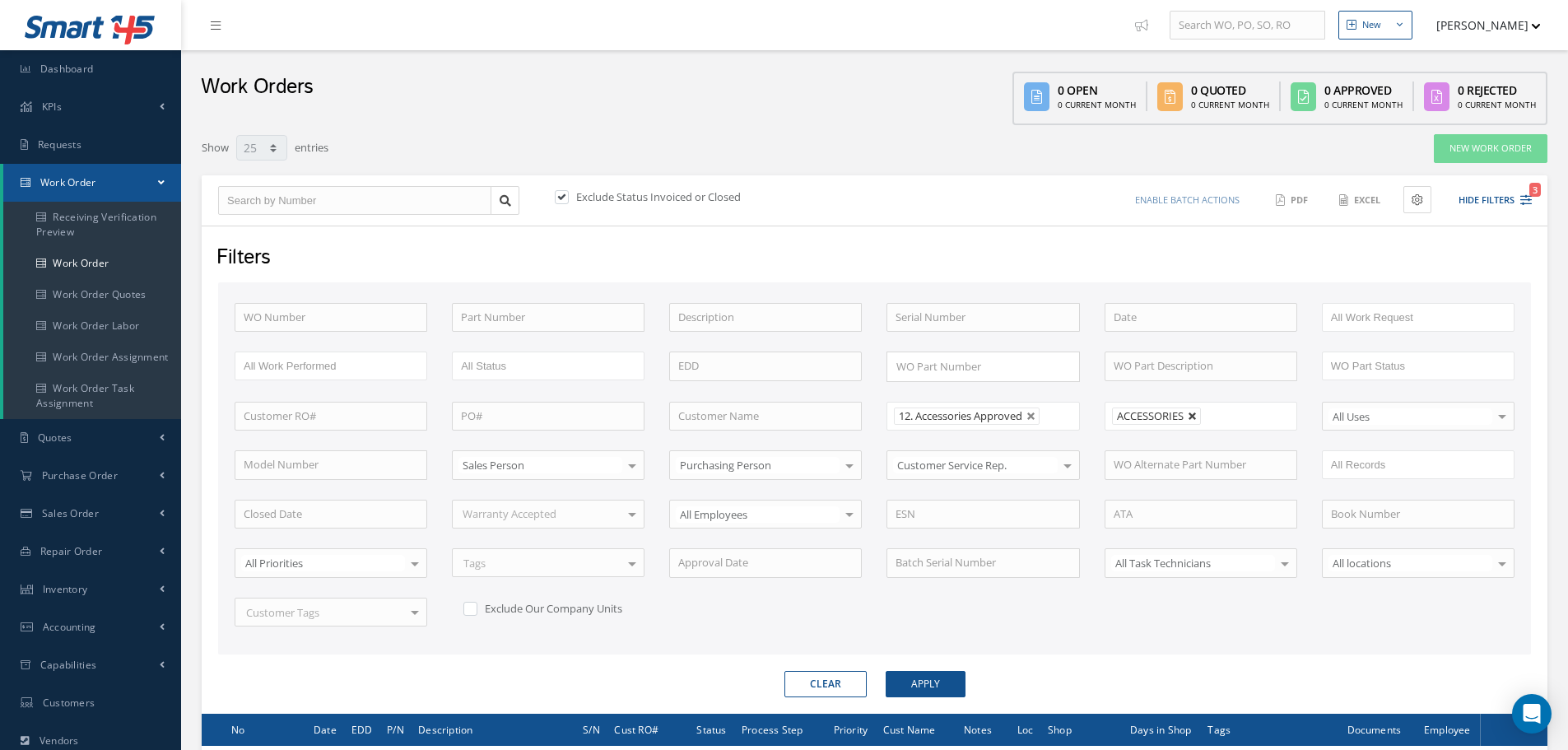
click at [1193, 416] on link at bounding box center [1193, 416] width 10 height 10
type input "All Shops"
click at [931, 681] on button "Apply" at bounding box center [925, 684] width 80 height 27
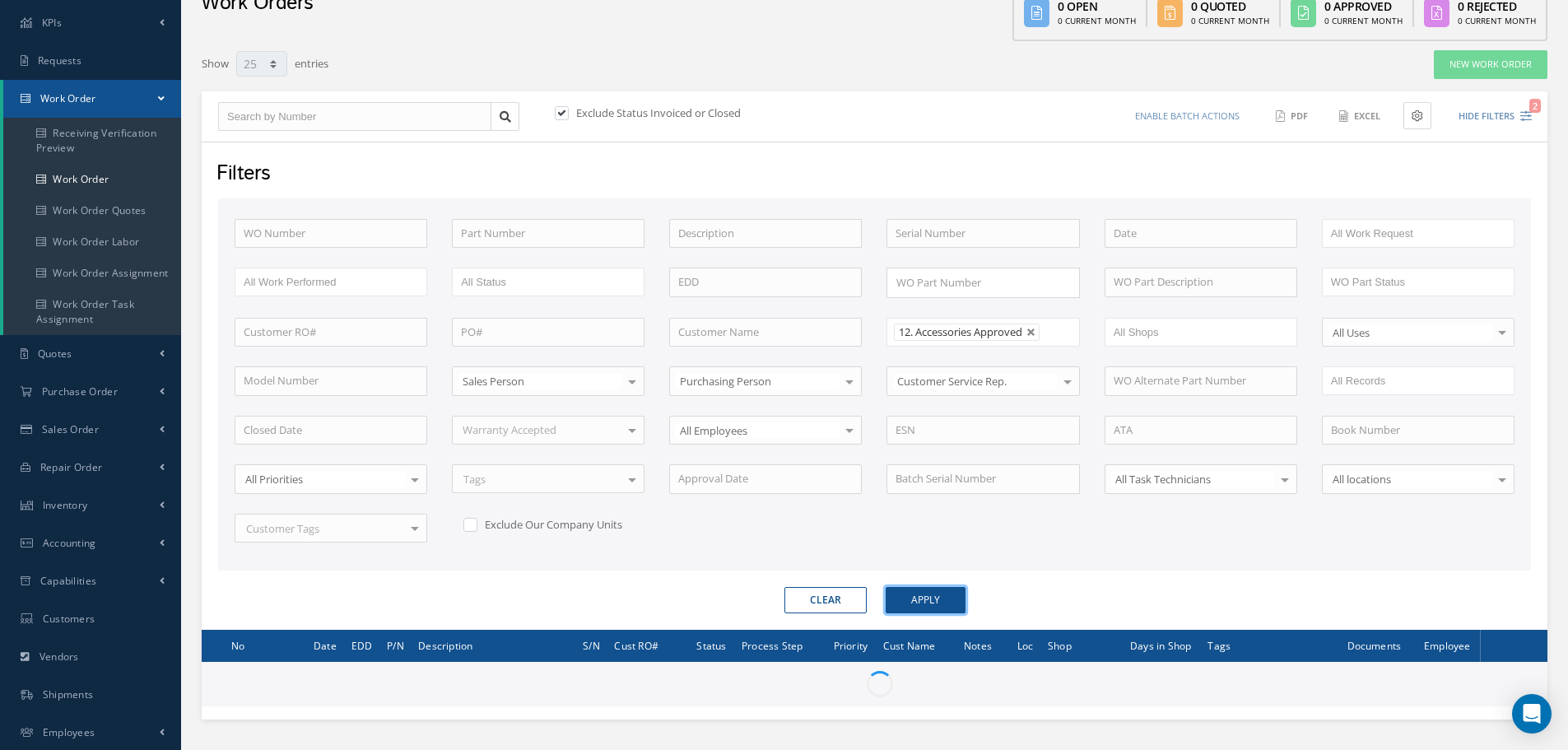
scroll to position [199, 0]
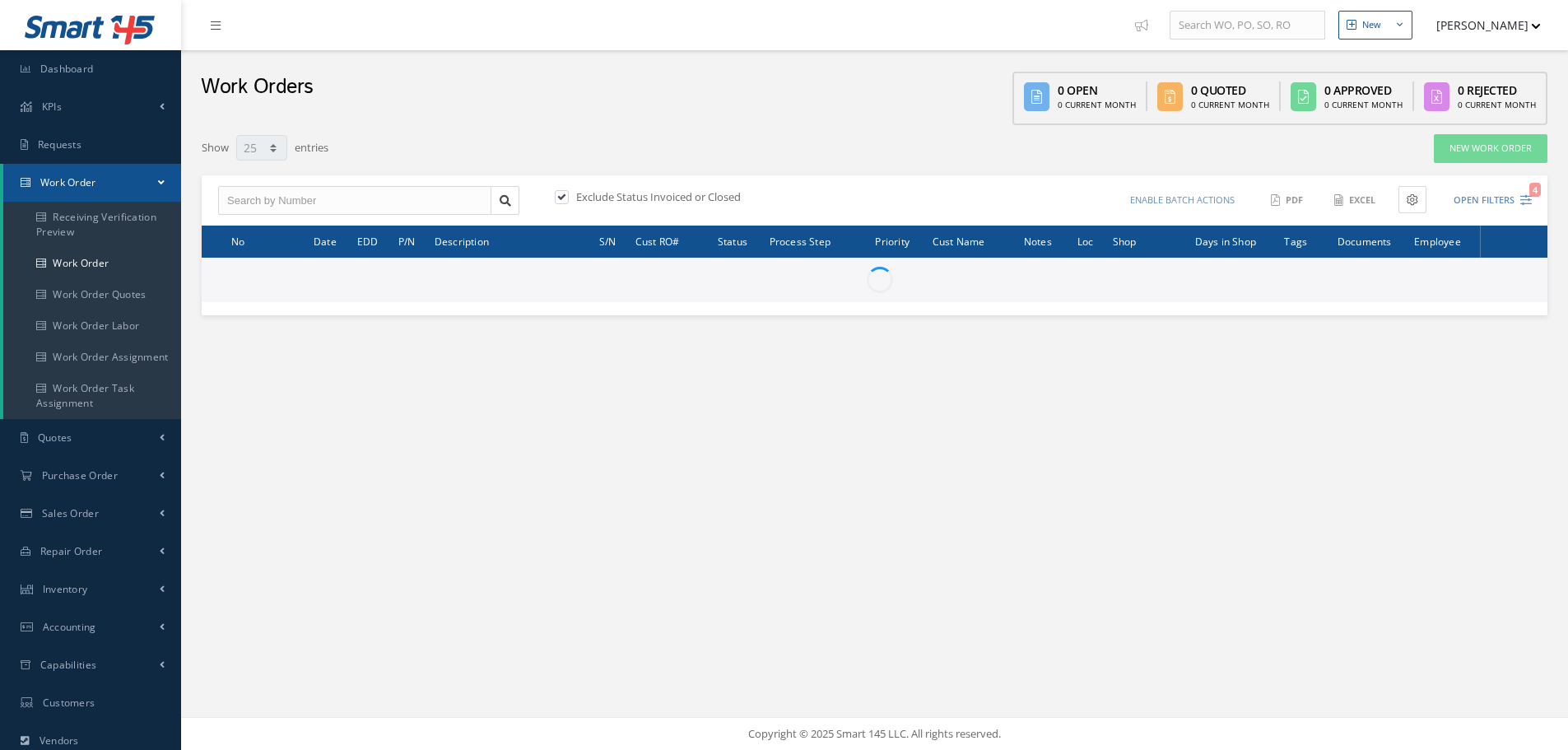
select select "25"
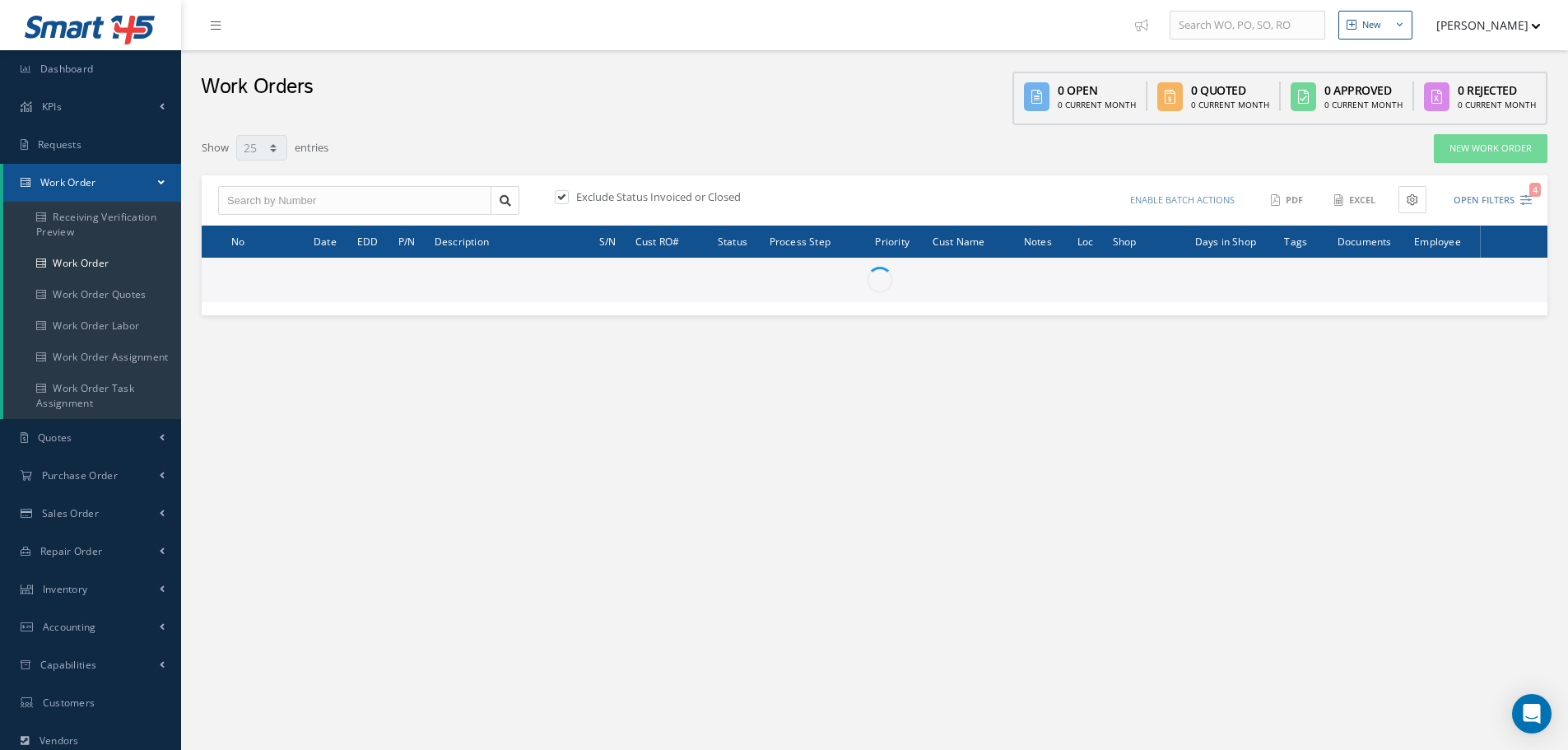
type input "All Work Request"
type input "All Work Performed"
type input "All Status"
type input "WO Part Status"
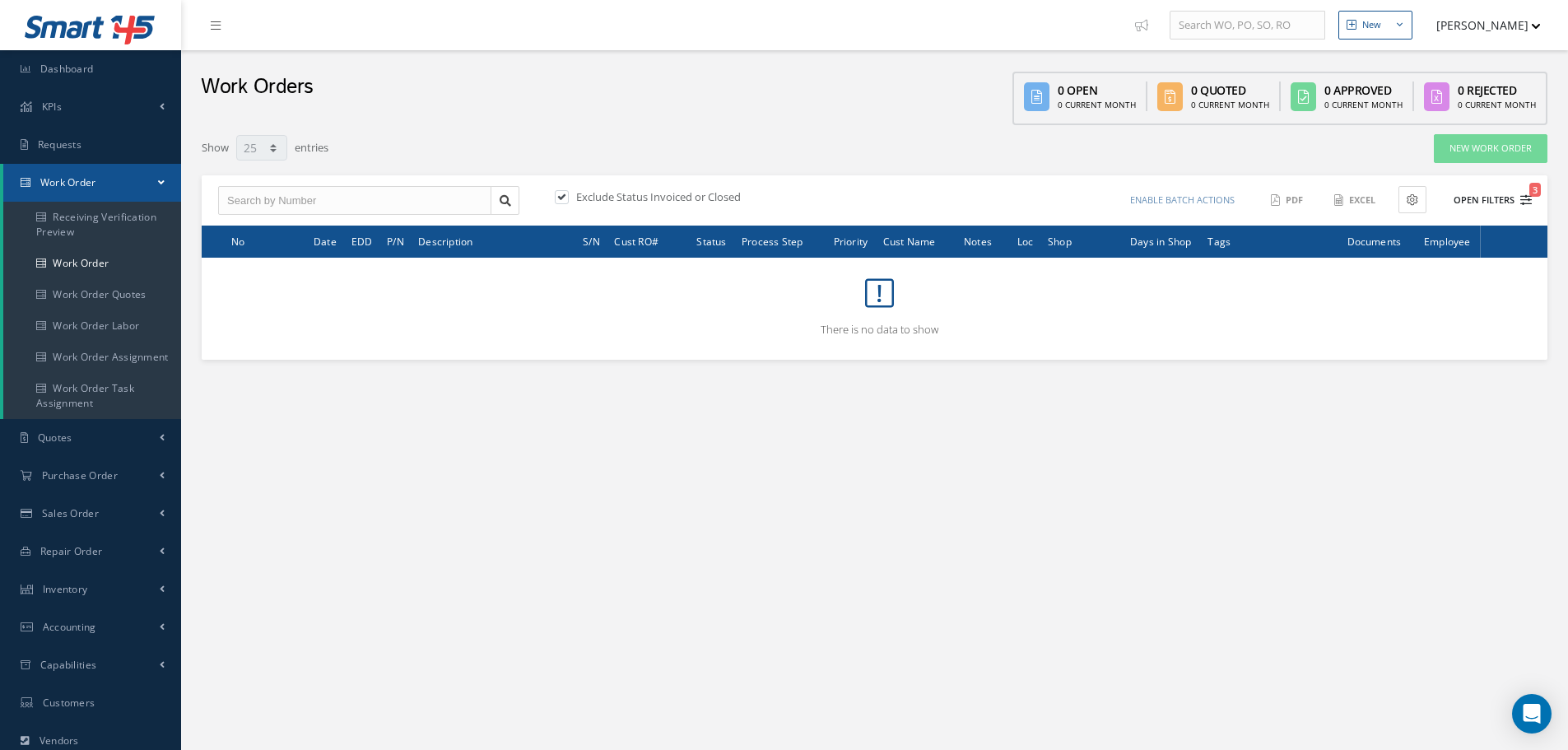
click at [1478, 202] on button "Open Filters 3" at bounding box center [1485, 201] width 93 height 28
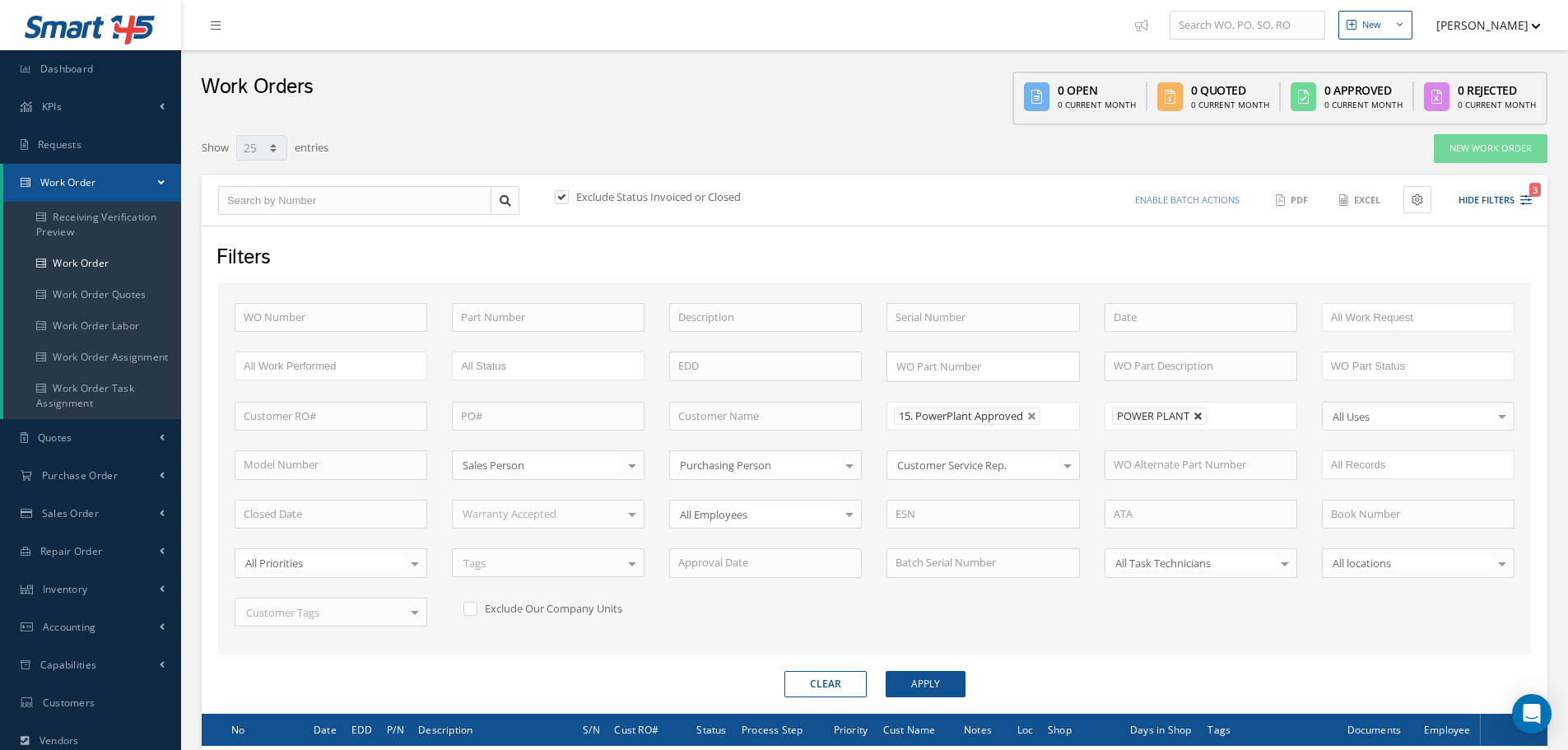
click at [1197, 417] on link at bounding box center [1198, 416] width 10 height 10
type input "All Shops"
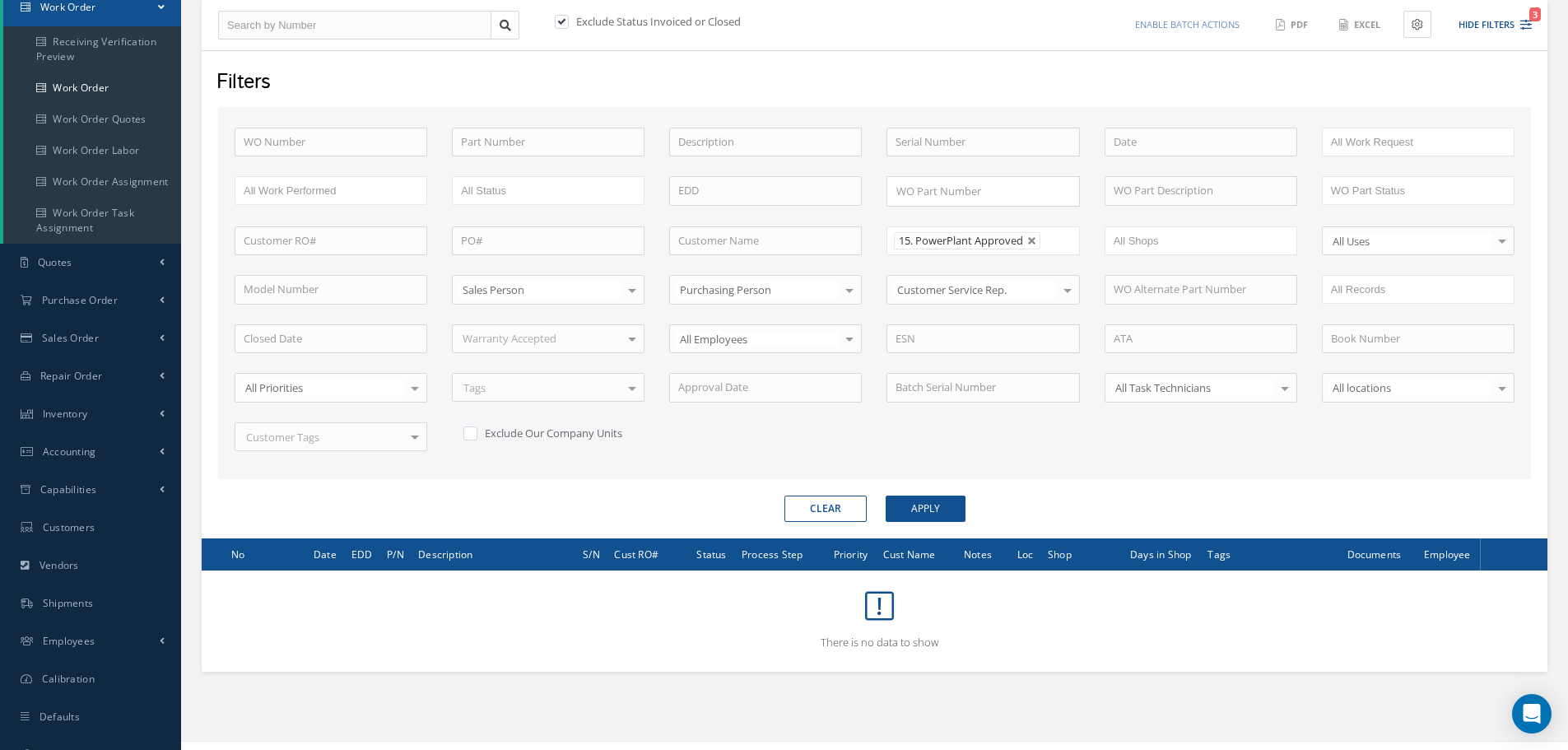
scroll to position [199, 0]
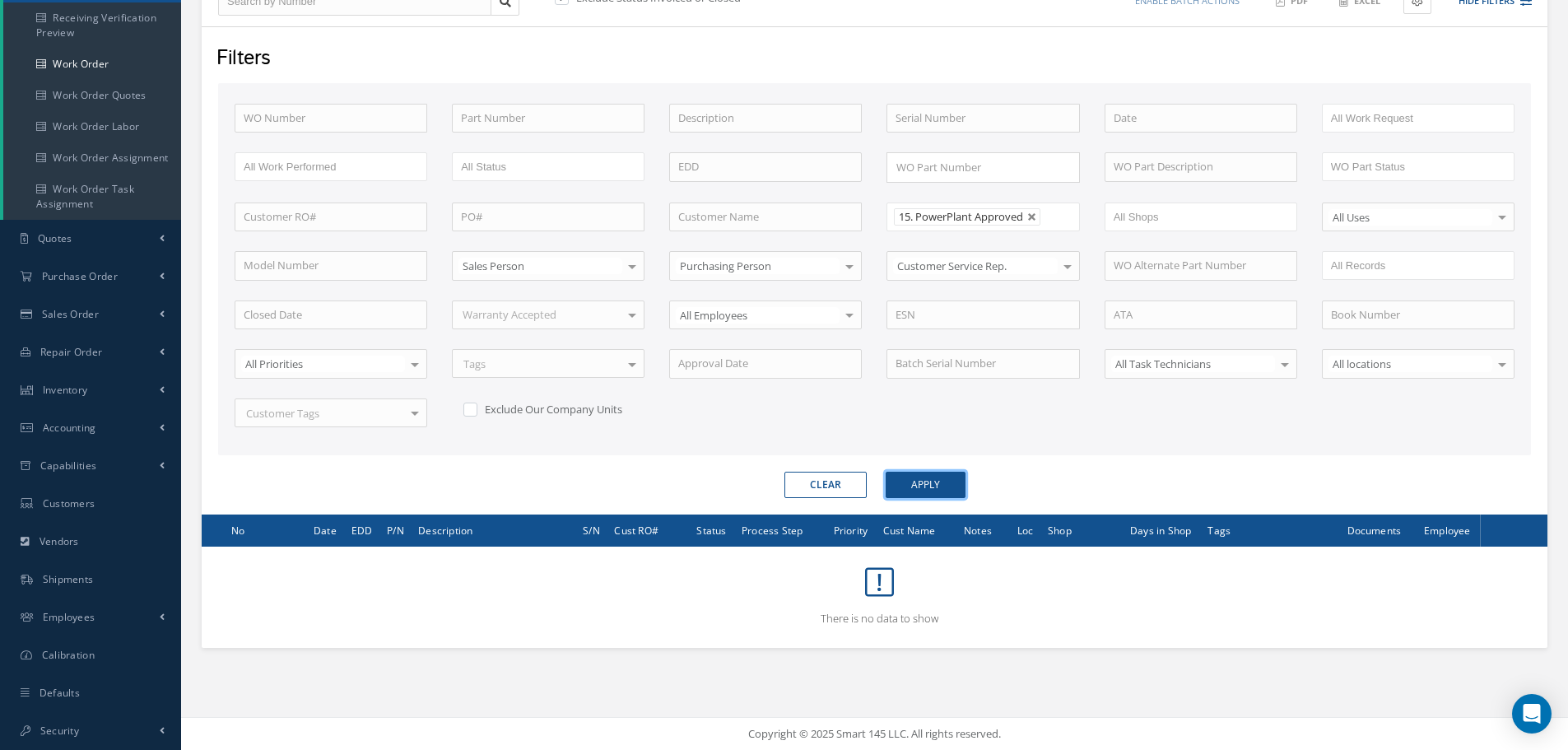
click at [944, 486] on button "Apply" at bounding box center [925, 485] width 80 height 27
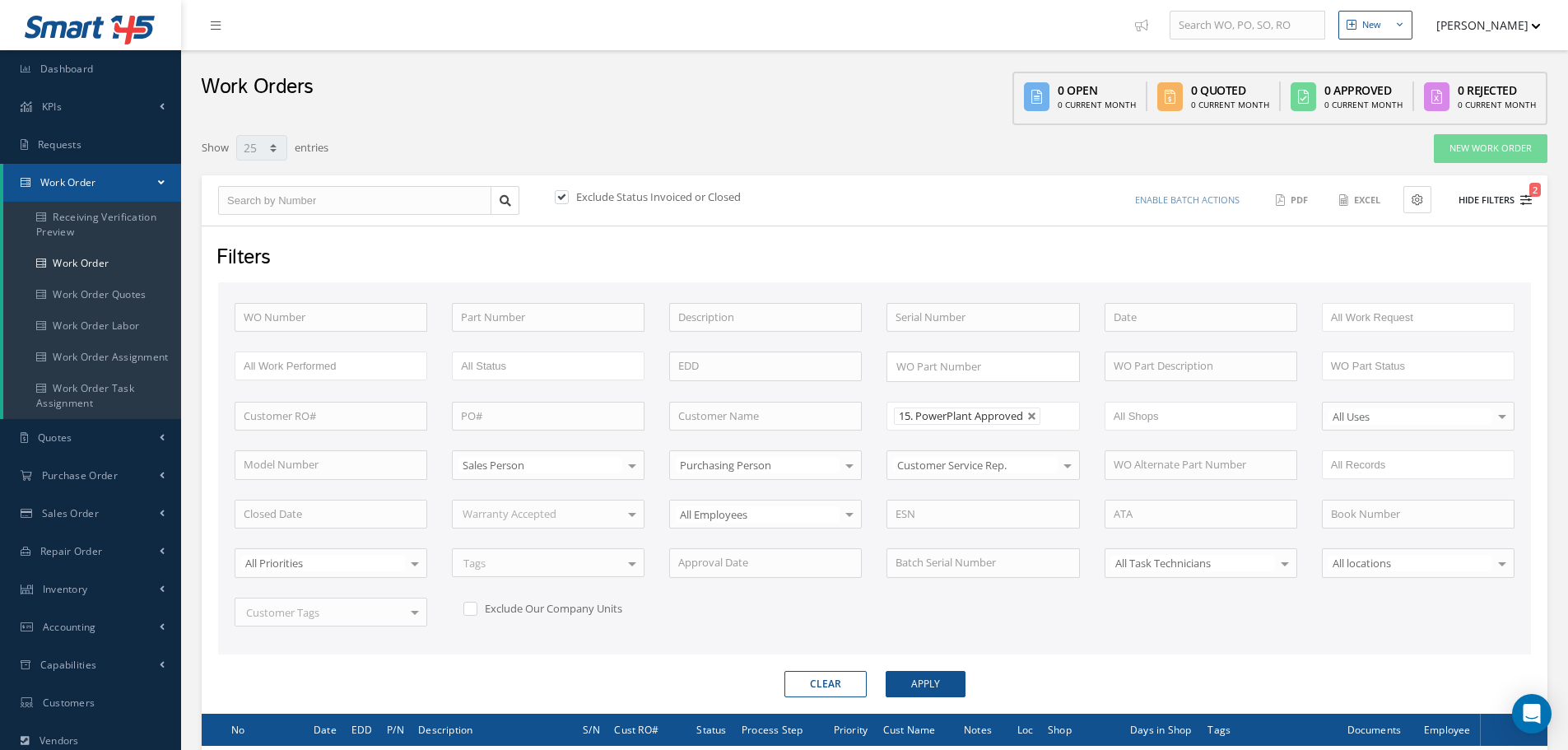
click at [1493, 194] on button "Hide Filters 2" at bounding box center [1488, 201] width 88 height 28
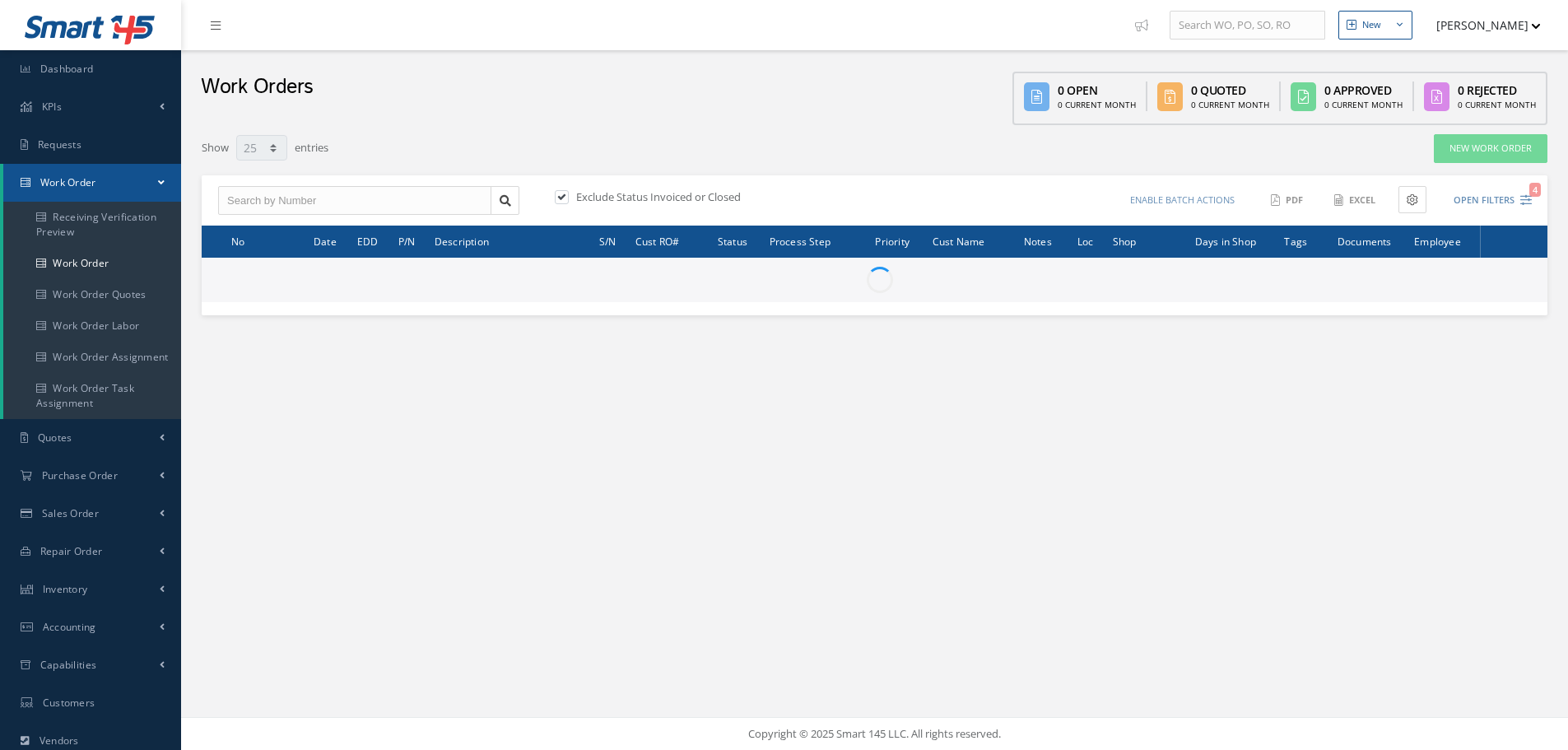
select select "25"
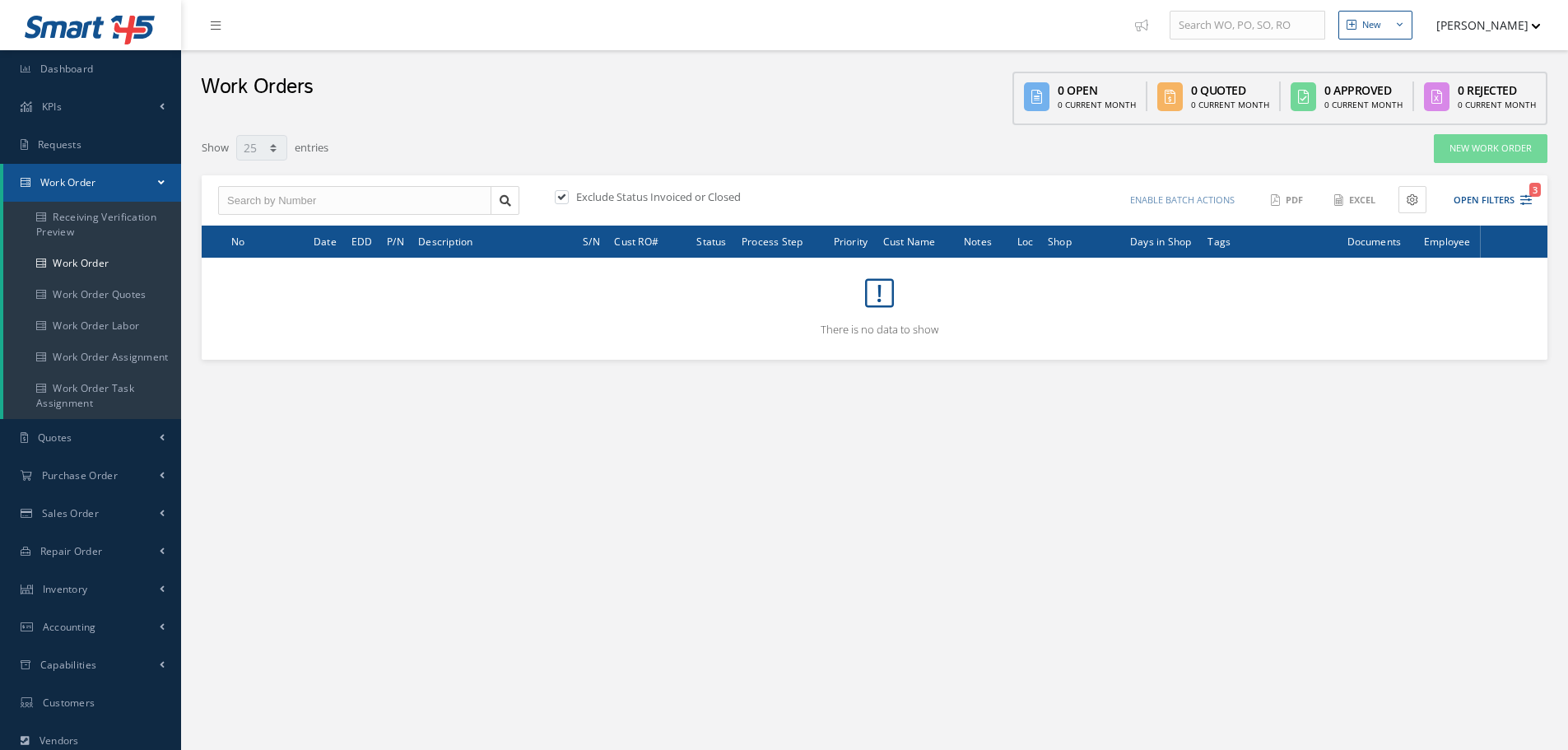
type input "All Work Request"
type input "All Work Performed"
type input "All Status"
type input "WO Part Status"
click at [1481, 202] on button "Open Filters 3" at bounding box center [1485, 201] width 93 height 28
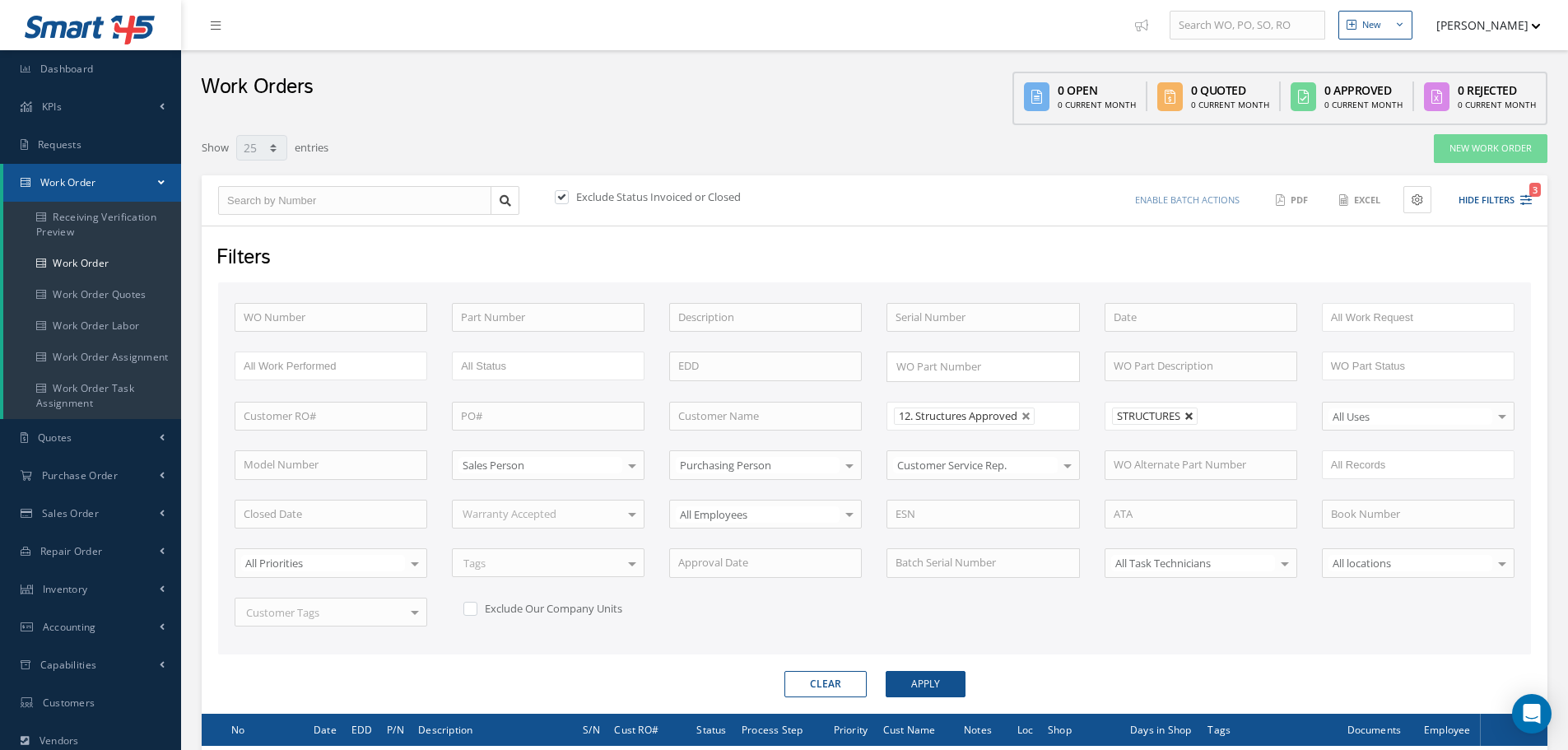
click at [1189, 413] on link at bounding box center [1189, 416] width 10 height 10
type input "All Shops"
click at [927, 688] on button "Apply" at bounding box center [925, 684] width 80 height 27
